Goal: Task Accomplishment & Management: Use online tool/utility

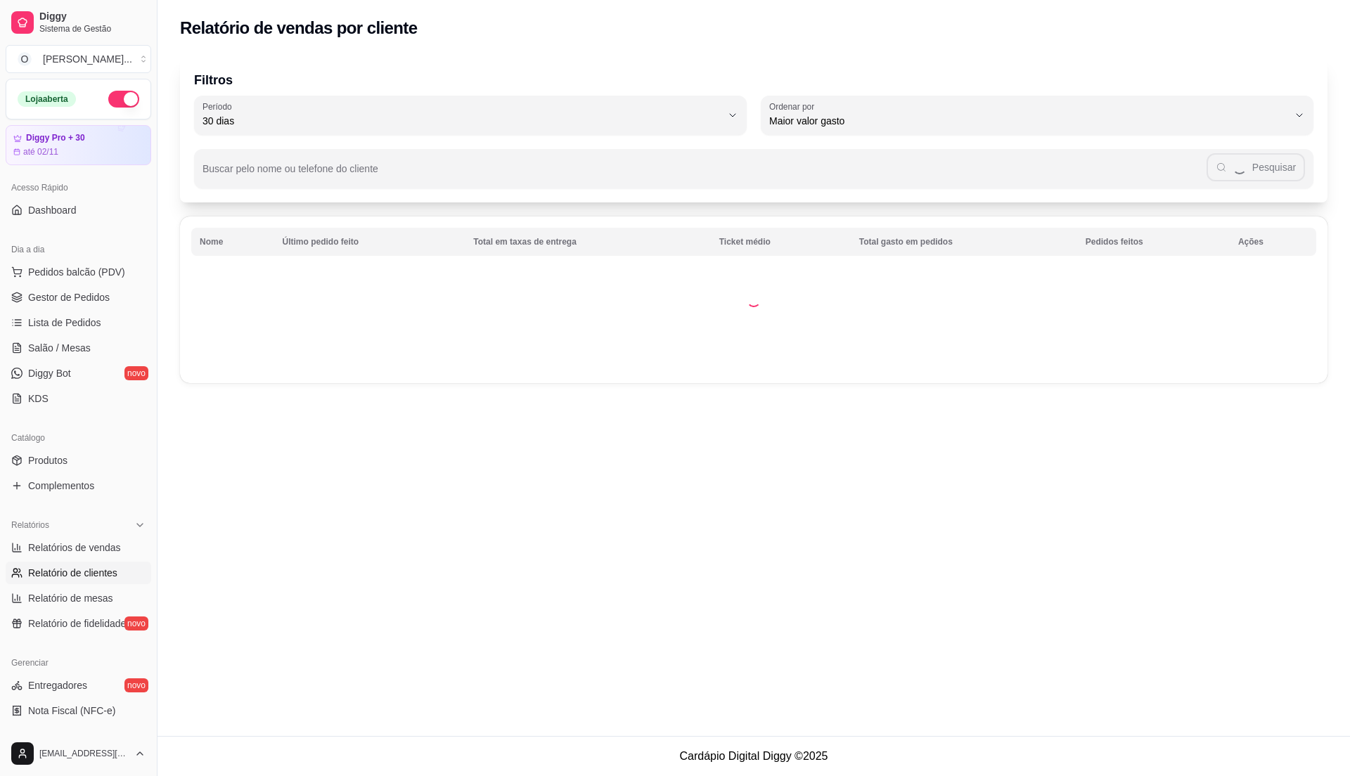
select select "30"
select select "HIGHEST_TOTAL_SPENT_WITH_ORDERS"
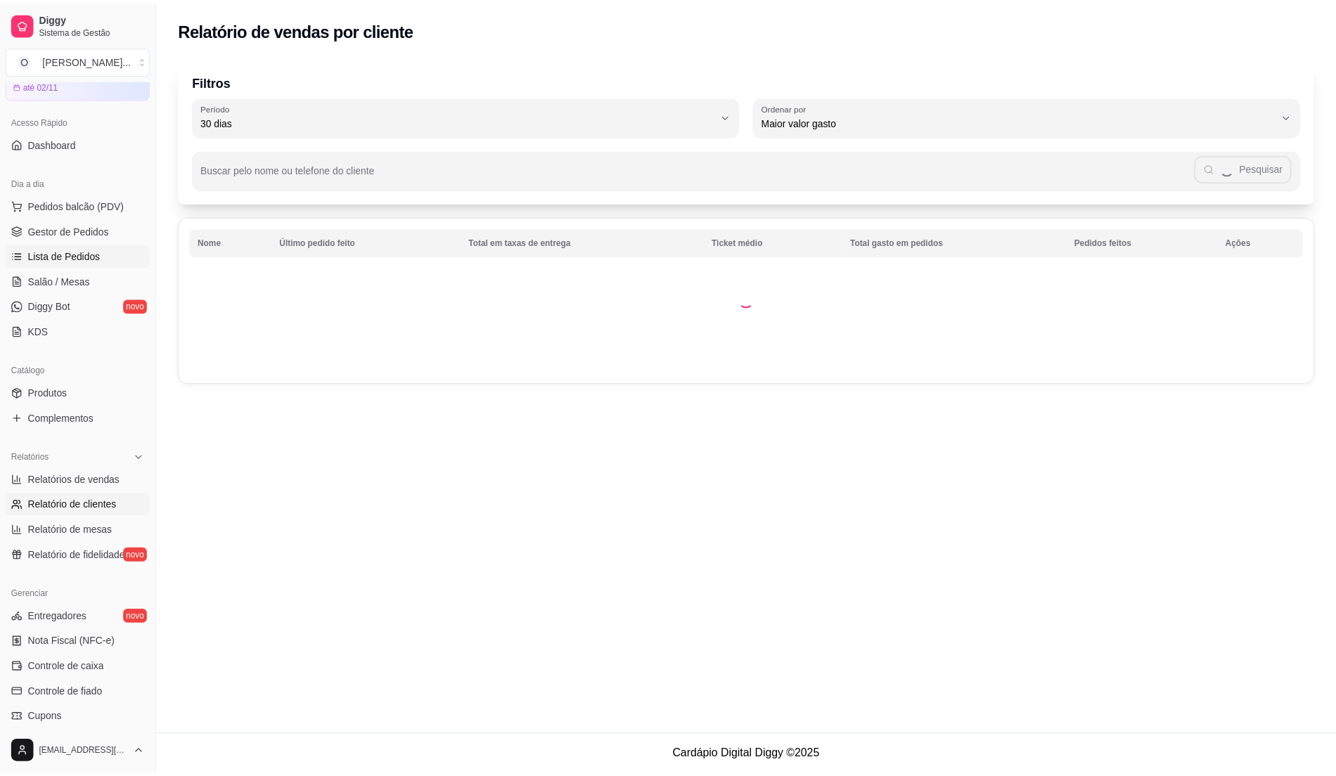
scroll to position [49, 0]
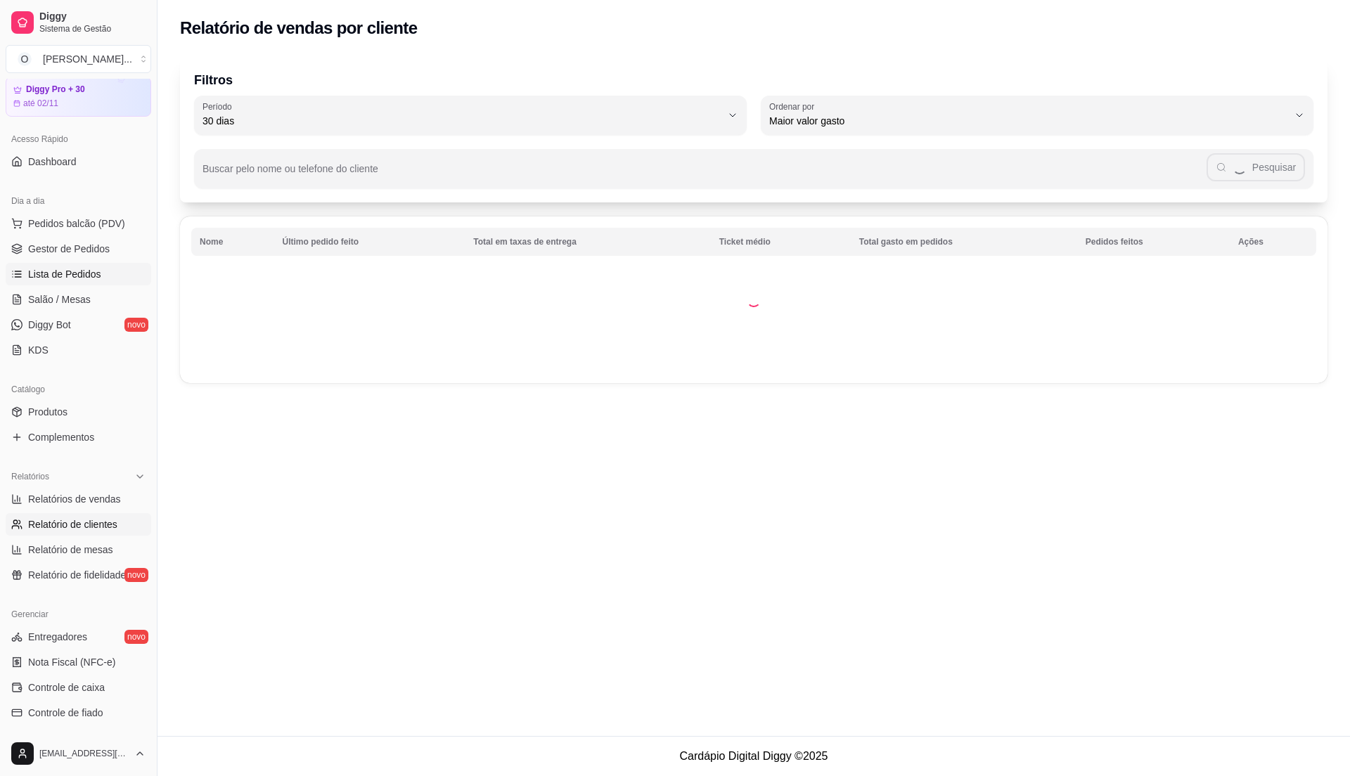
click at [101, 279] on link "Lista de Pedidos" at bounding box center [79, 274] width 146 height 22
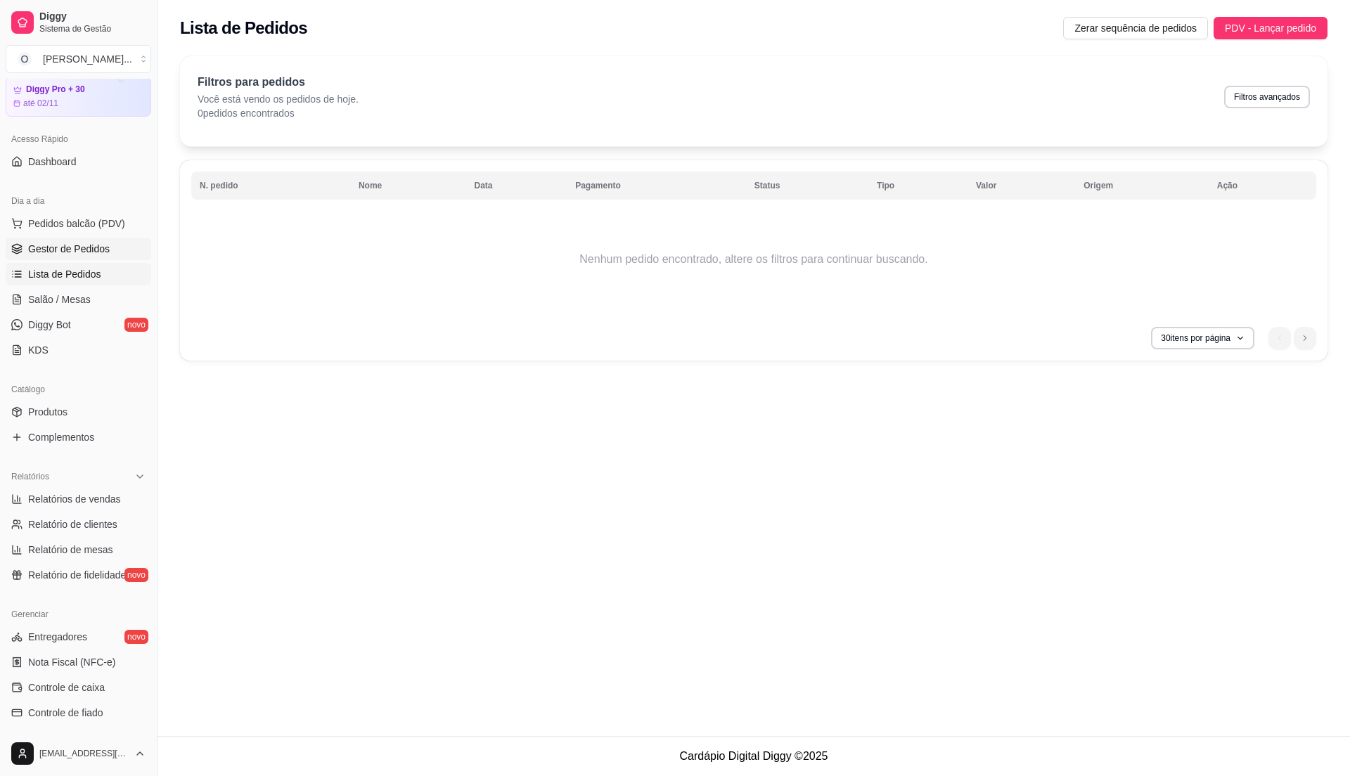
click at [90, 254] on span "Gestor de Pedidos" at bounding box center [69, 249] width 82 height 14
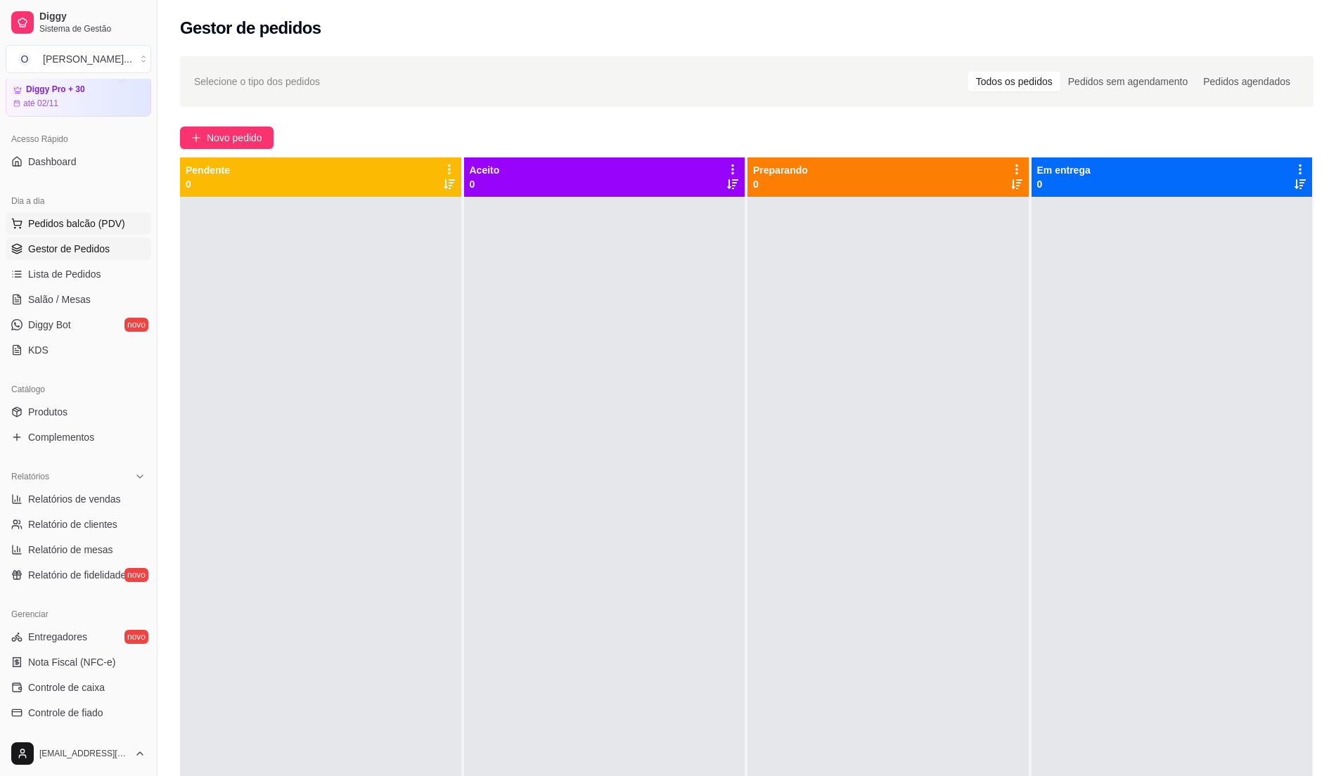
click at [72, 226] on span "Pedidos balcão (PDV)" at bounding box center [76, 224] width 97 height 14
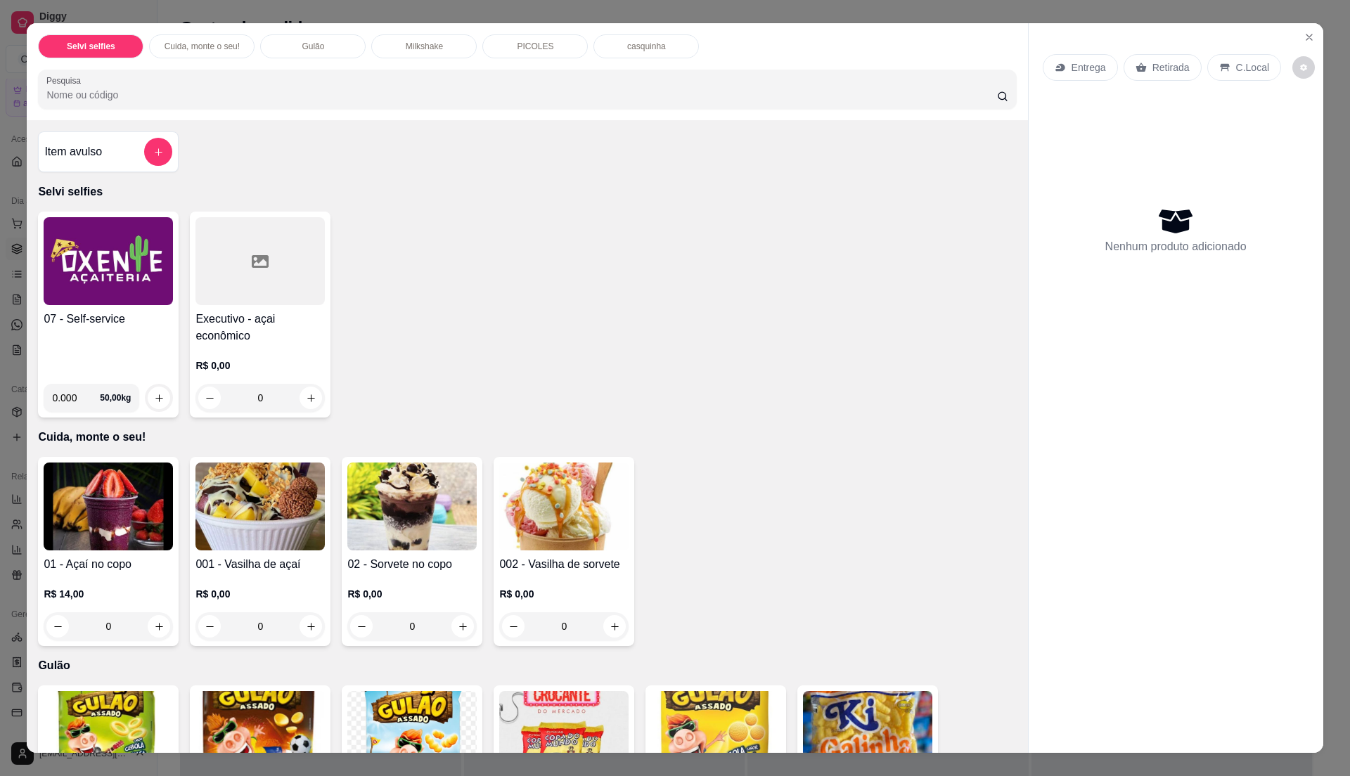
click at [83, 316] on h4 "07 - Self-service" at bounding box center [108, 319] width 129 height 17
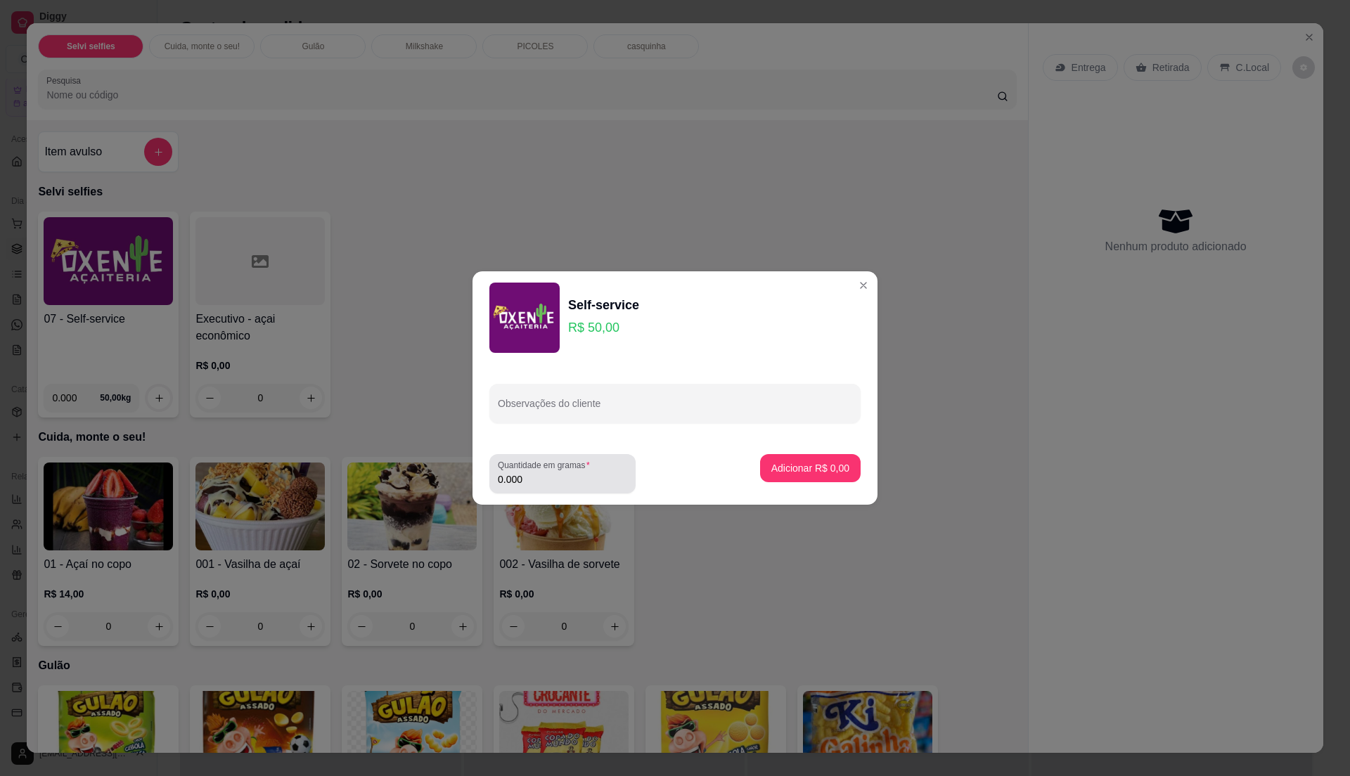
click at [600, 473] on input "0.000" at bounding box center [562, 479] width 129 height 14
type input "0.145"
click at [810, 471] on p "Adicionar R$ 7,25" at bounding box center [810, 467] width 76 height 13
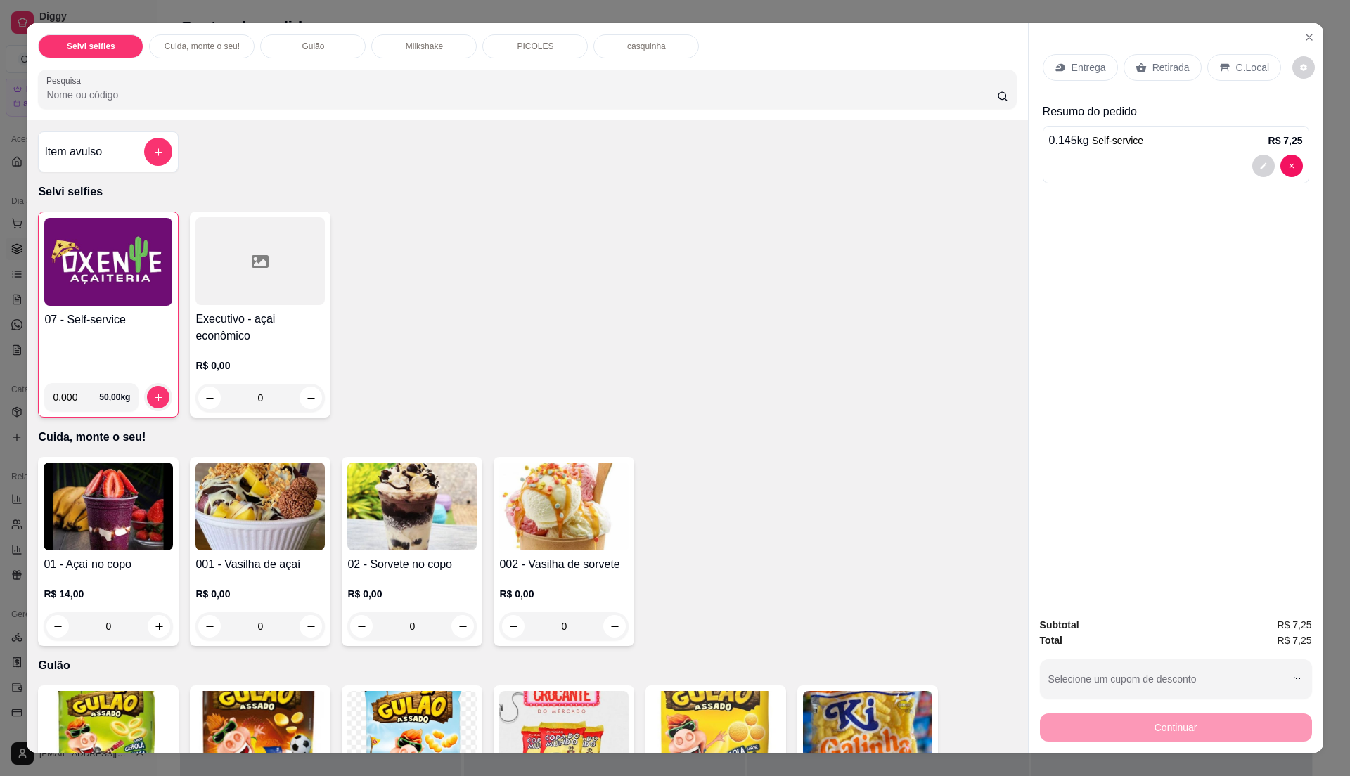
click at [1246, 76] on div "C.Local" at bounding box center [1244, 67] width 74 height 27
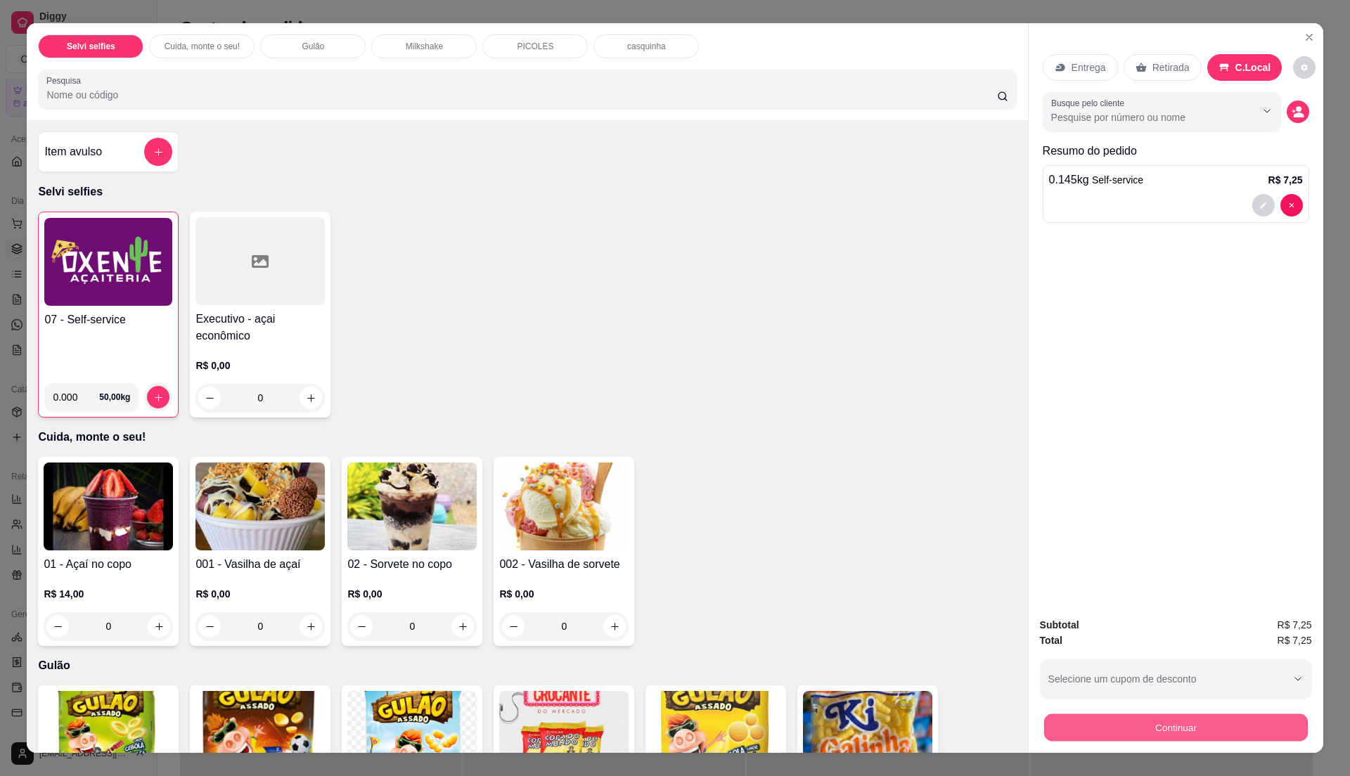
click at [1142, 721] on button "Continuar" at bounding box center [1175, 727] width 264 height 27
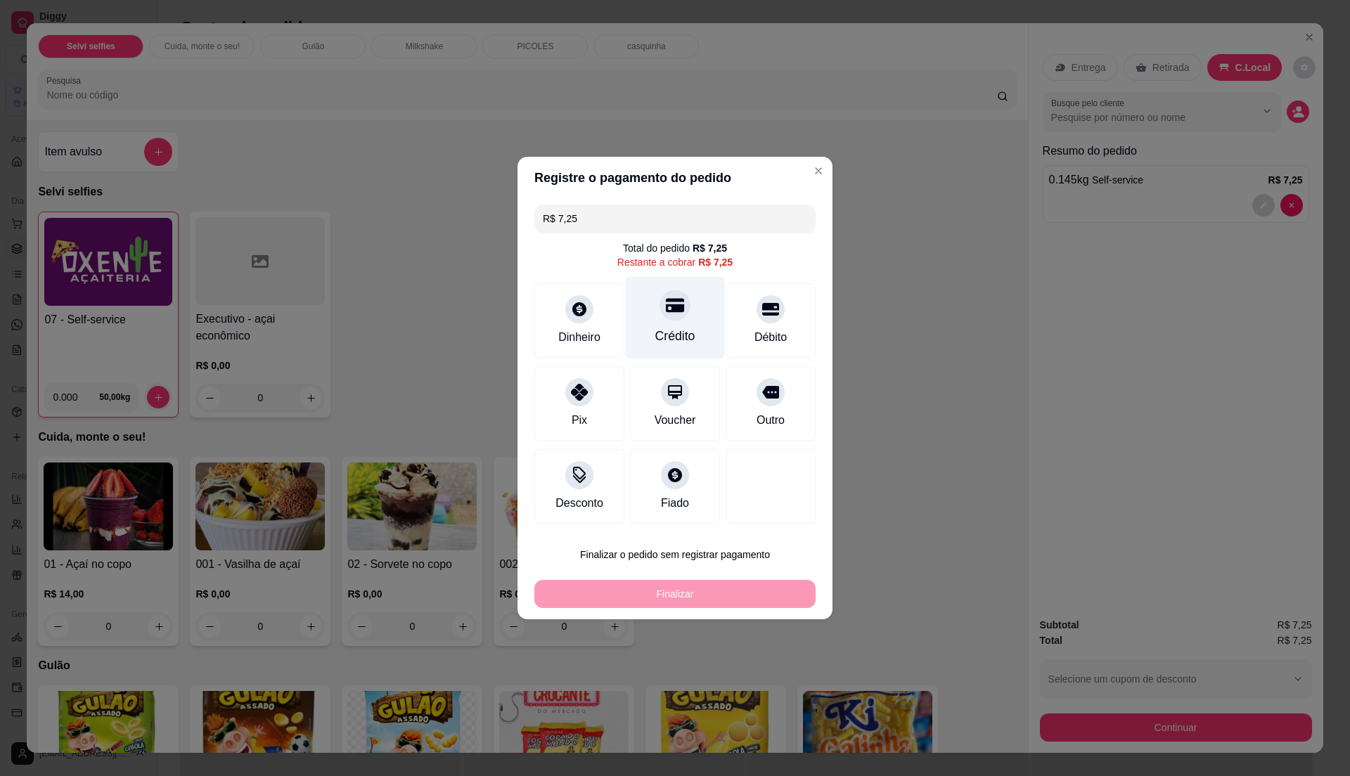
click at [645, 349] on div "Crédito" at bounding box center [675, 318] width 99 height 82
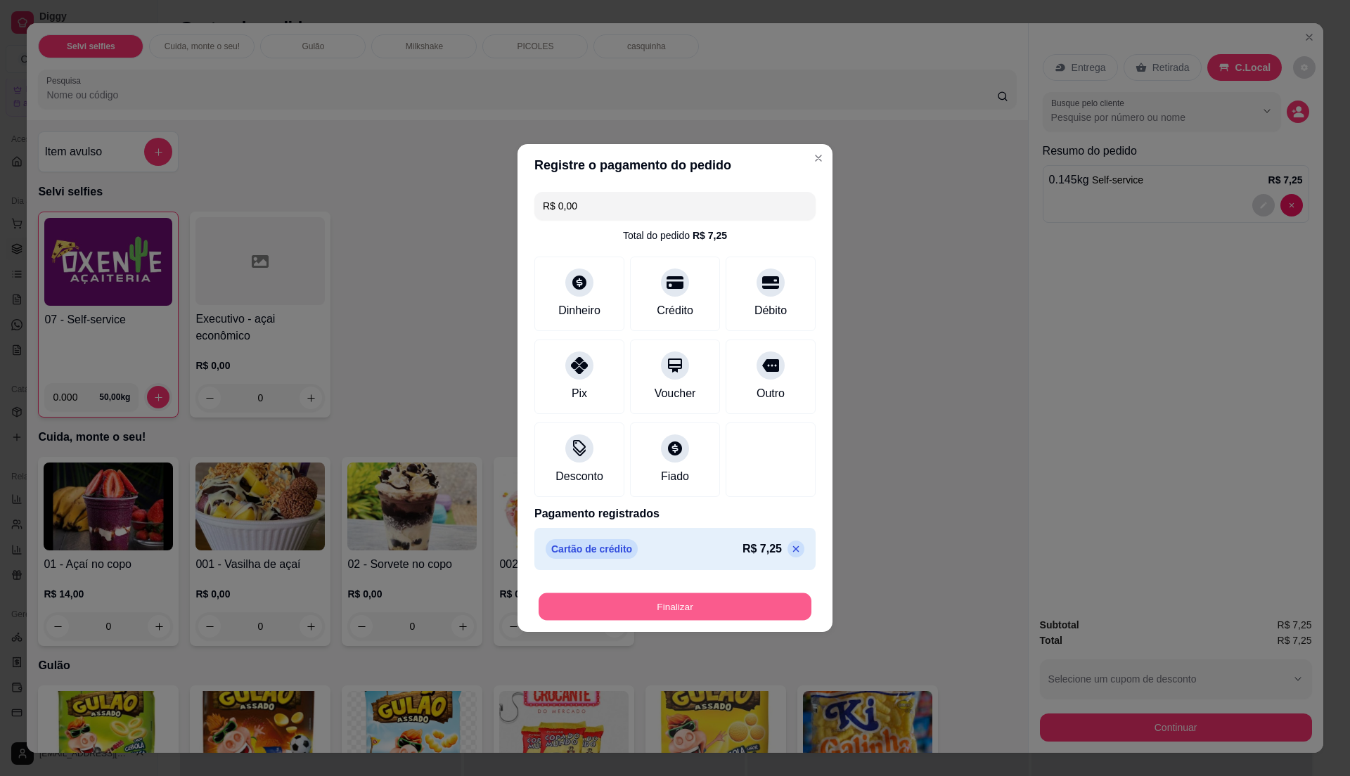
click at [672, 608] on button "Finalizar" at bounding box center [675, 606] width 273 height 27
type input "-R$ 7,25"
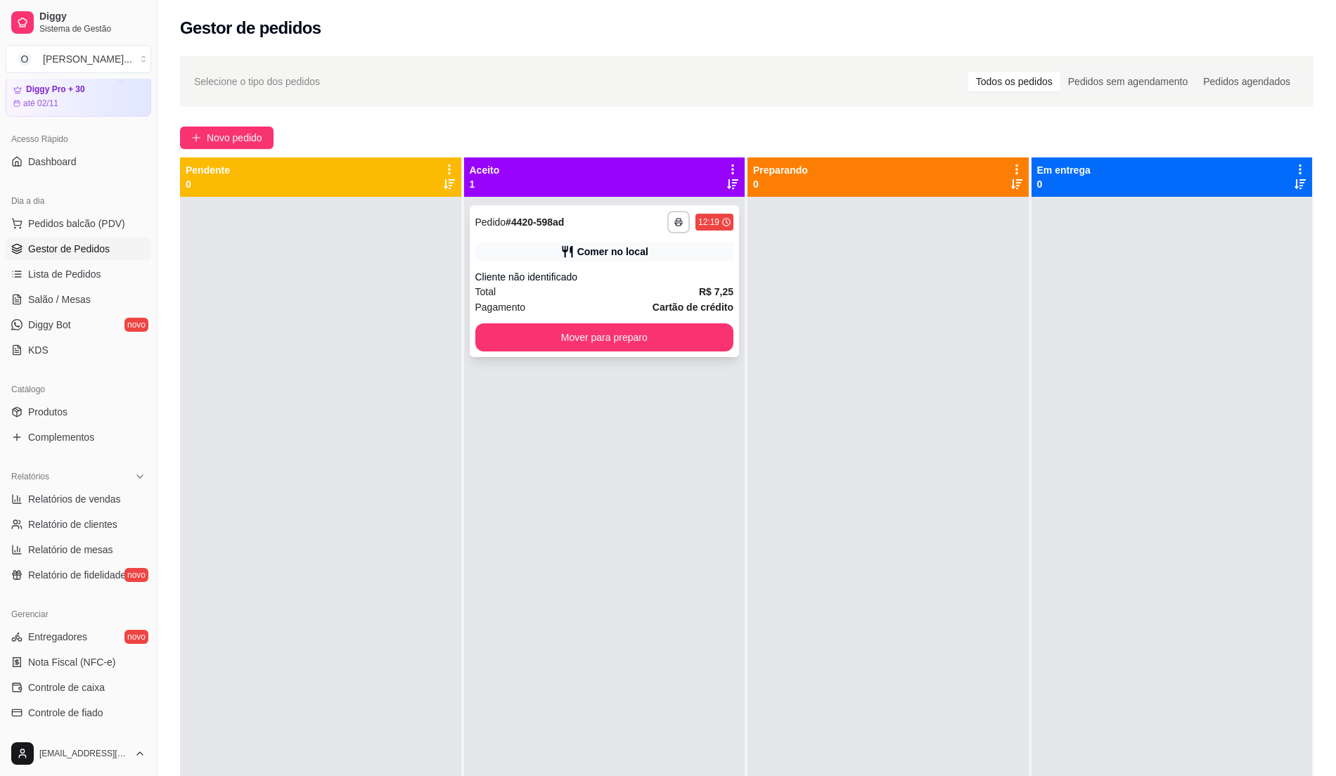
click at [602, 279] on div "Cliente não identificado" at bounding box center [604, 277] width 259 height 14
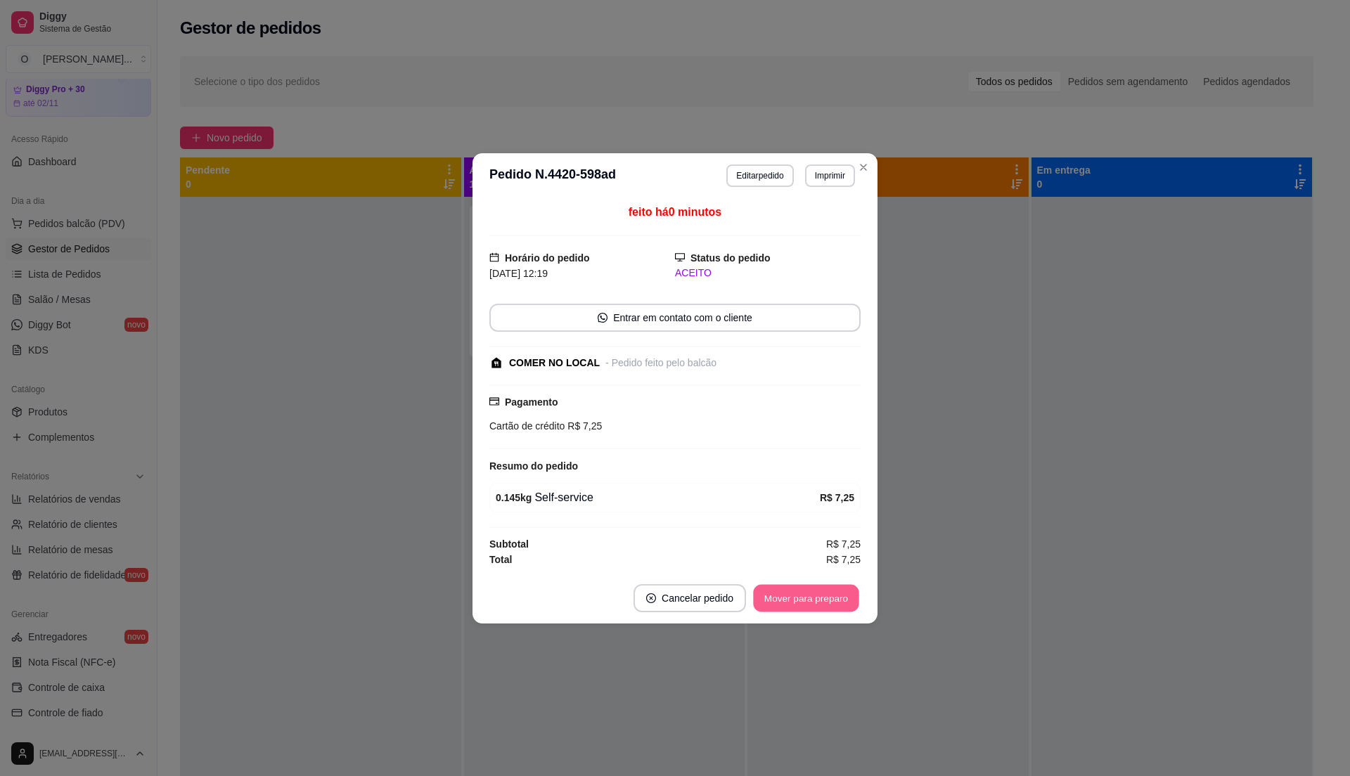
click at [785, 605] on button "Mover para preparo" at bounding box center [805, 597] width 105 height 27
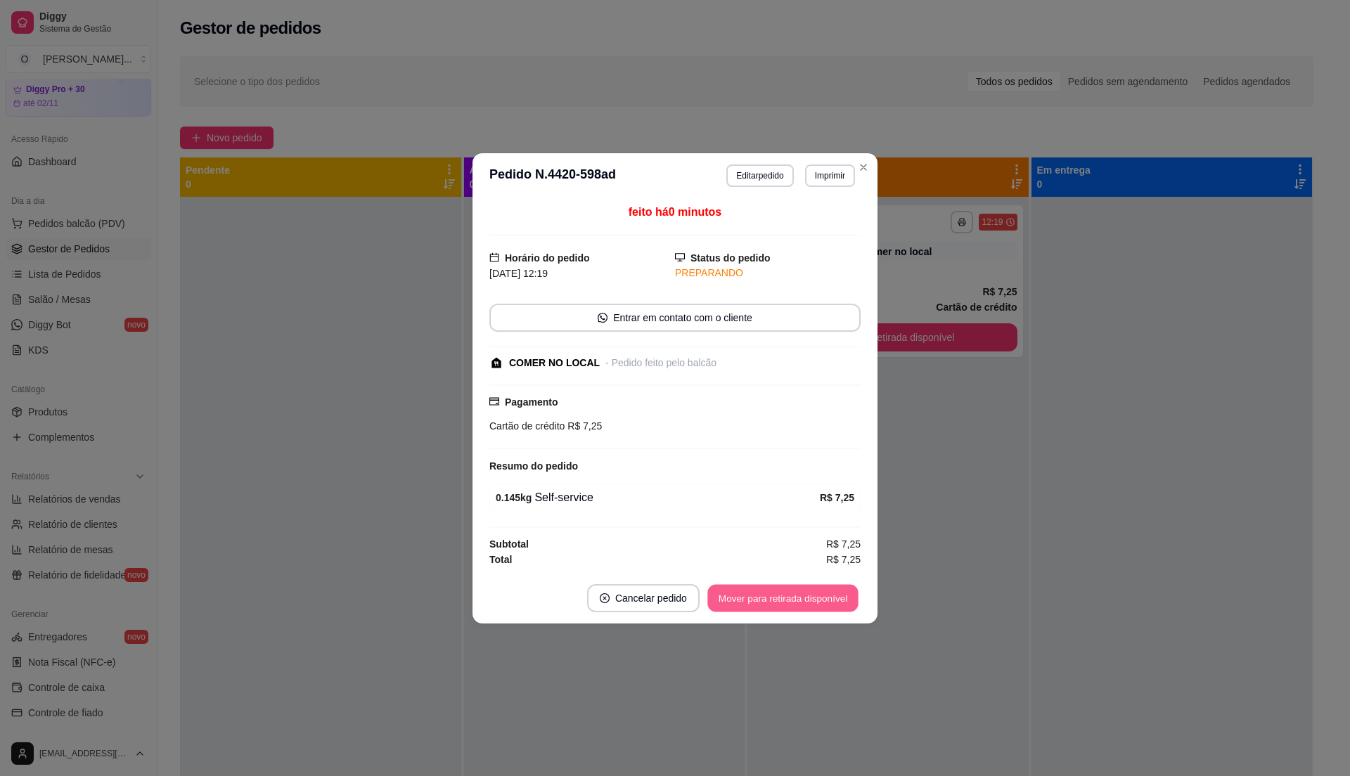
click at [785, 605] on button "Mover para retirada disponível" at bounding box center [782, 597] width 150 height 27
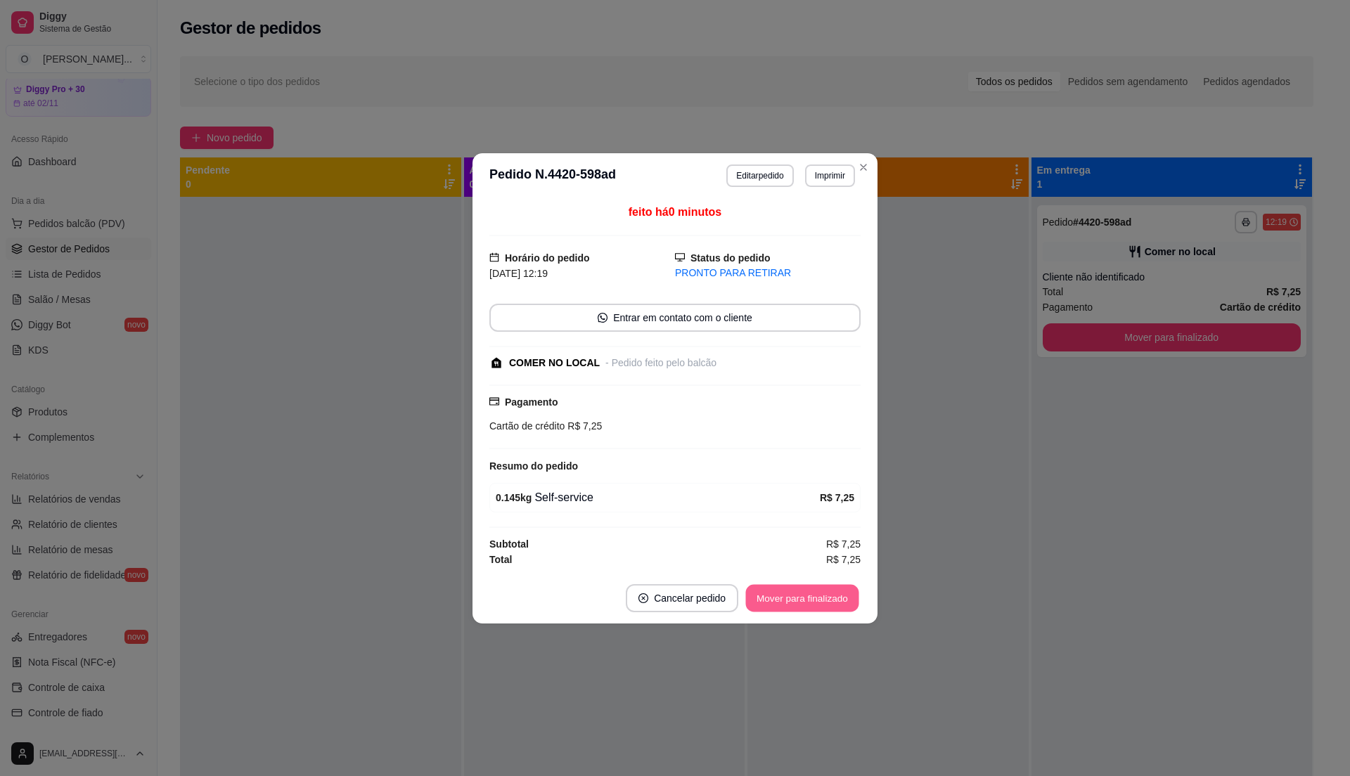
click at [785, 605] on button "Mover para finalizado" at bounding box center [802, 597] width 113 height 27
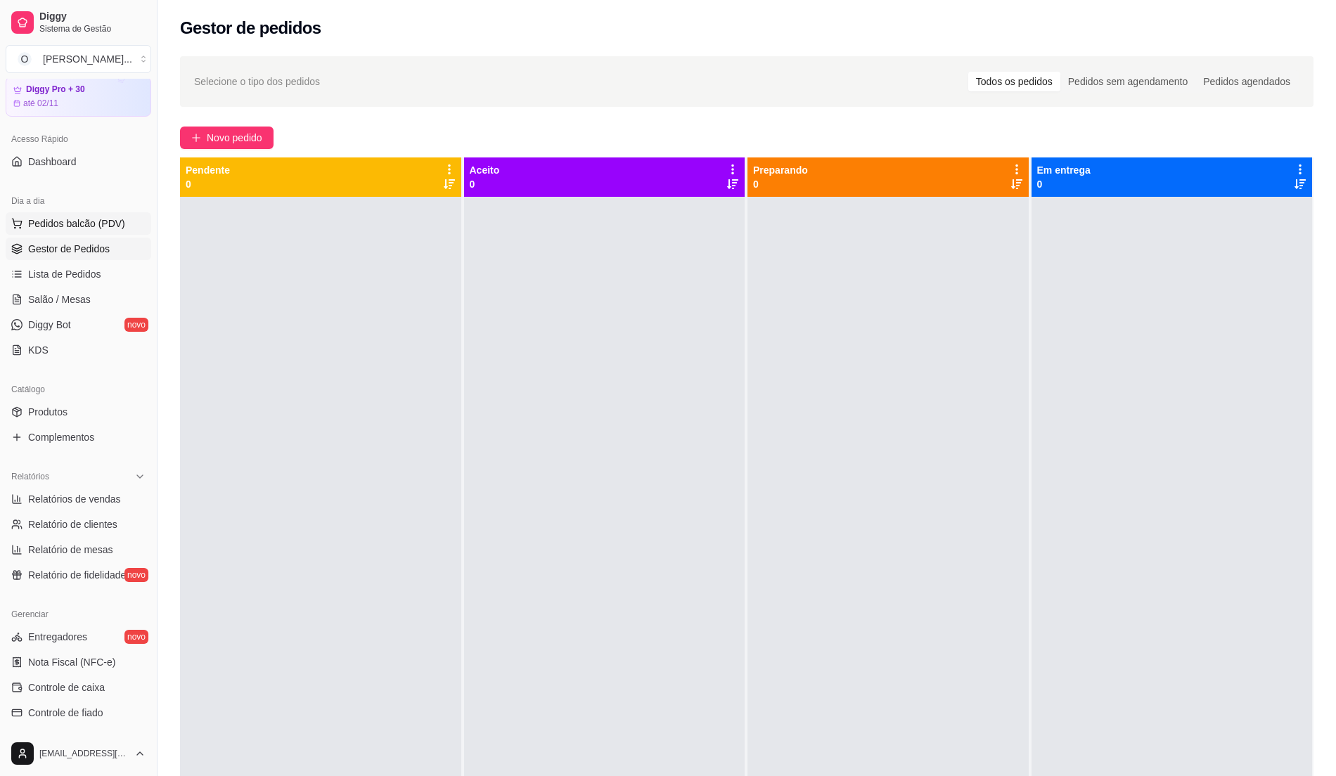
click at [84, 215] on button "Pedidos balcão (PDV)" at bounding box center [79, 223] width 146 height 22
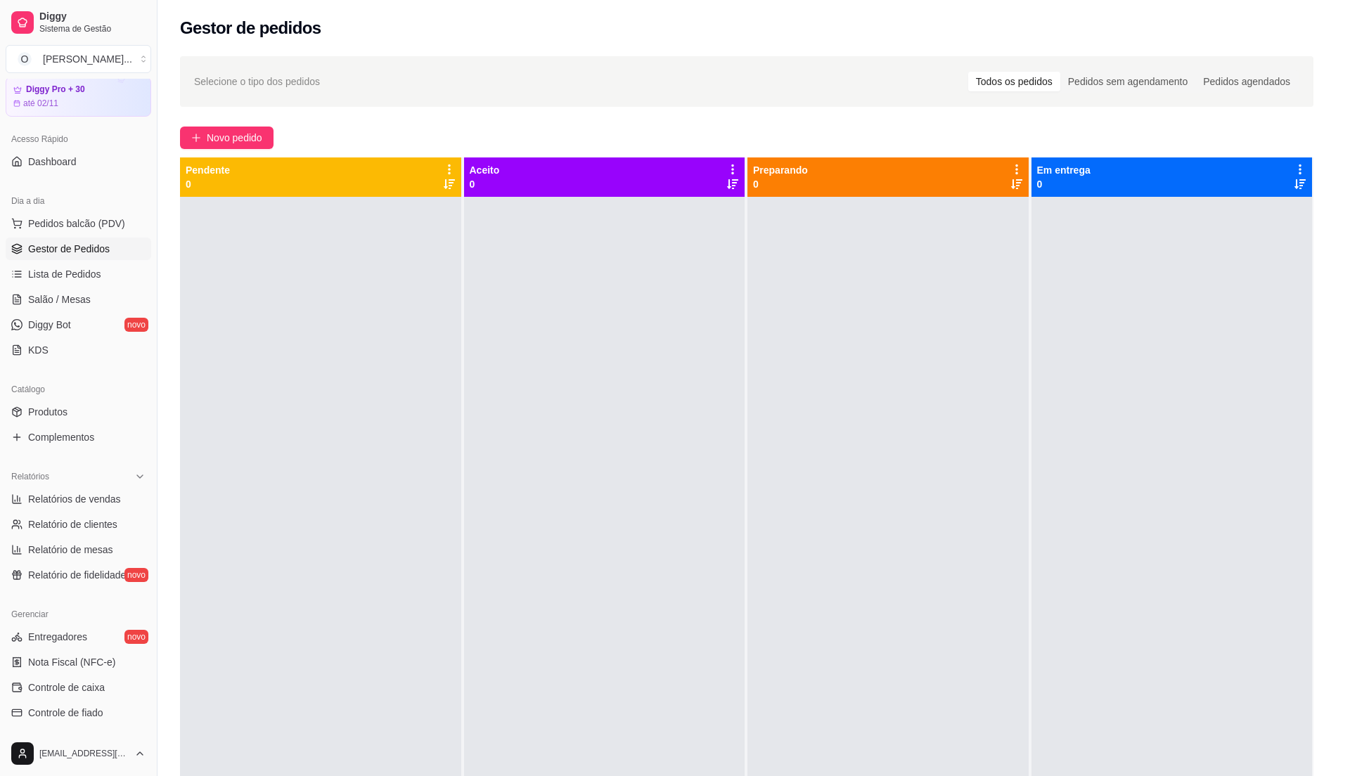
click at [77, 291] on img at bounding box center [108, 261] width 129 height 88
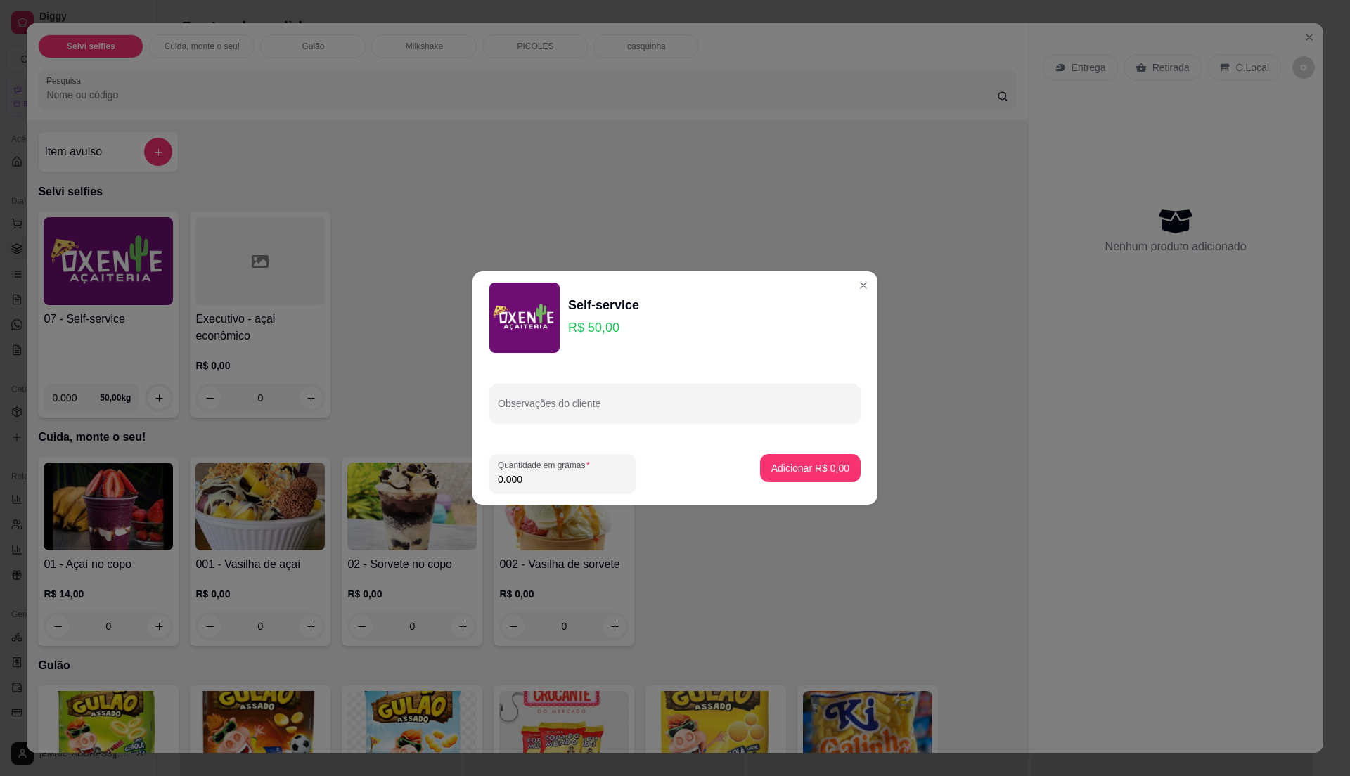
click at [560, 485] on input "0.000" at bounding box center [562, 479] width 129 height 14
type input "0.12"
click at [791, 468] on p "Adicionar R$ 6,00" at bounding box center [810, 467] width 76 height 13
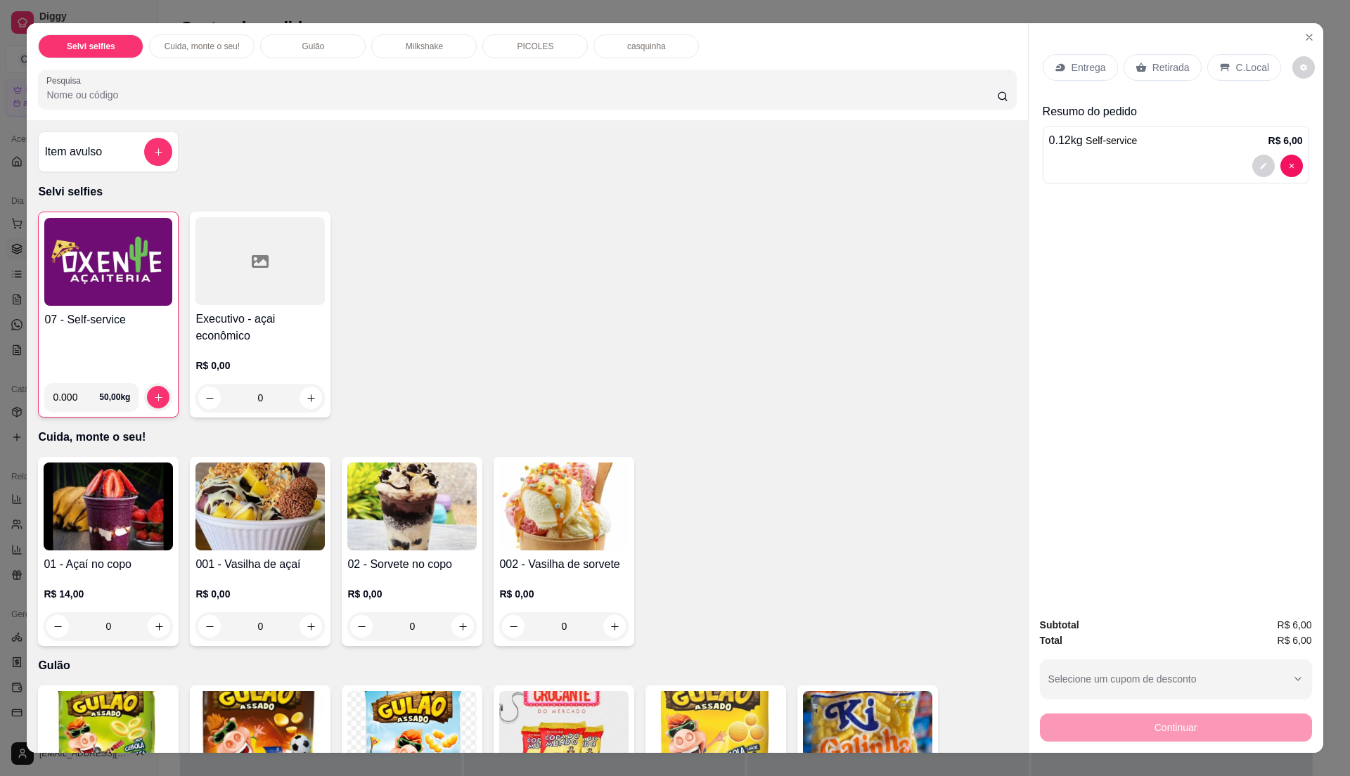
click at [1236, 68] on p "C.Local" at bounding box center [1252, 67] width 33 height 14
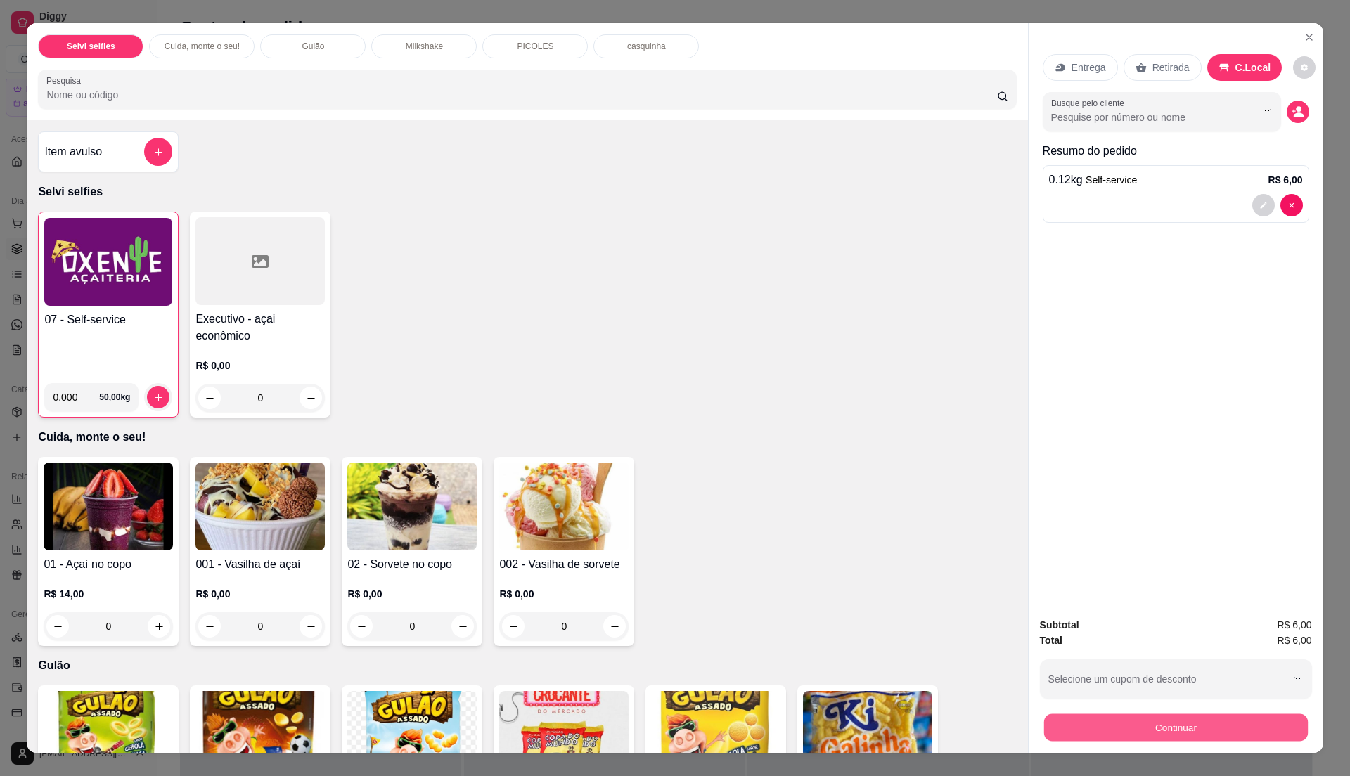
click at [1138, 728] on button "Continuar" at bounding box center [1175, 727] width 264 height 27
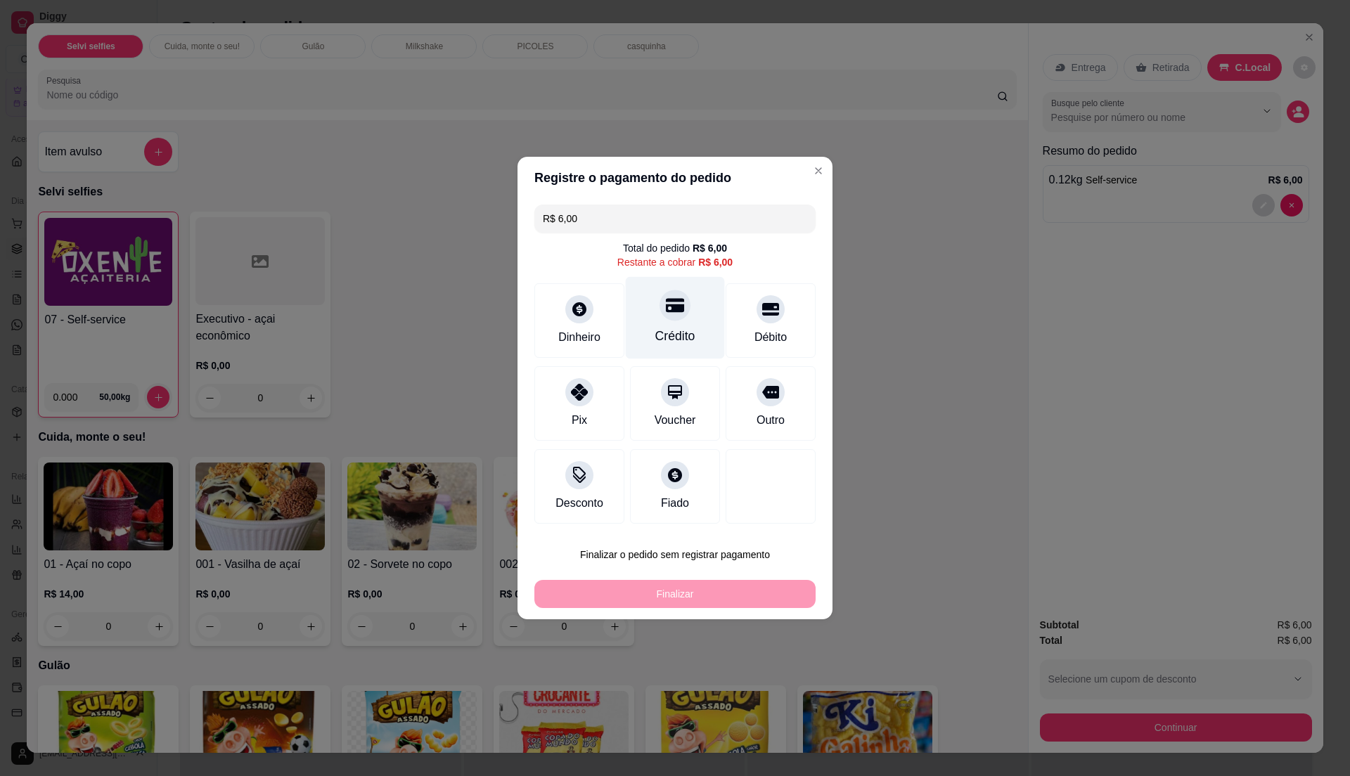
click at [668, 340] on div "Crédito" at bounding box center [675, 336] width 40 height 18
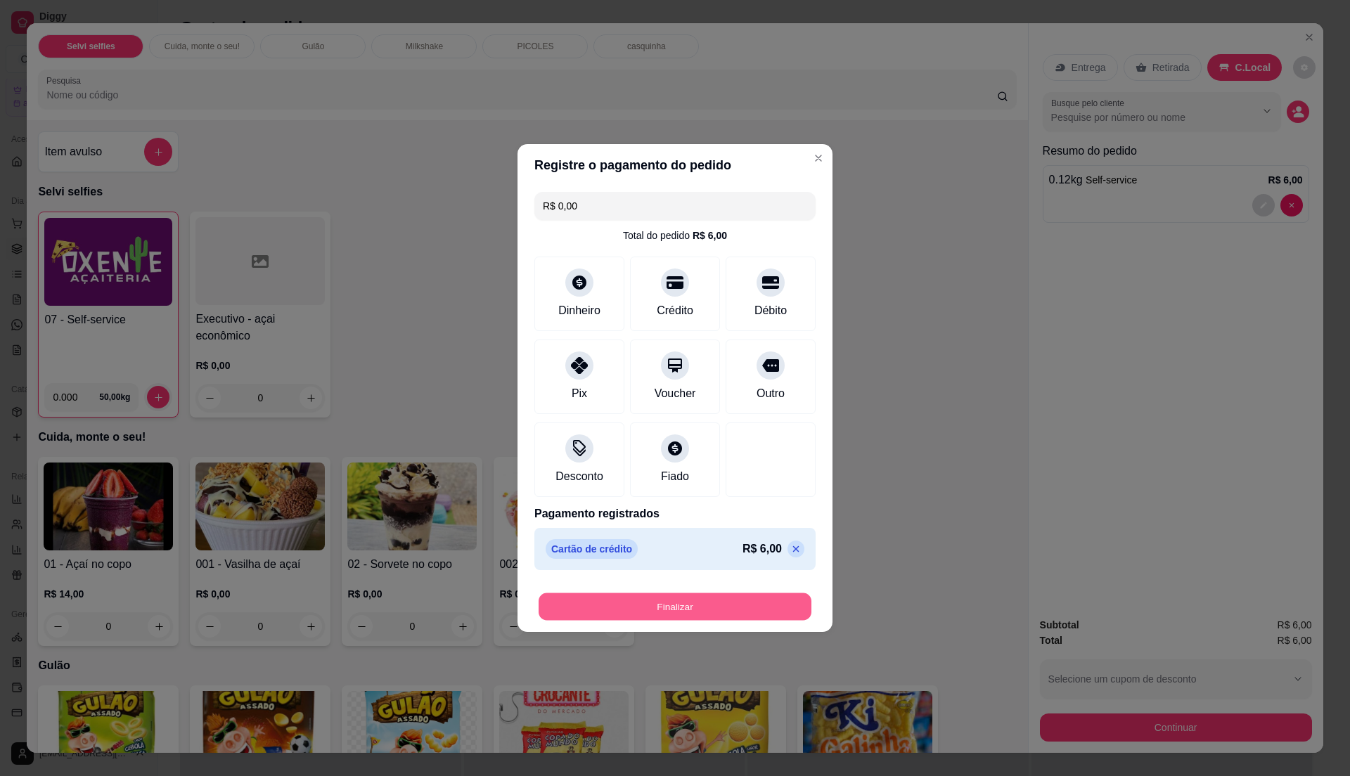
click at [684, 614] on button "Finalizar" at bounding box center [675, 606] width 273 height 27
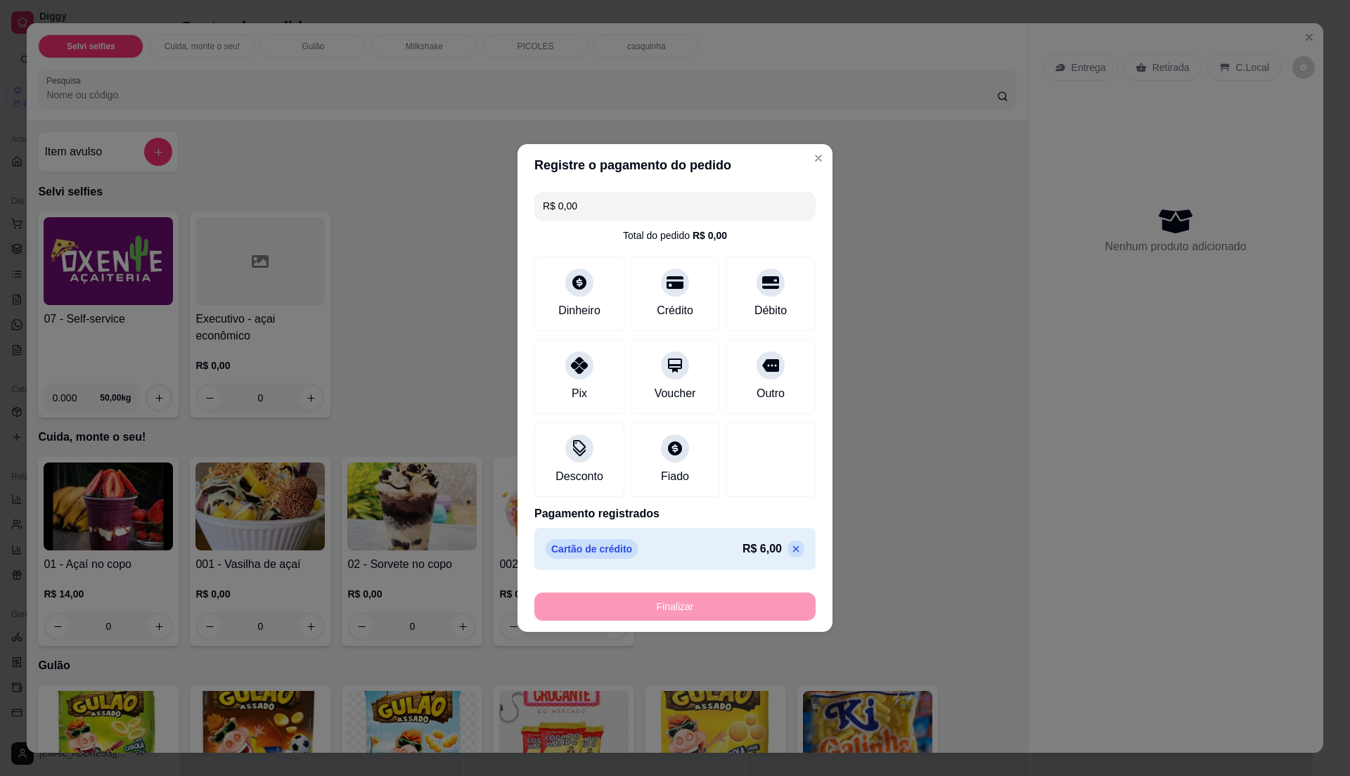
type input "-R$ 6,00"
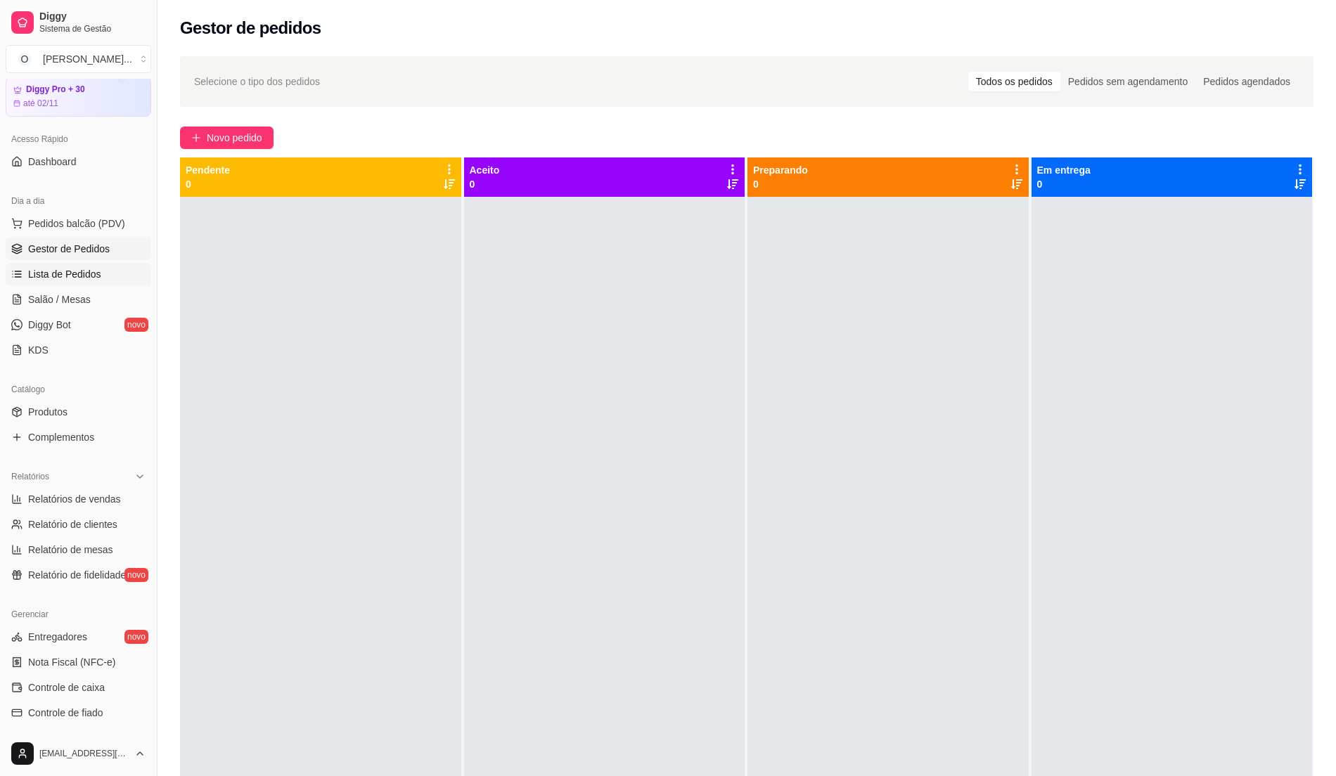
click at [79, 271] on span "Lista de Pedidos" at bounding box center [64, 274] width 73 height 14
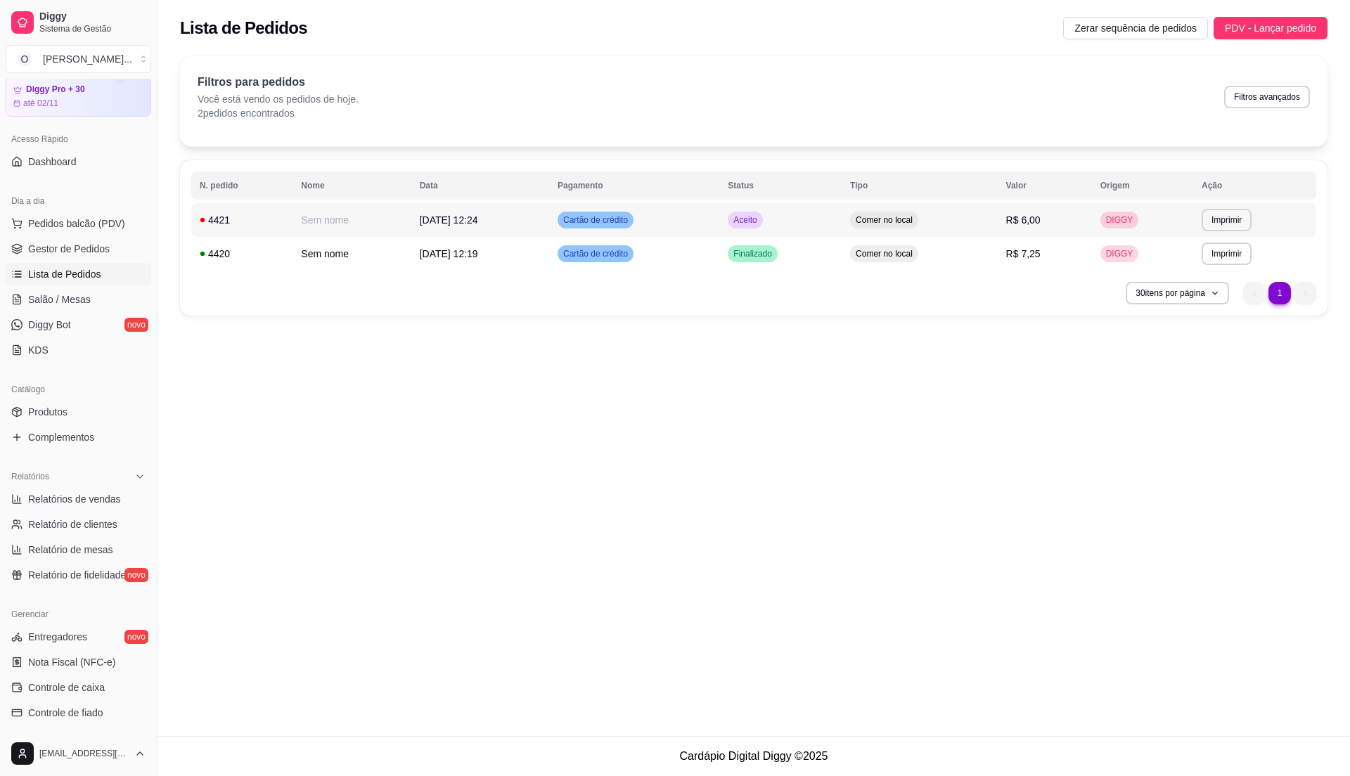
click at [842, 226] on td "Aceito" at bounding box center [780, 220] width 122 height 34
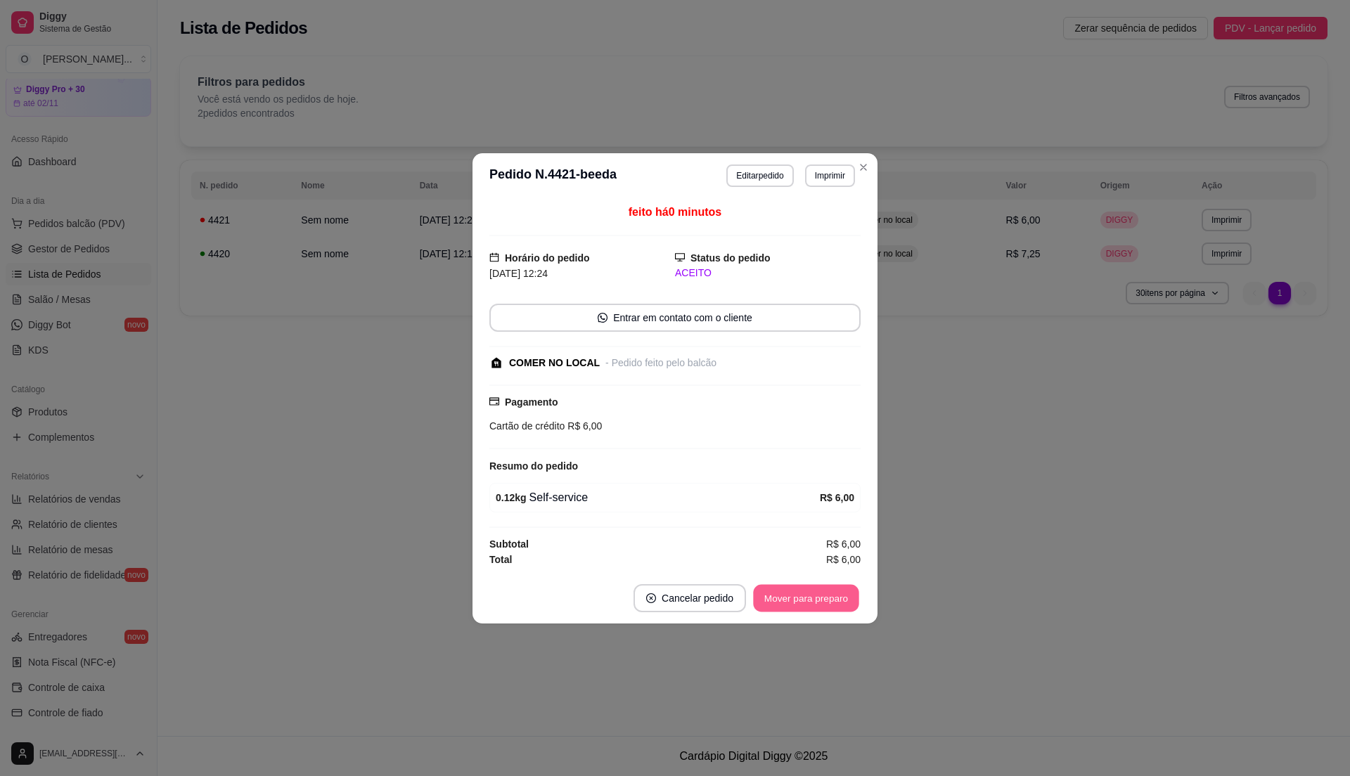
click at [819, 608] on button "Mover para preparo" at bounding box center [805, 597] width 105 height 27
click at [819, 608] on button "Mover para retirada disponível" at bounding box center [782, 598] width 155 height 28
click at [819, 608] on button "Mover para finalizado" at bounding box center [802, 598] width 117 height 28
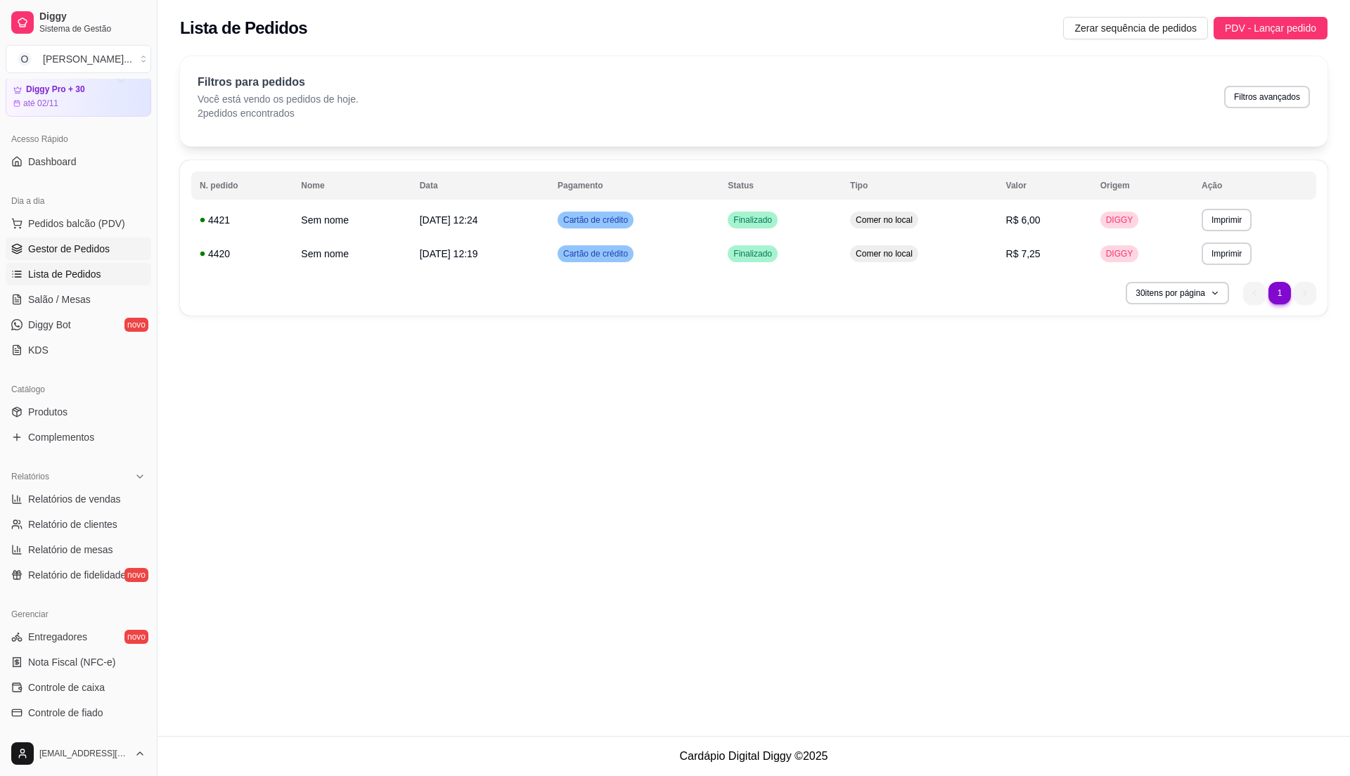
click at [90, 250] on span "Gestor de Pedidos" at bounding box center [69, 249] width 82 height 14
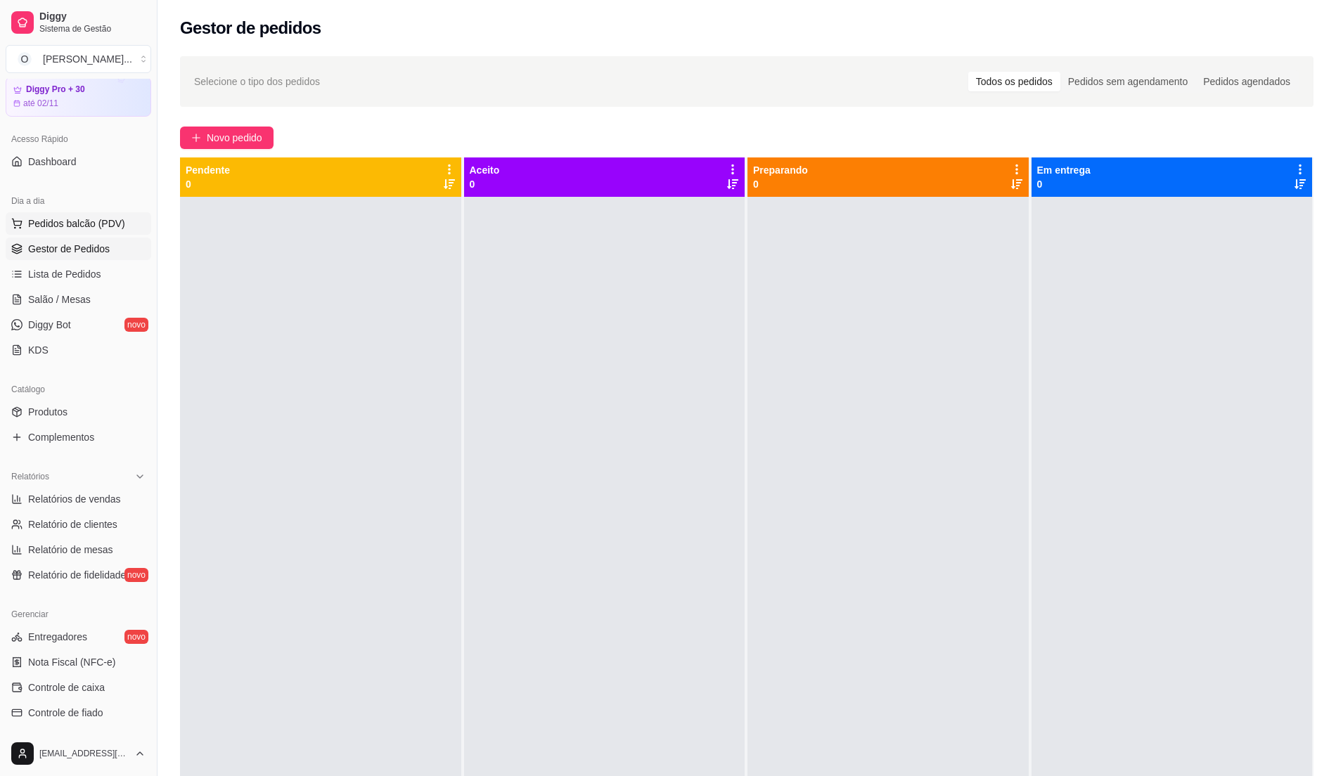
click at [86, 225] on span "Pedidos balcão (PDV)" at bounding box center [76, 224] width 97 height 14
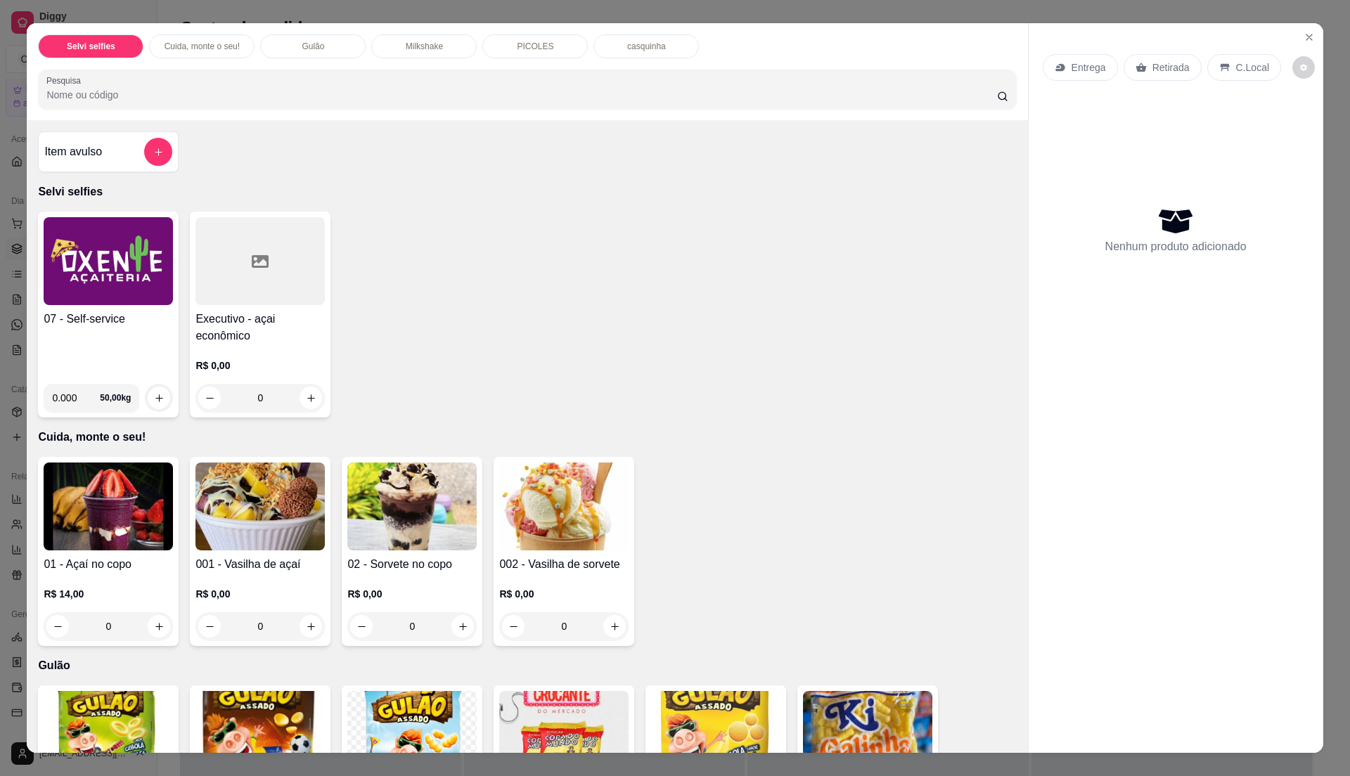
click at [105, 337] on div "07 - Self-service" at bounding box center [108, 342] width 129 height 62
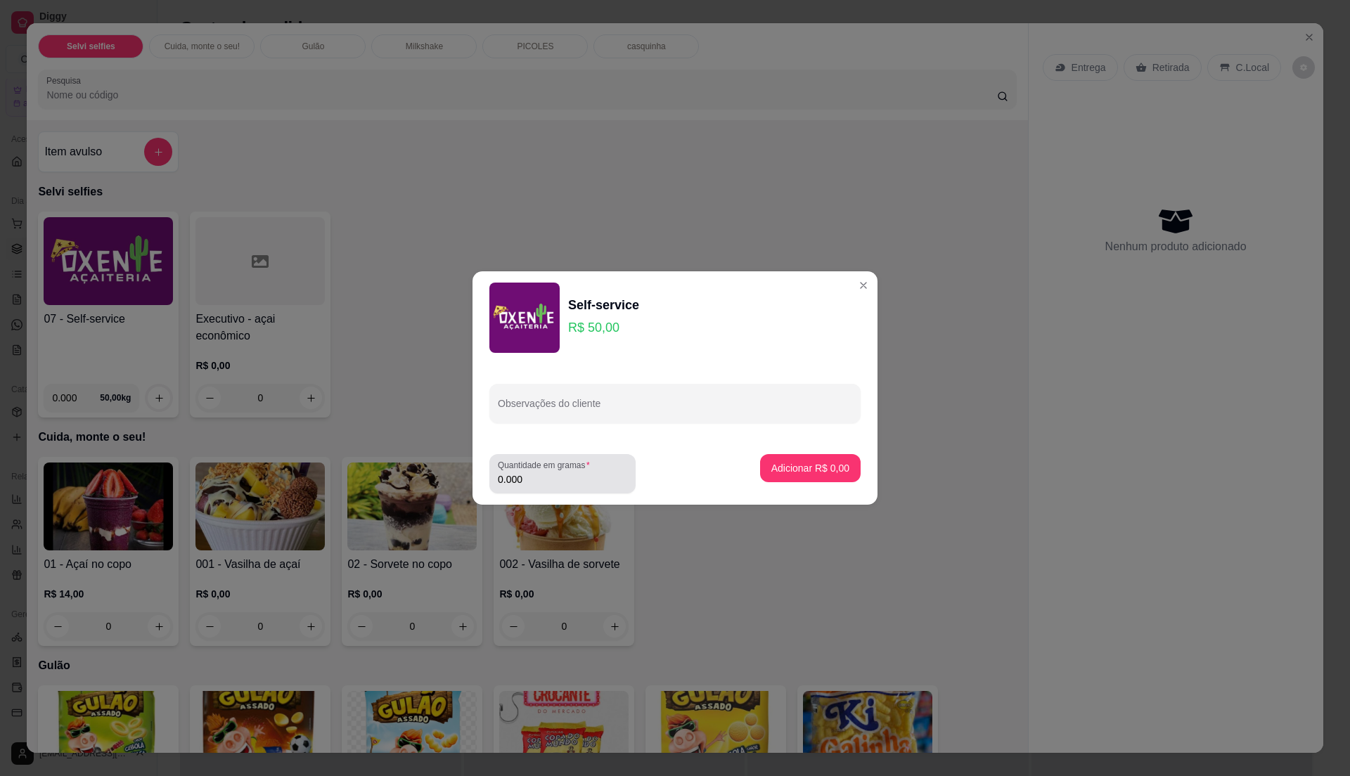
click at [564, 471] on div "0.000" at bounding box center [562, 474] width 129 height 28
click at [564, 474] on input "0.000" at bounding box center [562, 479] width 129 height 14
type input "0.23"
click at [793, 468] on p "Adicionar R$ 11,50" at bounding box center [808, 468] width 84 height 14
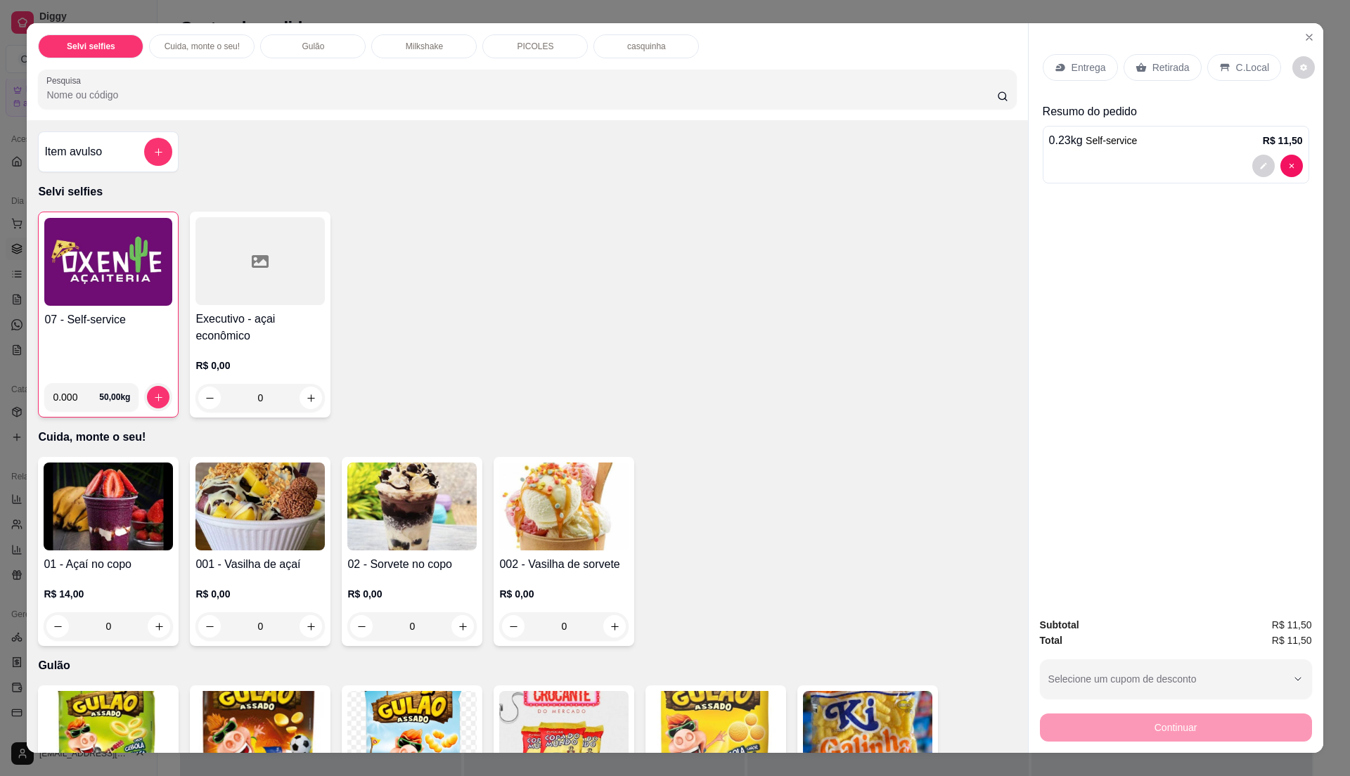
click at [1240, 69] on p "C.Local" at bounding box center [1252, 67] width 33 height 14
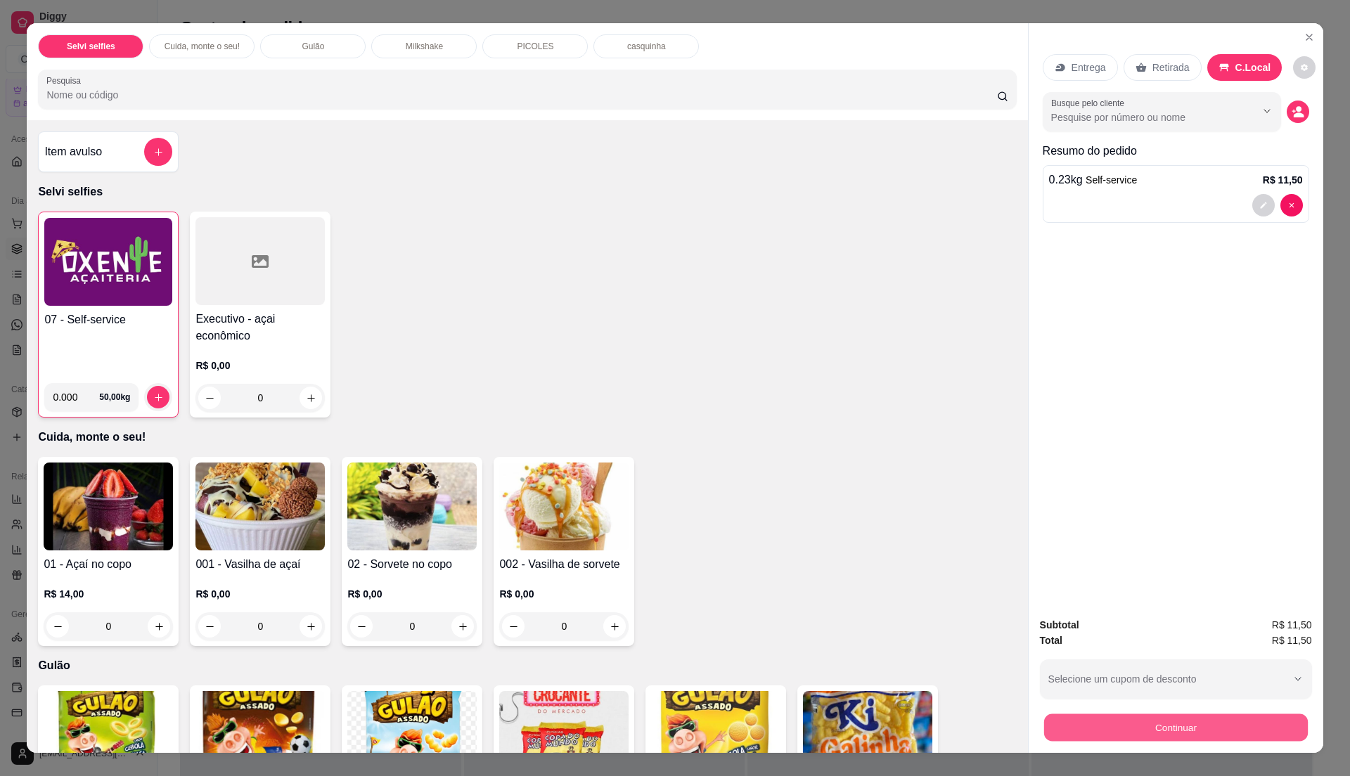
click at [1150, 731] on button "Continuar" at bounding box center [1175, 727] width 264 height 27
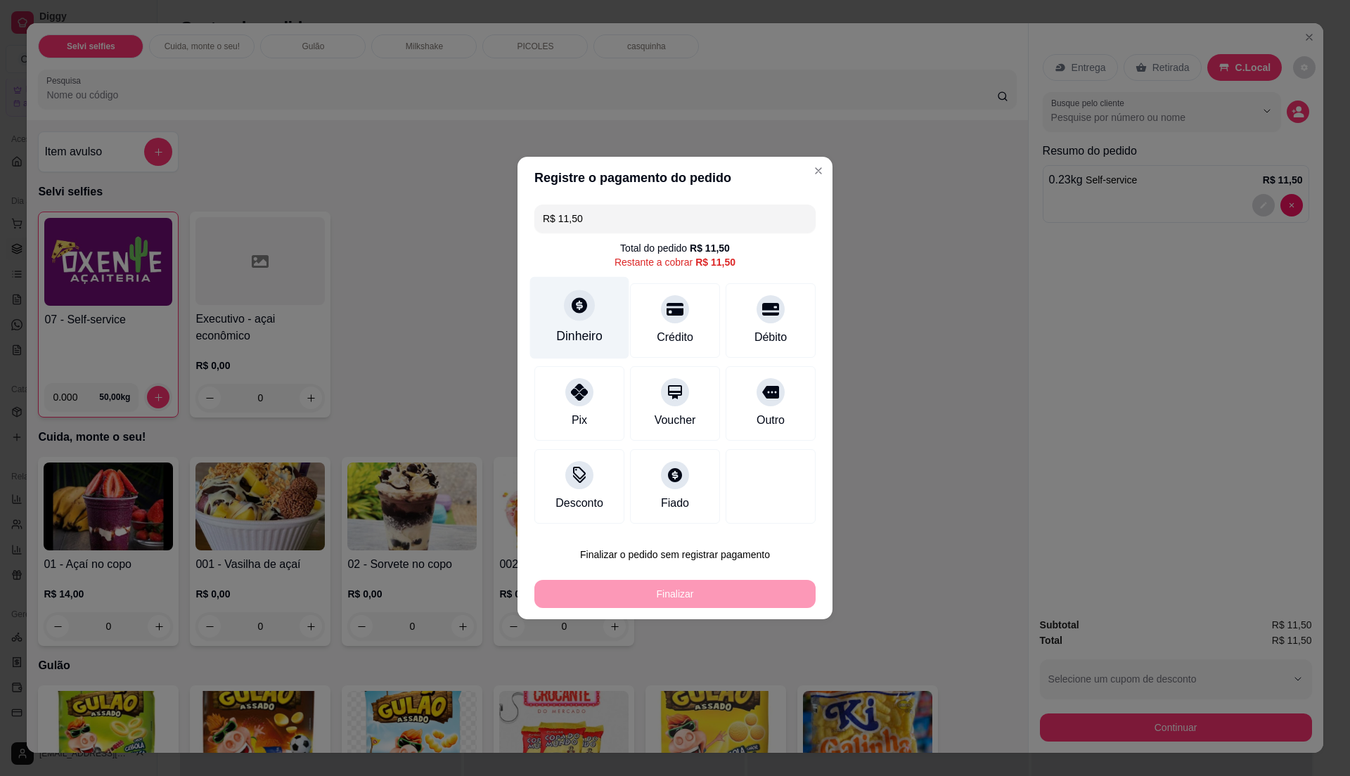
click at [610, 332] on div "Dinheiro" at bounding box center [579, 318] width 99 height 82
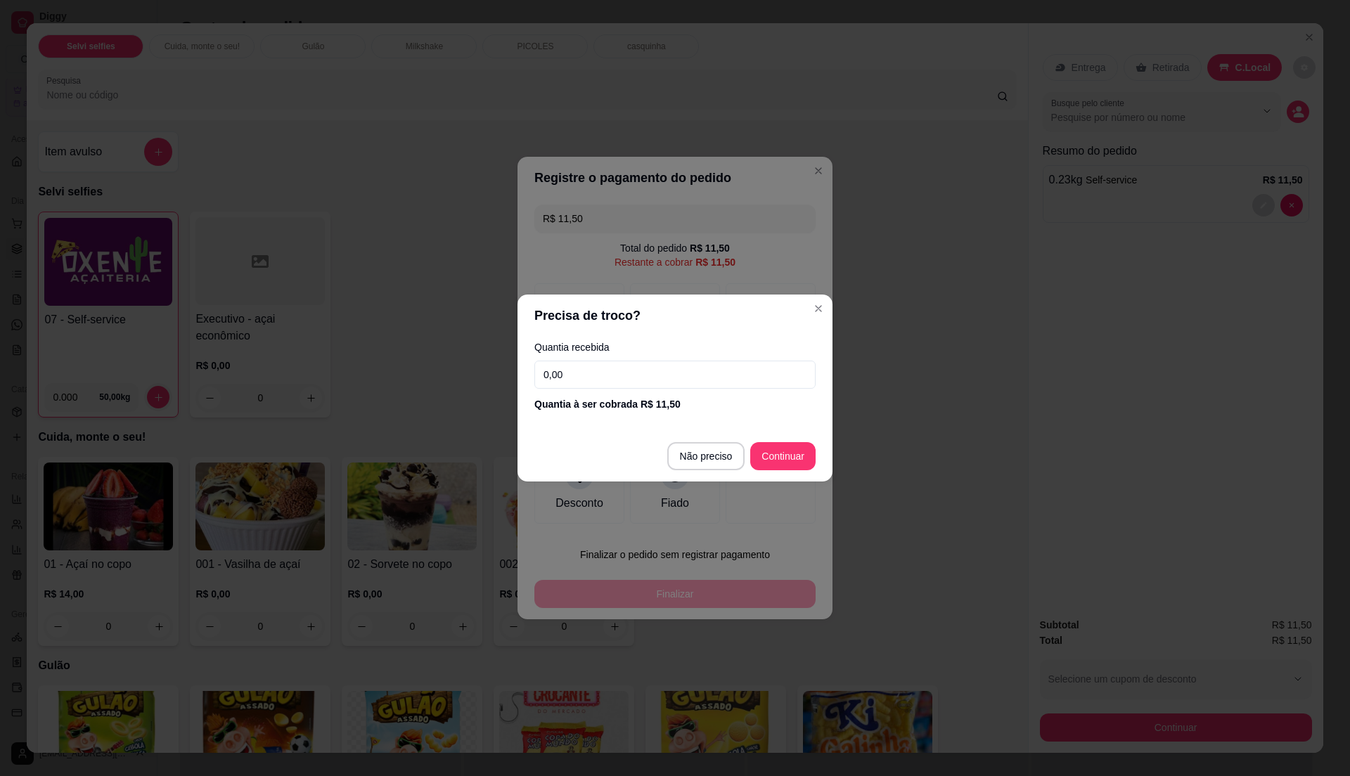
click at [603, 375] on input "0,00" at bounding box center [674, 375] width 281 height 28
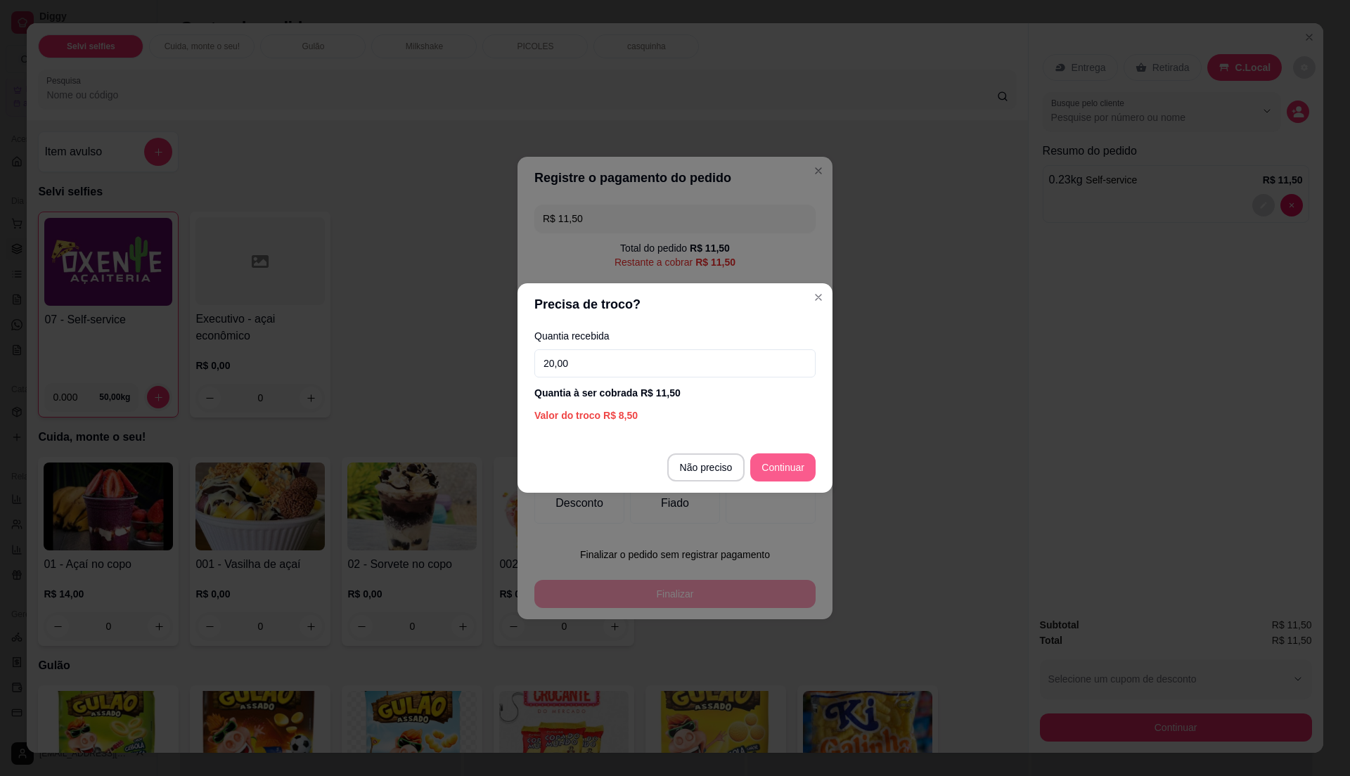
type input "20,00"
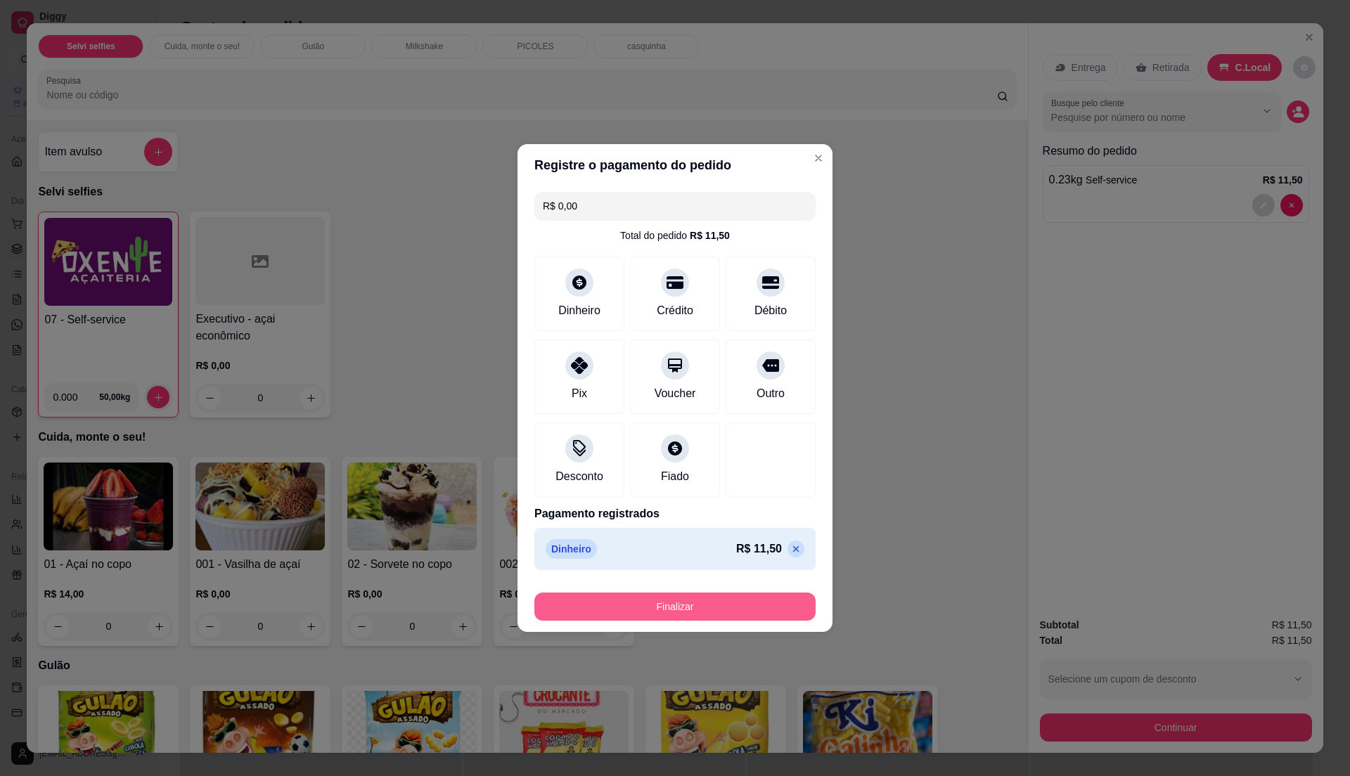
click at [718, 605] on button "Finalizar" at bounding box center [674, 607] width 281 height 28
type input "-R$ 11,50"
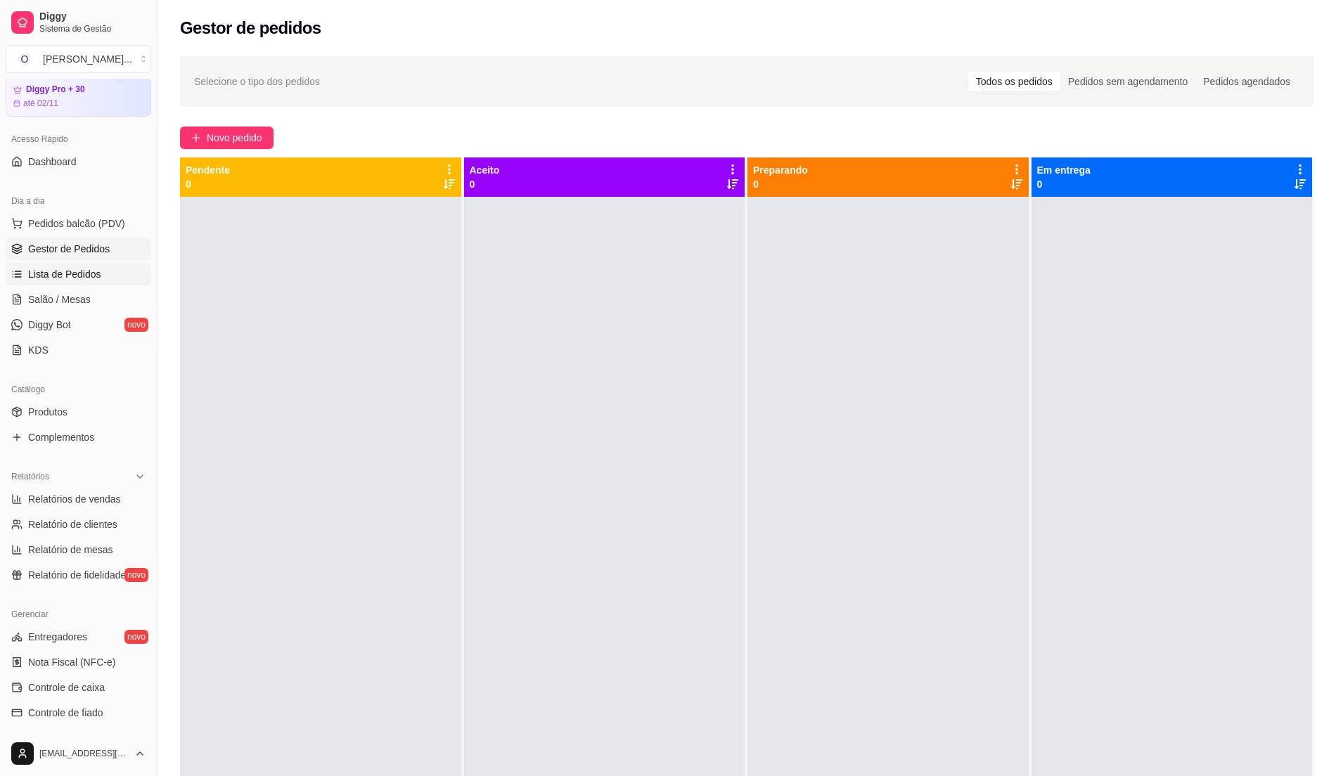
click at [110, 278] on link "Lista de Pedidos" at bounding box center [79, 274] width 146 height 22
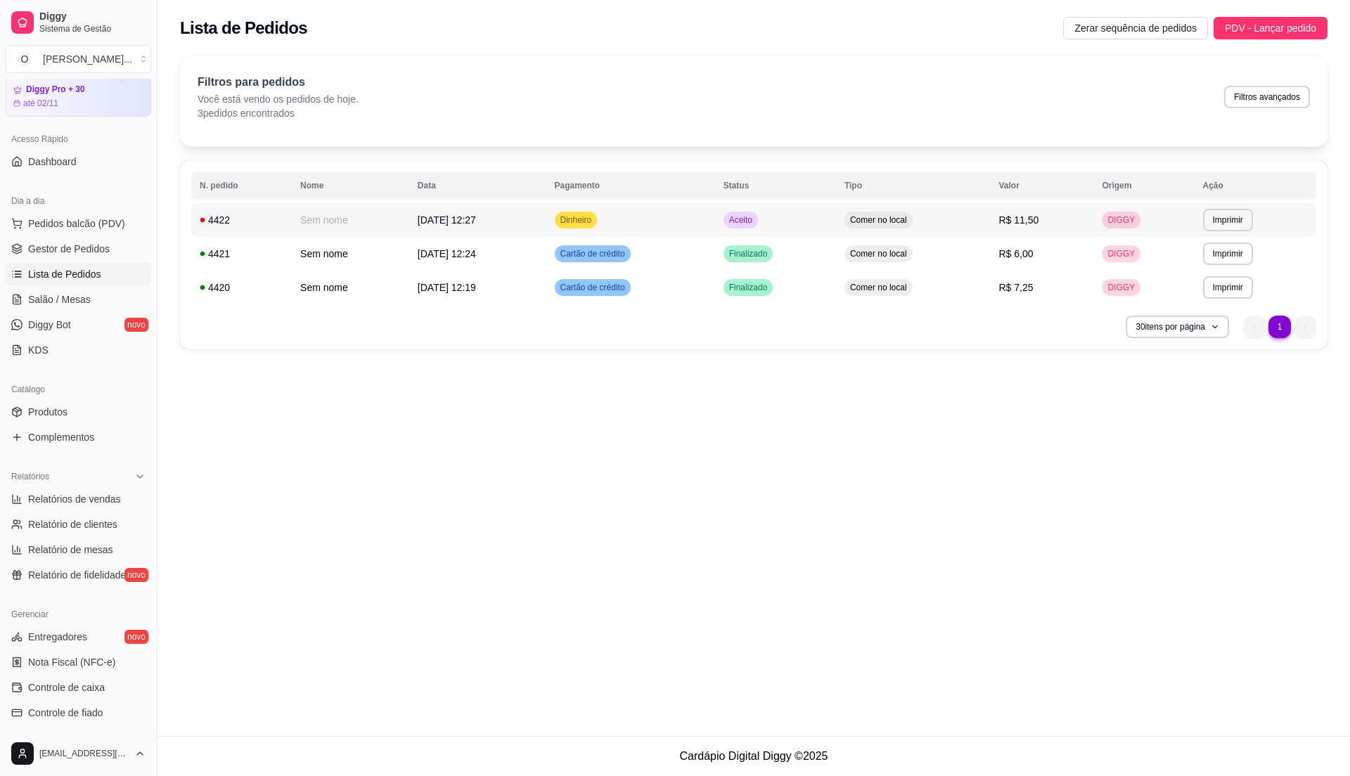
click at [898, 234] on td "Comer no local" at bounding box center [913, 220] width 155 height 34
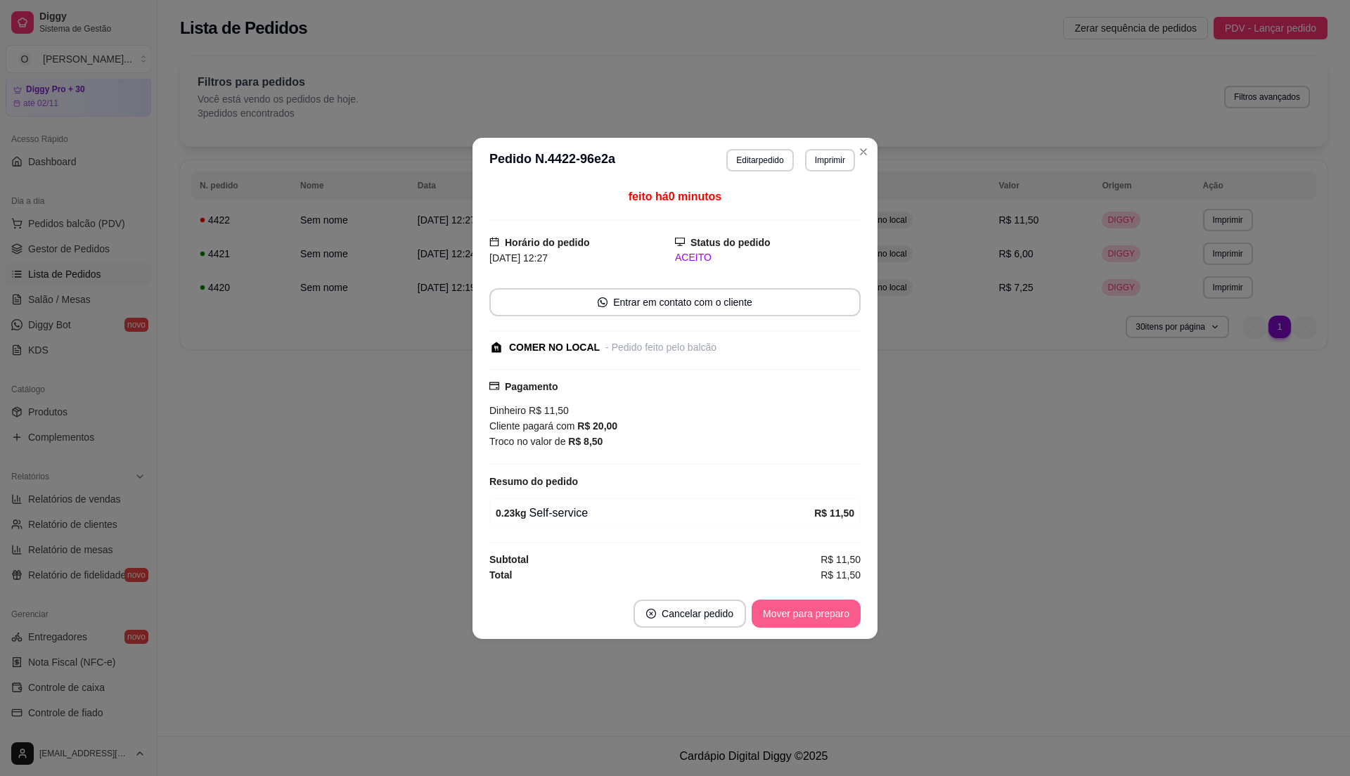
click at [810, 619] on button "Mover para preparo" at bounding box center [806, 614] width 109 height 28
click at [810, 619] on button "Mover para retirada disponível" at bounding box center [782, 614] width 155 height 28
click at [811, 619] on button "Mover para finalizado" at bounding box center [802, 614] width 117 height 28
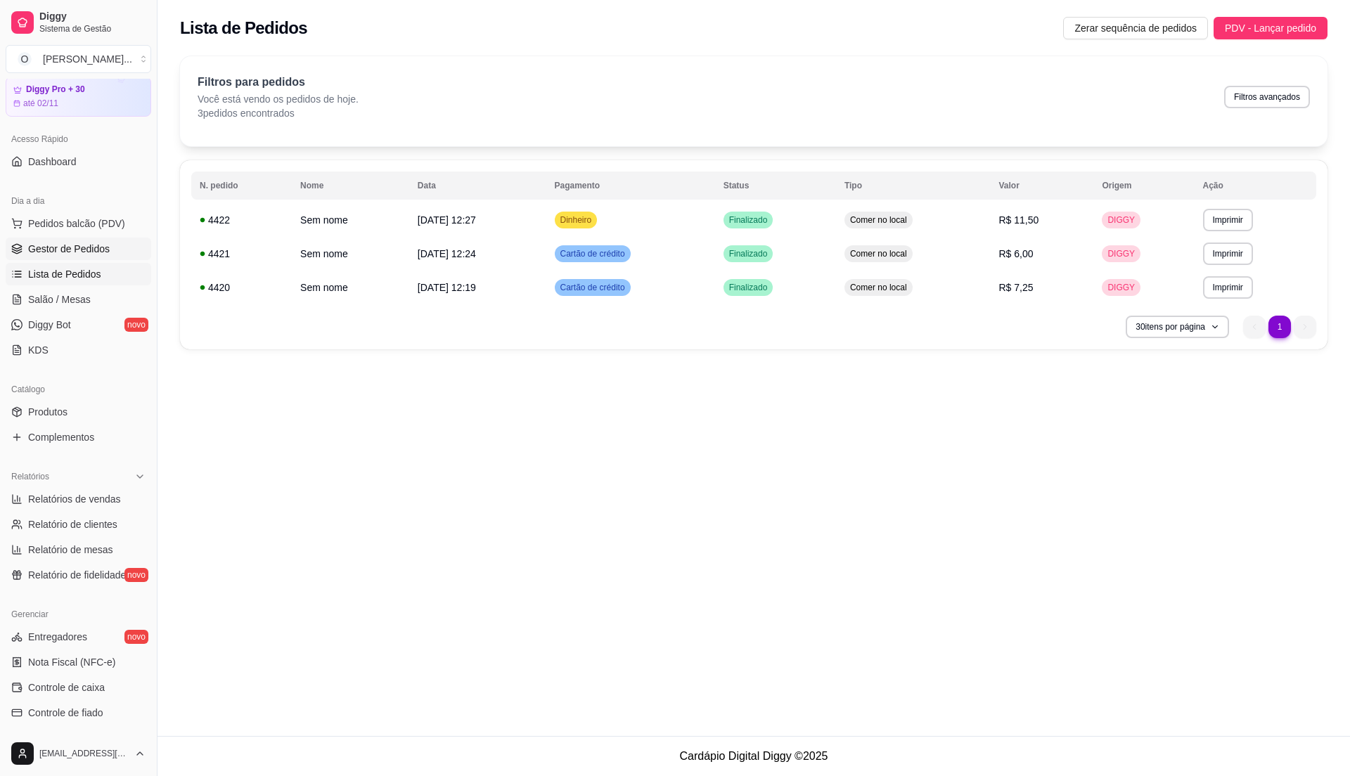
click at [93, 250] on span "Gestor de Pedidos" at bounding box center [69, 249] width 82 height 14
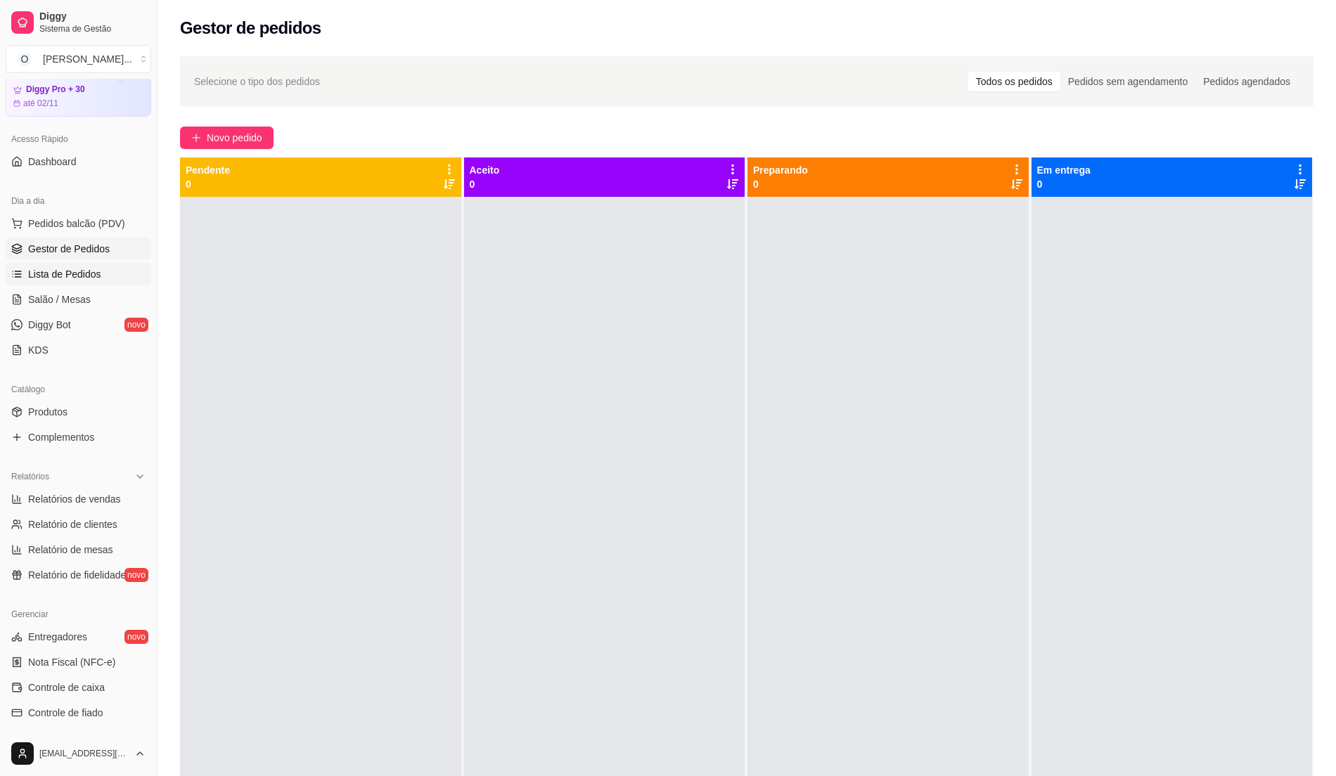
click at [83, 264] on link "Lista de Pedidos" at bounding box center [79, 274] width 146 height 22
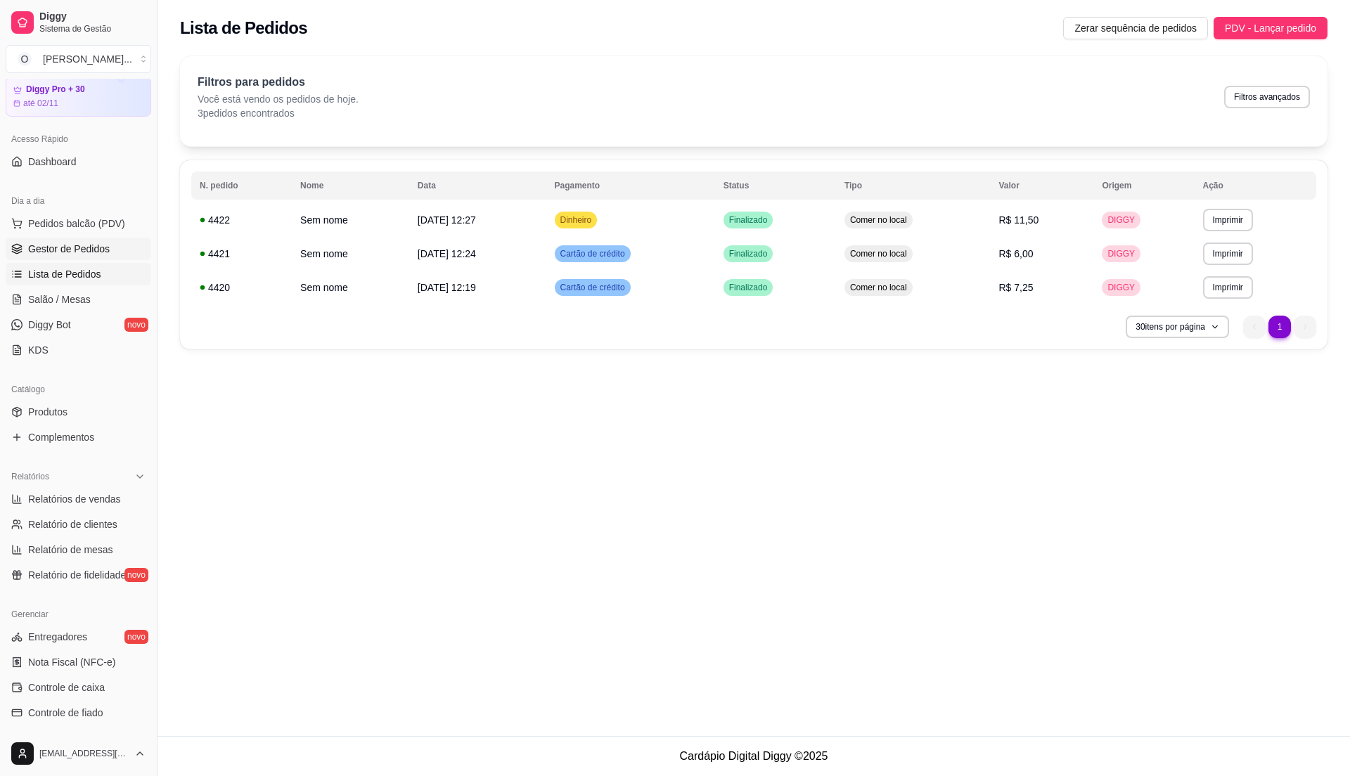
click at [94, 259] on link "Gestor de Pedidos" at bounding box center [79, 249] width 146 height 22
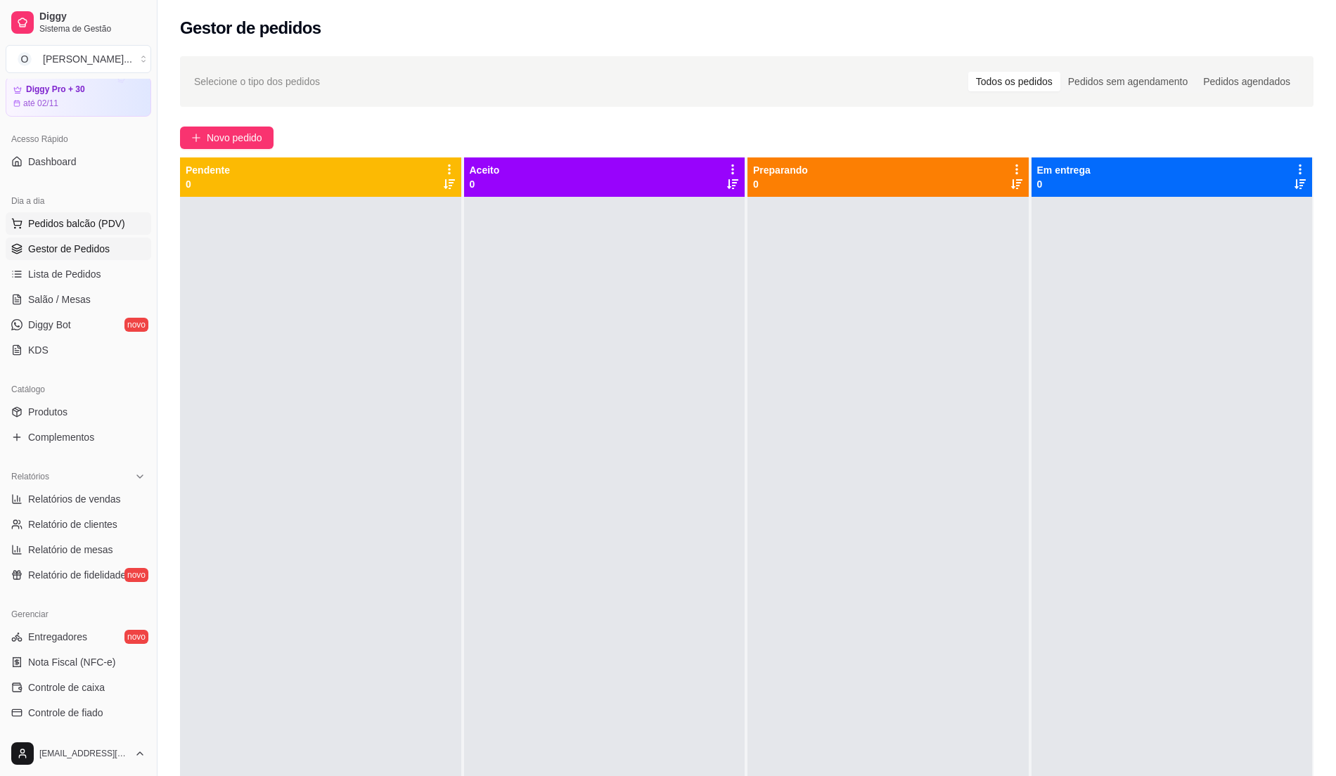
click at [63, 226] on span "Pedidos balcão (PDV)" at bounding box center [76, 224] width 97 height 14
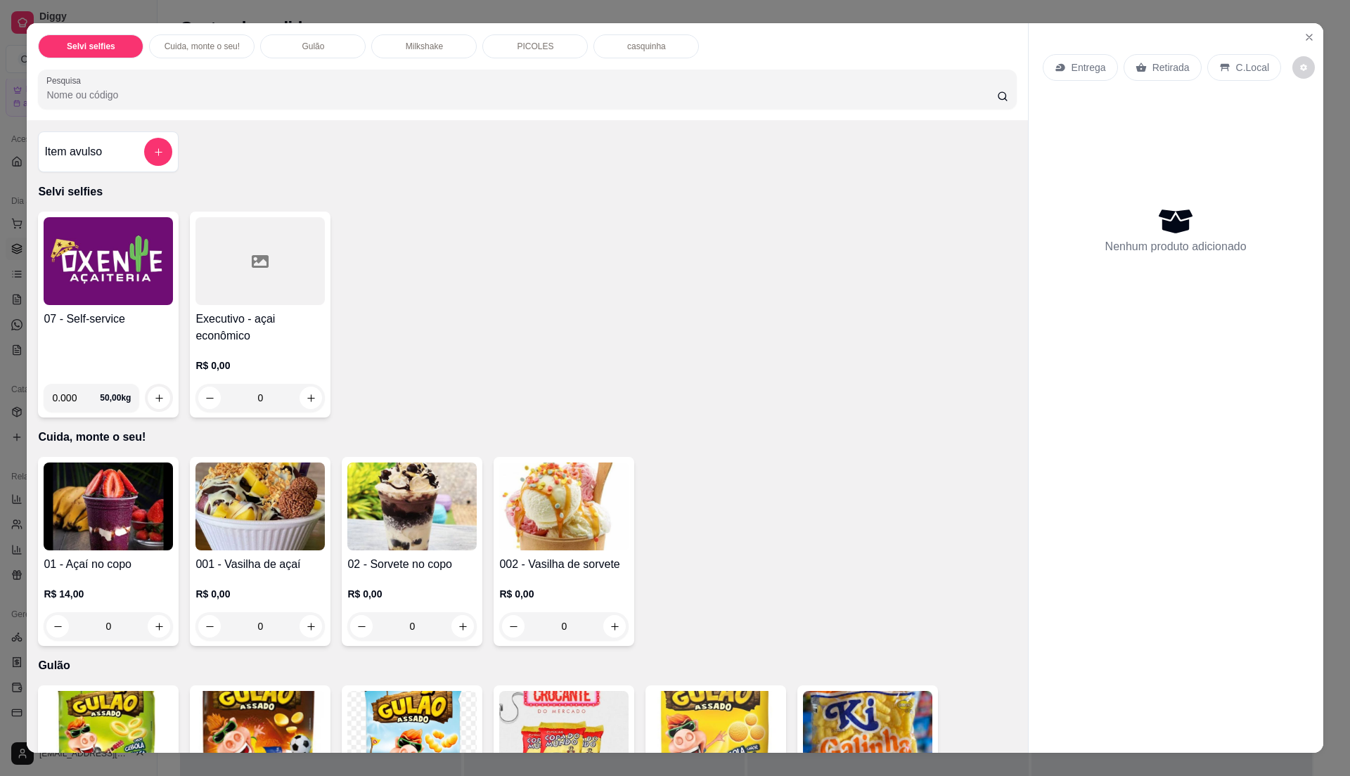
click at [69, 267] on img at bounding box center [108, 261] width 129 height 88
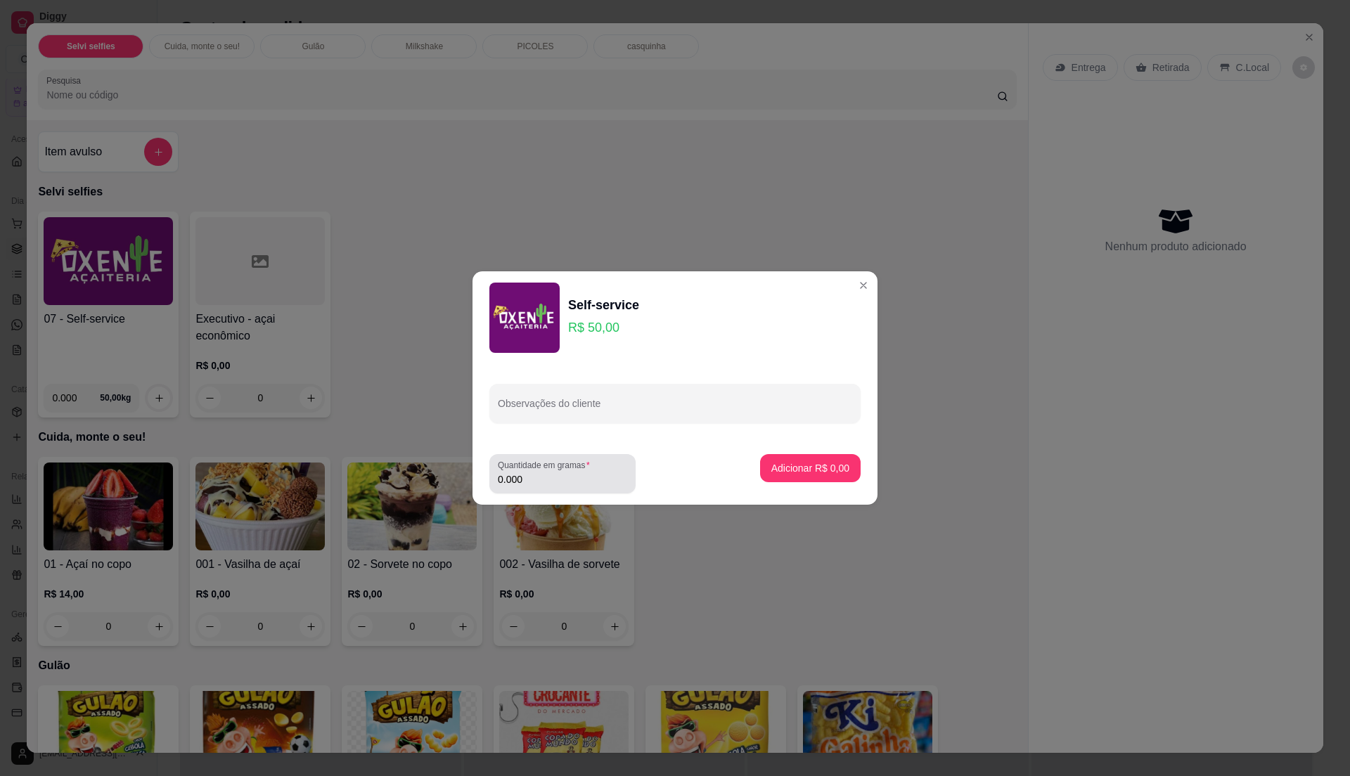
click at [581, 464] on label "Quantidade em gramas" at bounding box center [546, 465] width 97 height 12
click at [581, 472] on input "0.000" at bounding box center [562, 479] width 129 height 14
type input "0.205"
click at [808, 462] on p "Adicionar R$ 10,25" at bounding box center [808, 468] width 84 height 14
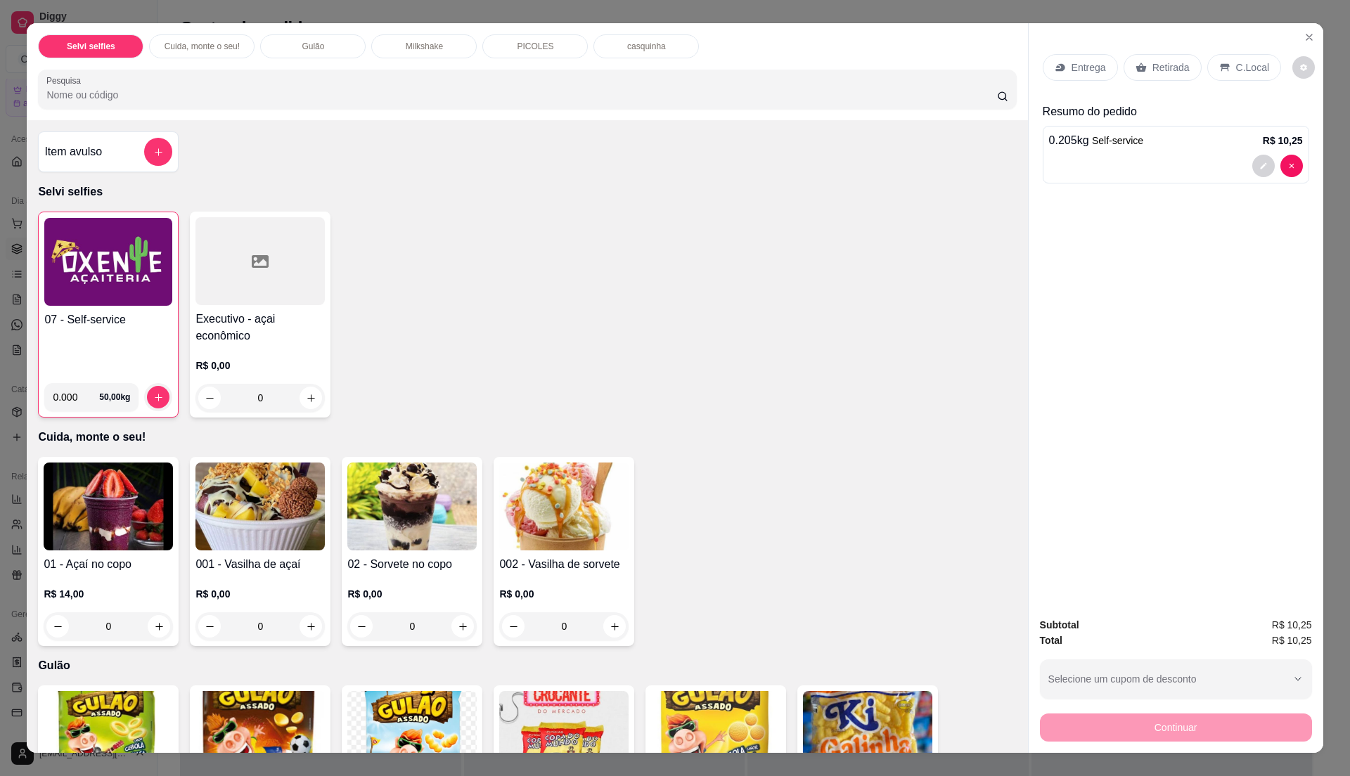
click at [1254, 62] on p "C.Local" at bounding box center [1252, 67] width 33 height 14
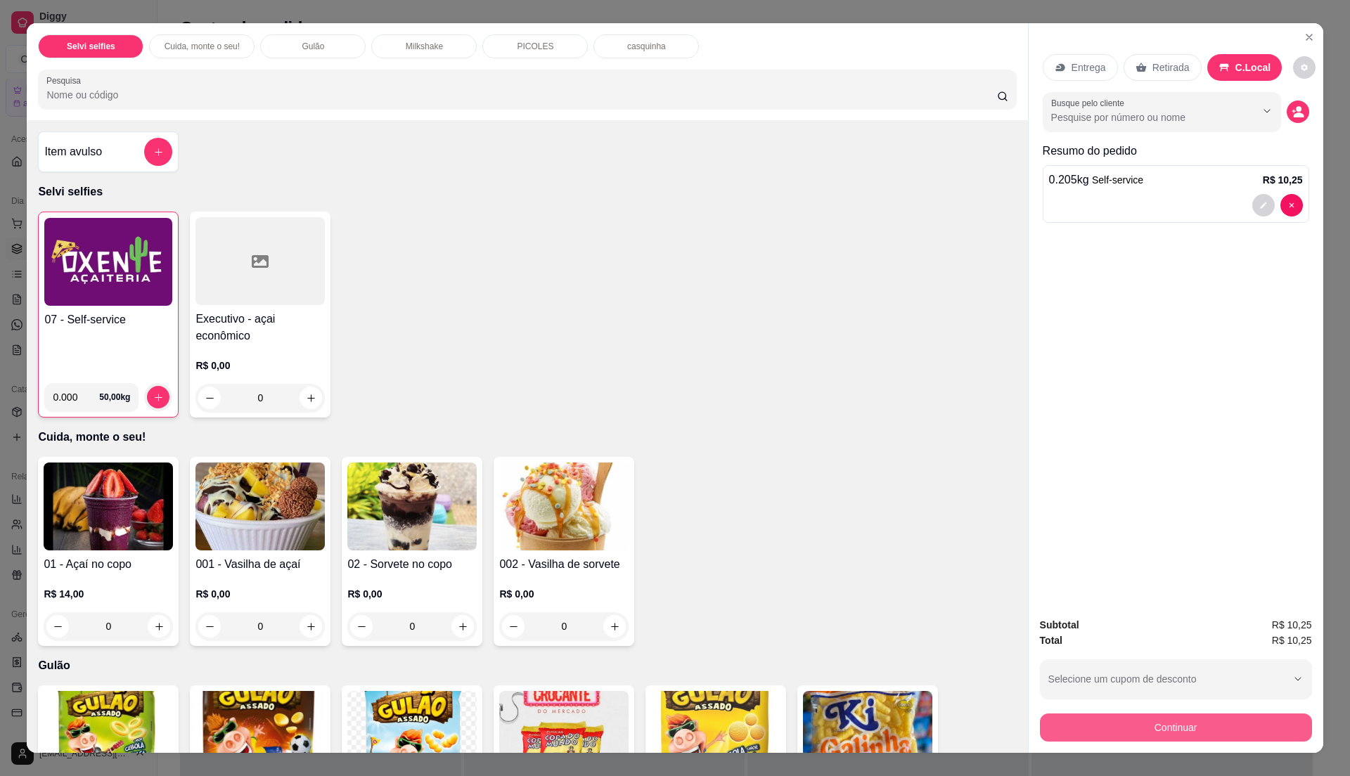
click at [1156, 732] on button "Continuar" at bounding box center [1176, 728] width 272 height 28
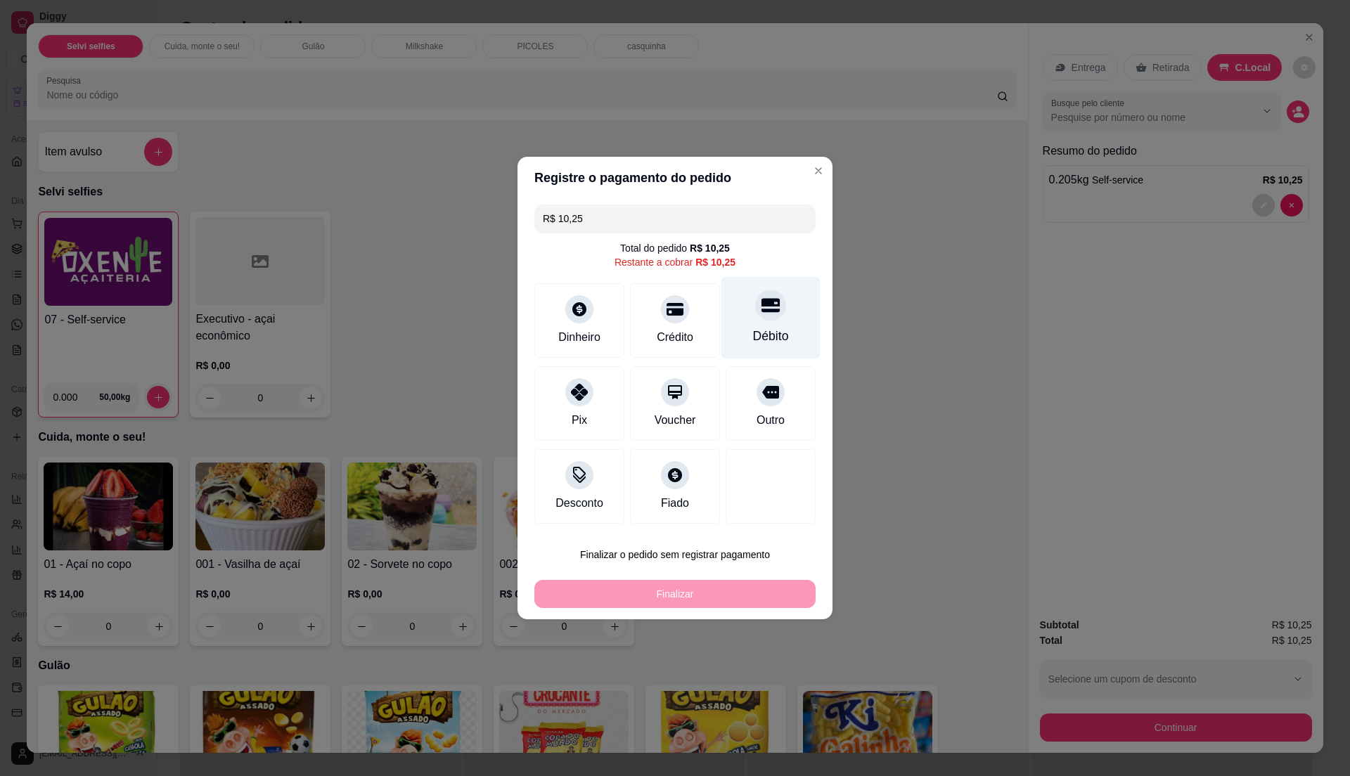
click at [751, 325] on div "Débito" at bounding box center [770, 318] width 99 height 82
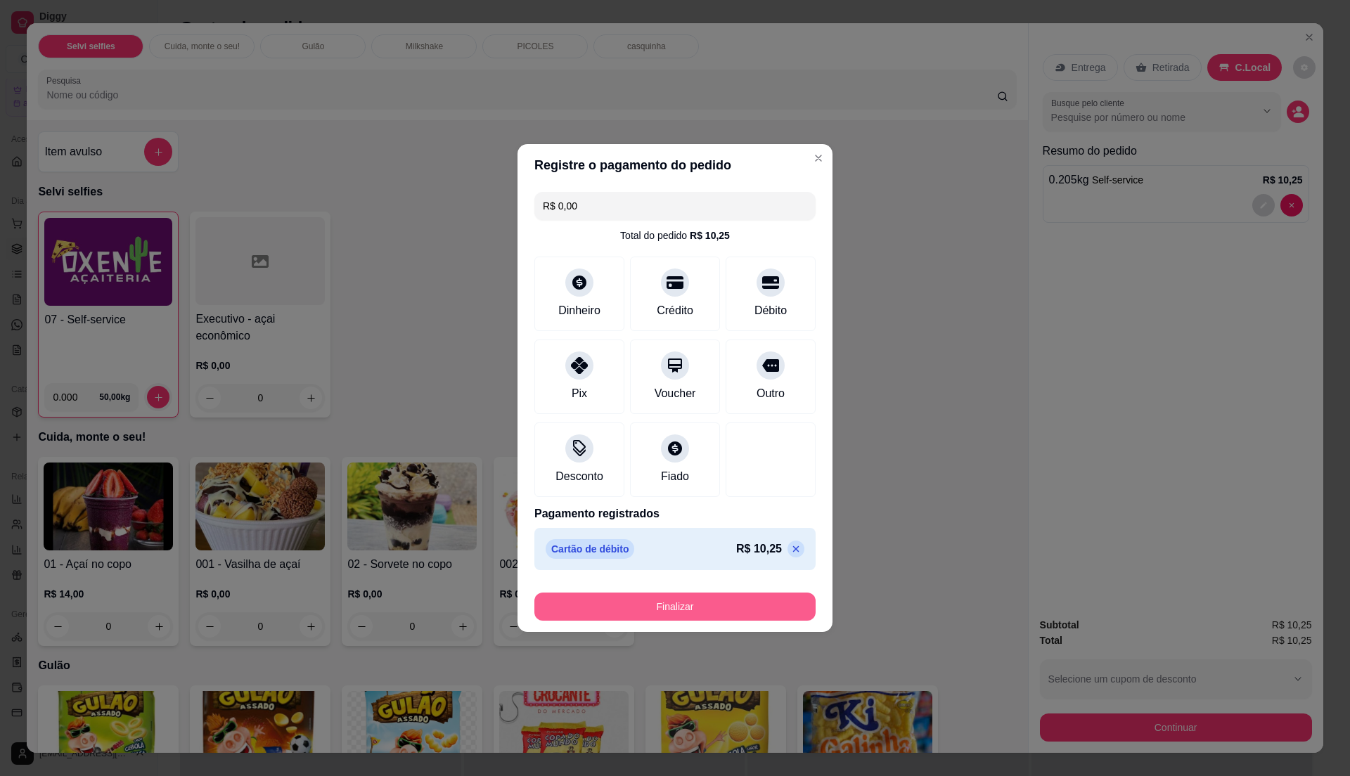
click at [651, 602] on button "Finalizar" at bounding box center [674, 607] width 281 height 28
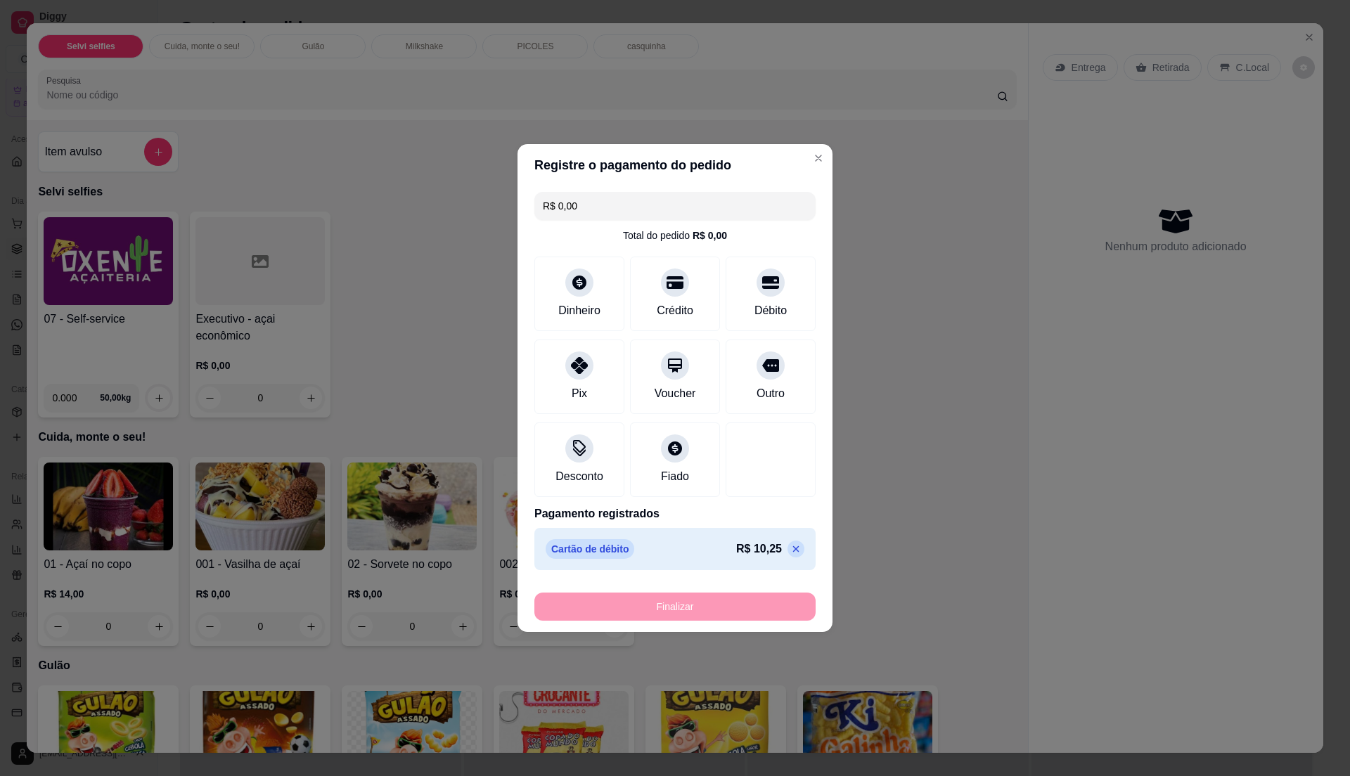
type input "-R$ 10,25"
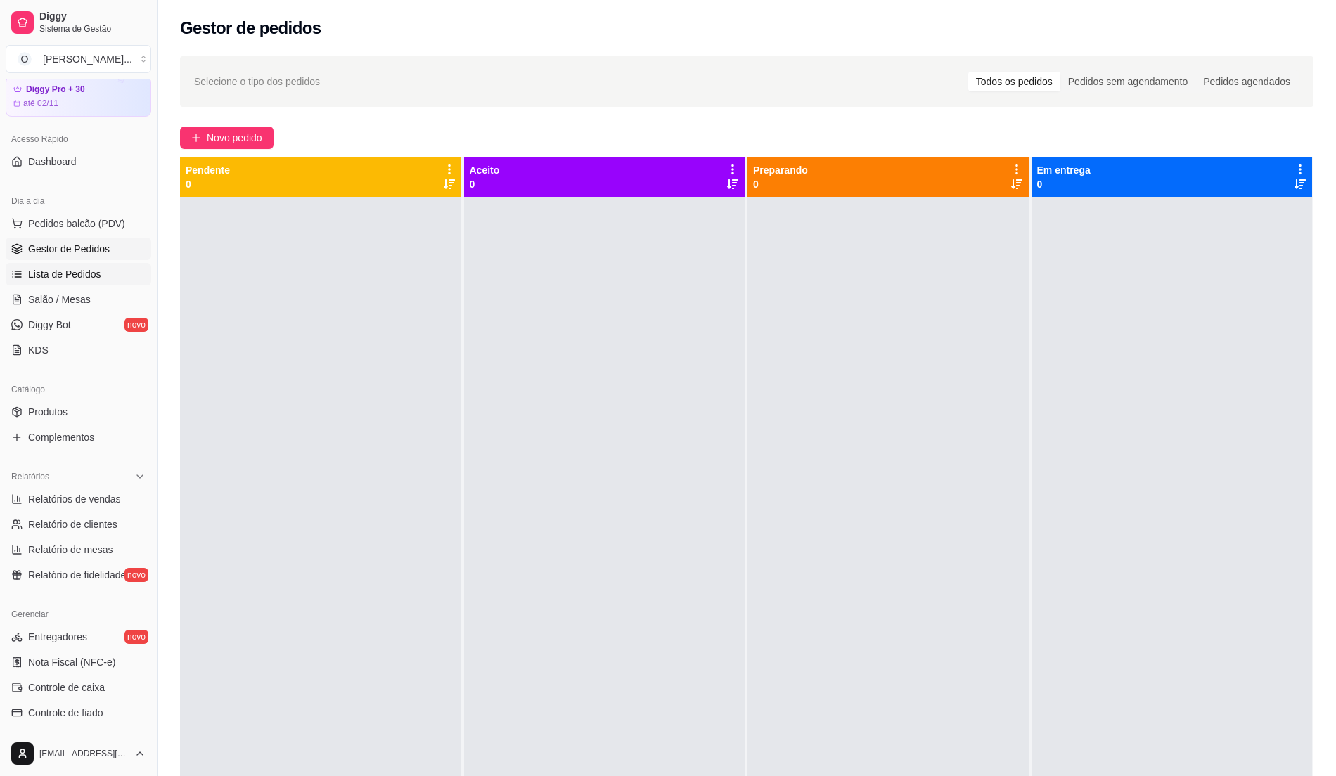
click at [120, 273] on link "Lista de Pedidos" at bounding box center [79, 274] width 146 height 22
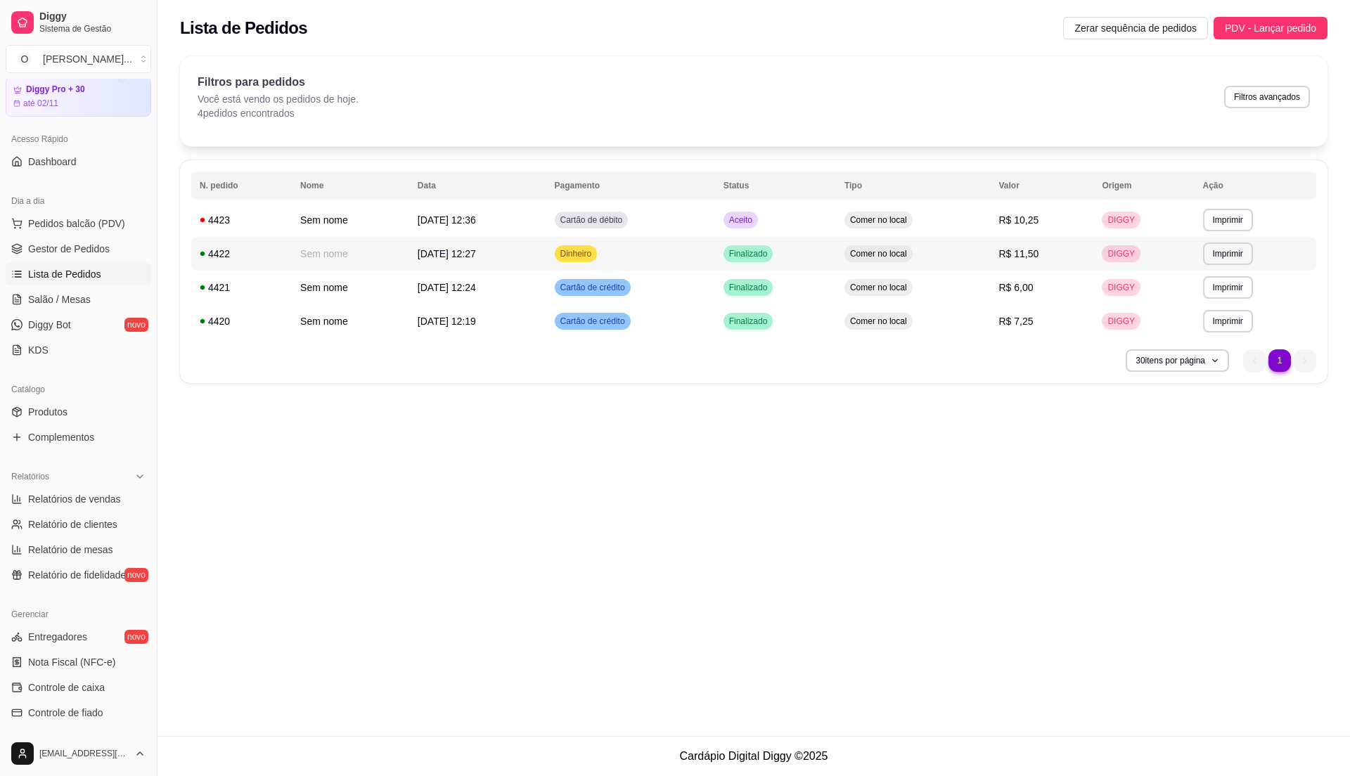
click at [668, 240] on td "Dinheiro" at bounding box center [630, 254] width 169 height 34
click at [827, 222] on td "Aceito" at bounding box center [775, 220] width 121 height 34
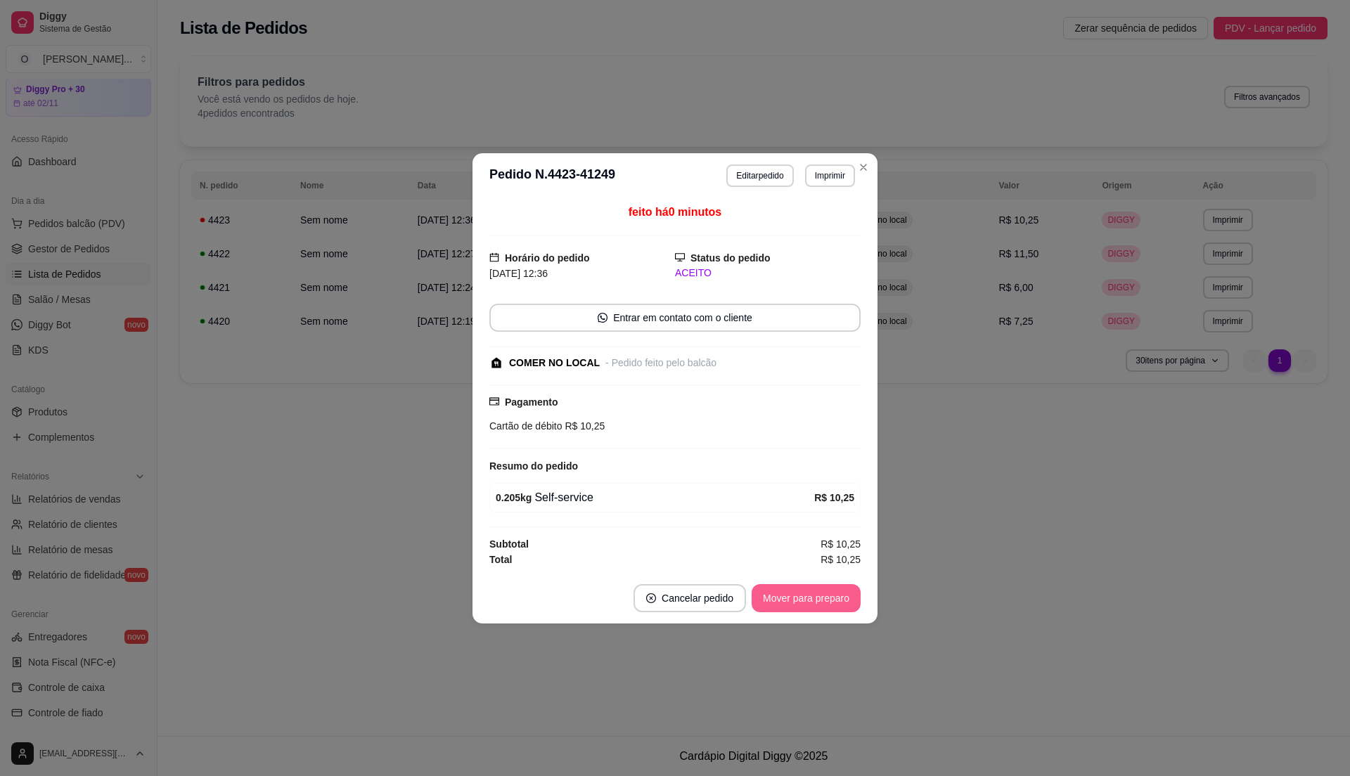
click at [835, 588] on button "Mover para preparo" at bounding box center [806, 598] width 109 height 28
click at [827, 598] on button "Mover para retirada disponível" at bounding box center [782, 597] width 150 height 27
click at [827, 598] on button "Mover para finalizado" at bounding box center [802, 598] width 117 height 28
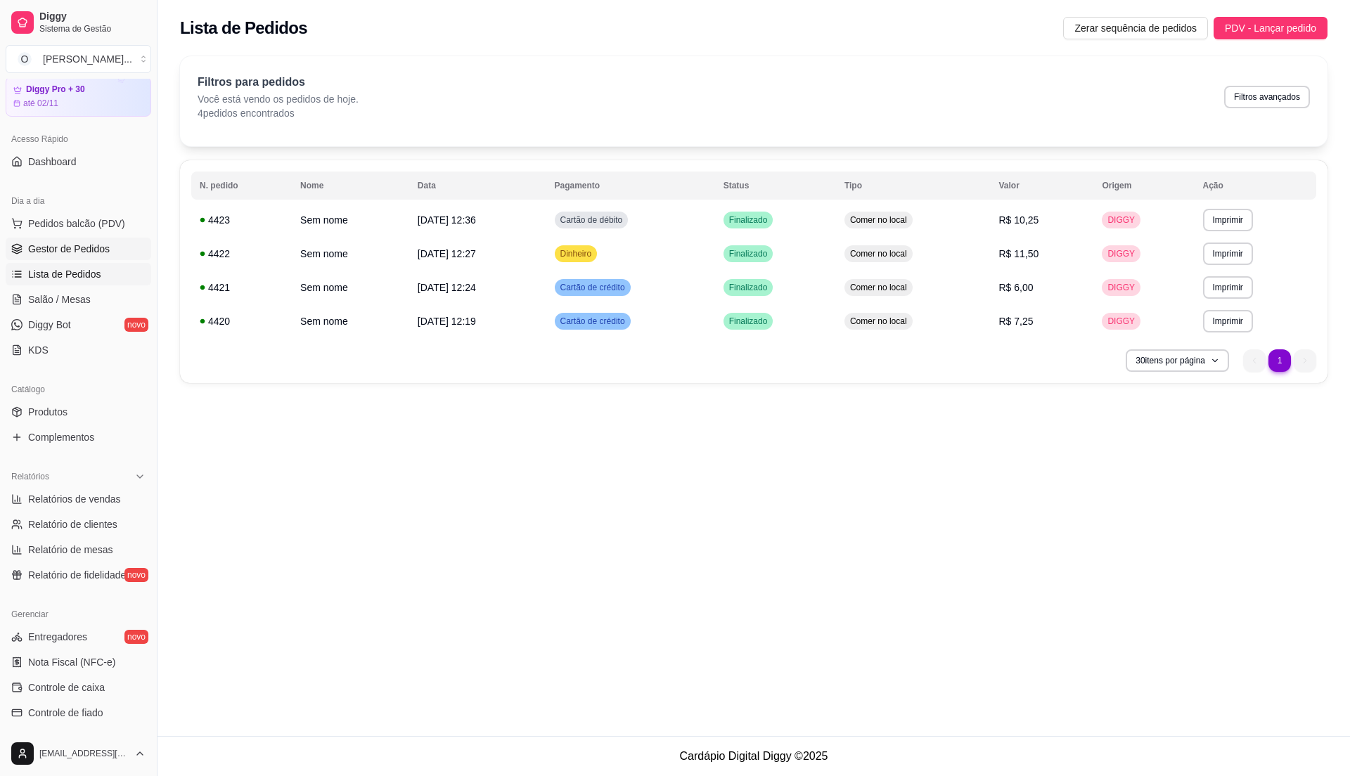
click at [94, 257] on link "Gestor de Pedidos" at bounding box center [79, 249] width 146 height 22
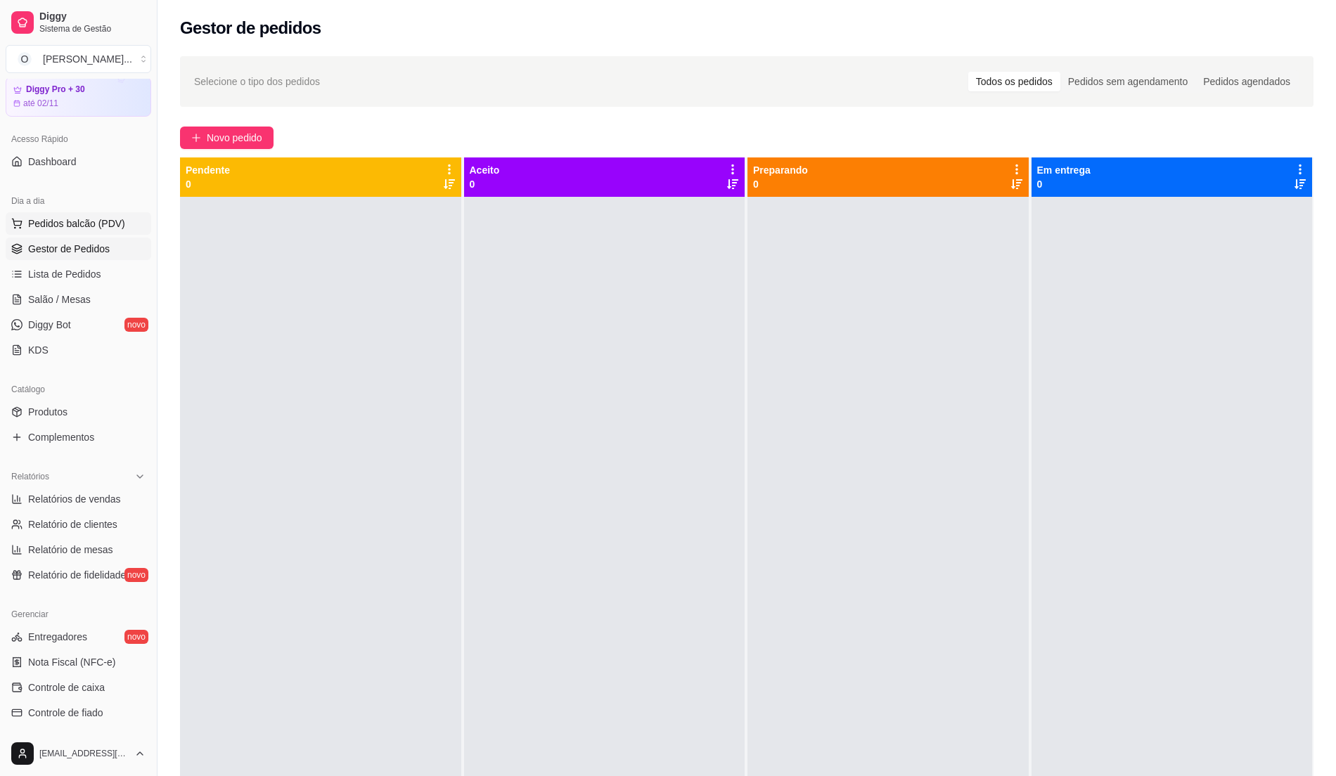
click at [96, 235] on button "Pedidos balcão (PDV)" at bounding box center [79, 223] width 146 height 22
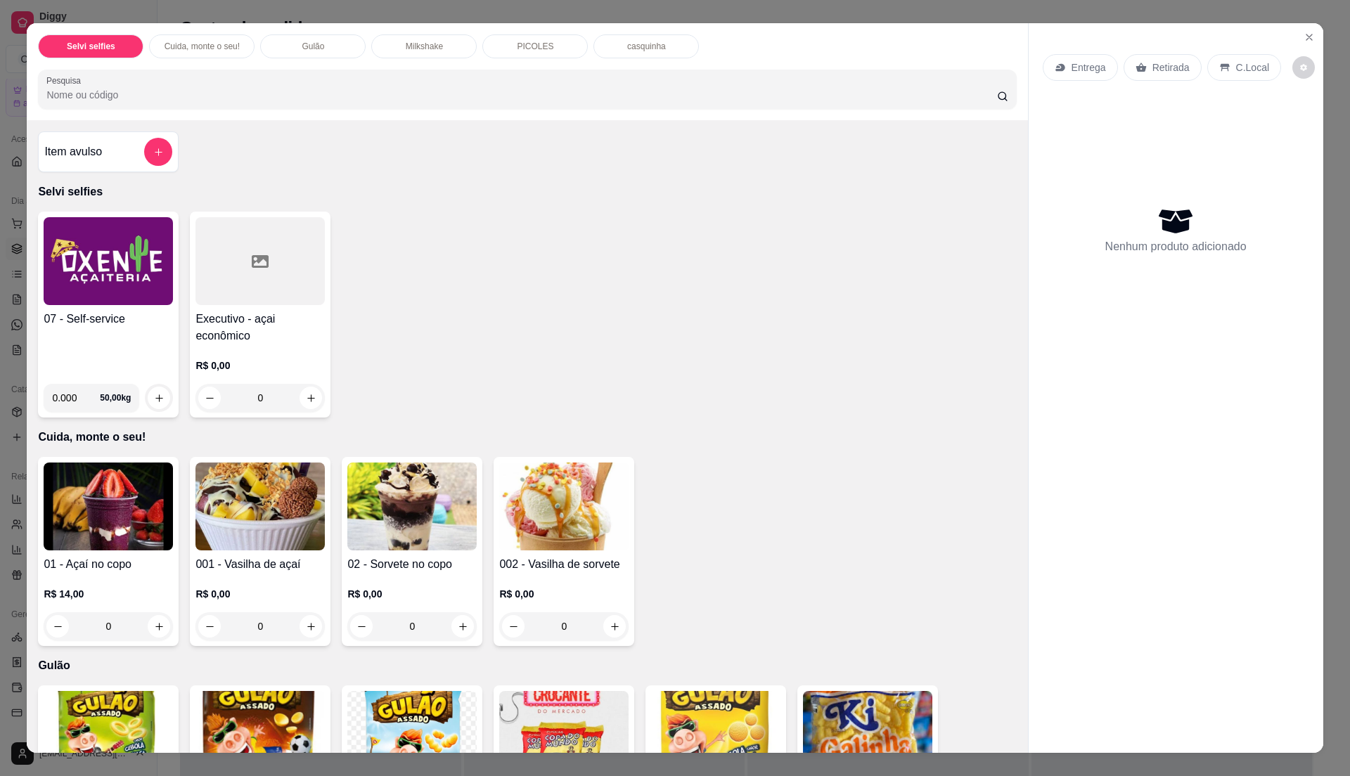
click at [112, 325] on h4 "07 - Self-service" at bounding box center [108, 319] width 129 height 17
click at [88, 338] on div "07 - Self-service" at bounding box center [108, 342] width 129 height 62
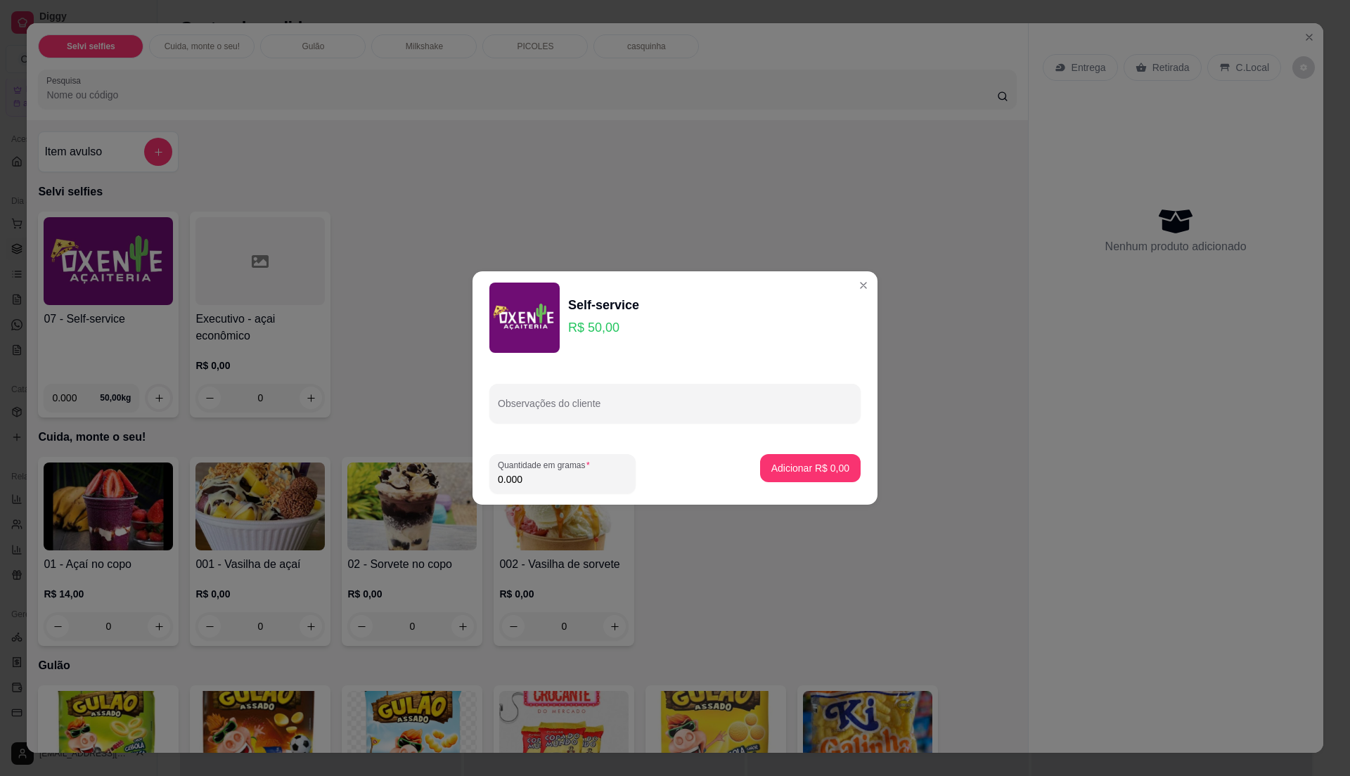
click at [585, 484] on input "0.000" at bounding box center [562, 479] width 129 height 14
type input "0.145"
click at [792, 463] on p "Adicionar R$ 7,25" at bounding box center [810, 467] width 76 height 13
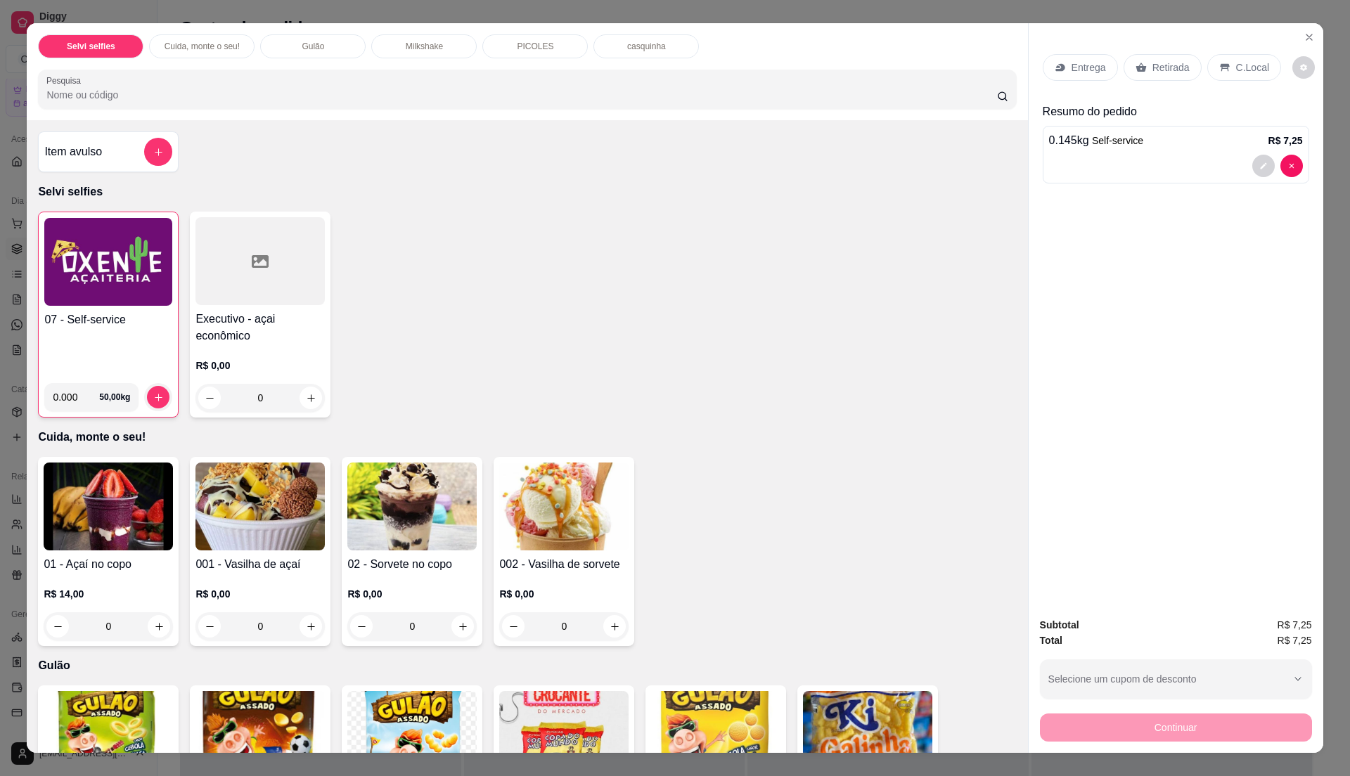
click at [80, 328] on h4 "07 - Self-service" at bounding box center [108, 319] width 128 height 17
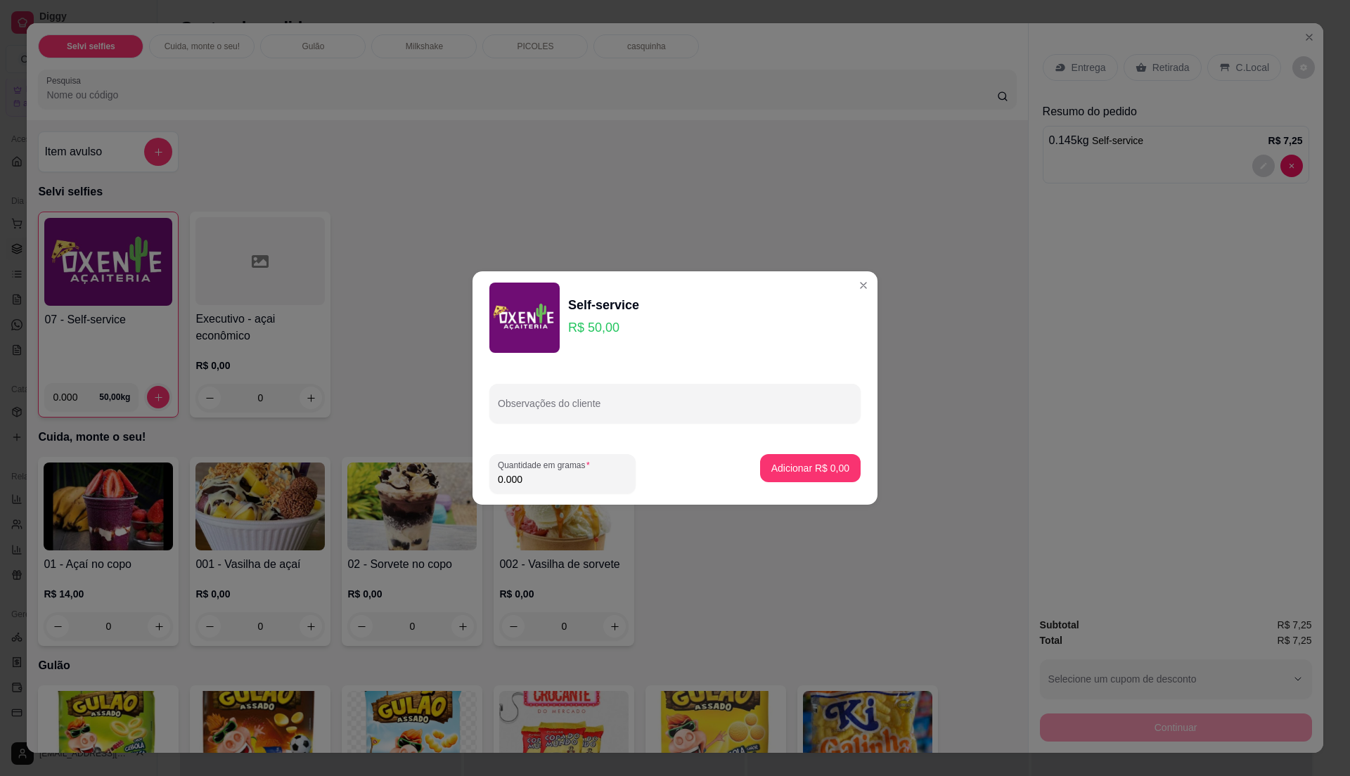
click at [560, 477] on input "0.000" at bounding box center [562, 479] width 129 height 14
type input "0.26"
click at [754, 461] on button "Adicionar R$ 13,00" at bounding box center [807, 468] width 106 height 28
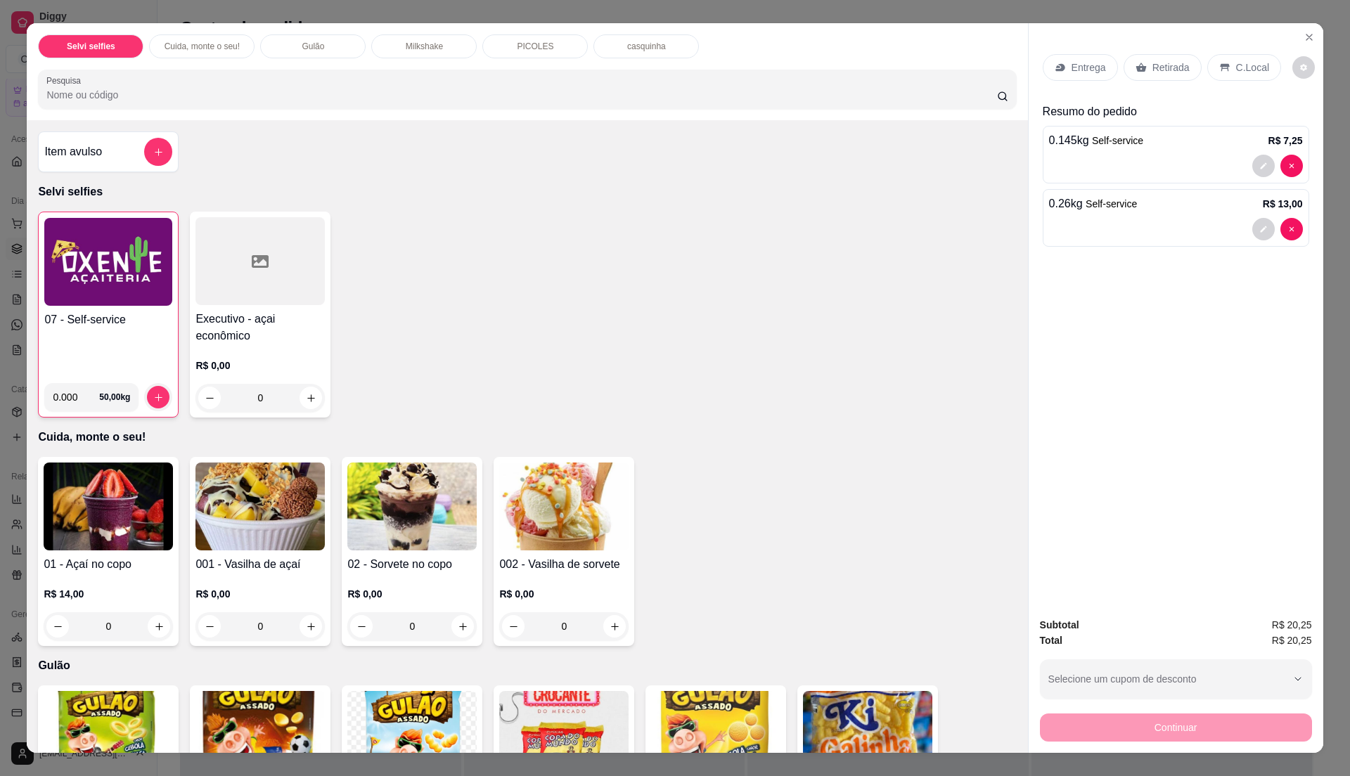
click at [1220, 65] on icon at bounding box center [1224, 67] width 11 height 11
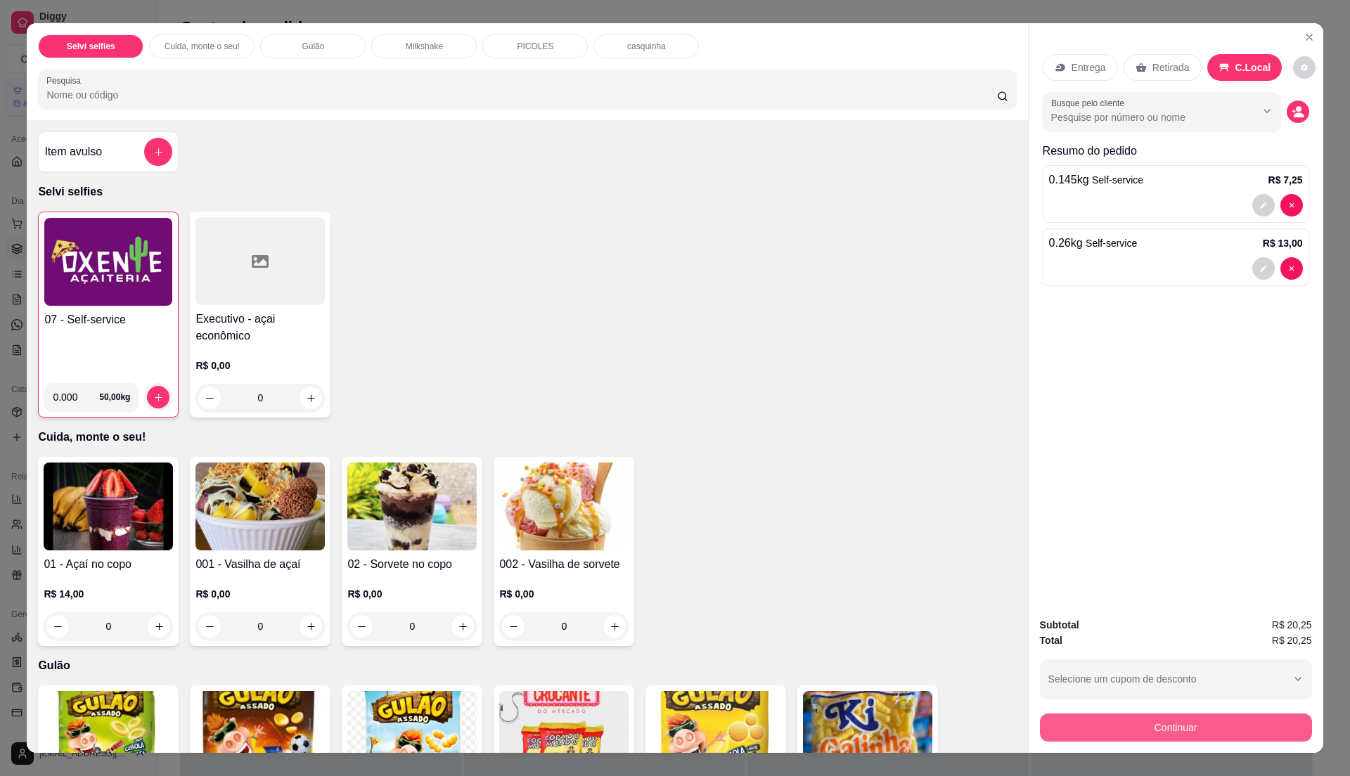
click at [1167, 737] on button "Continuar" at bounding box center [1176, 728] width 272 height 28
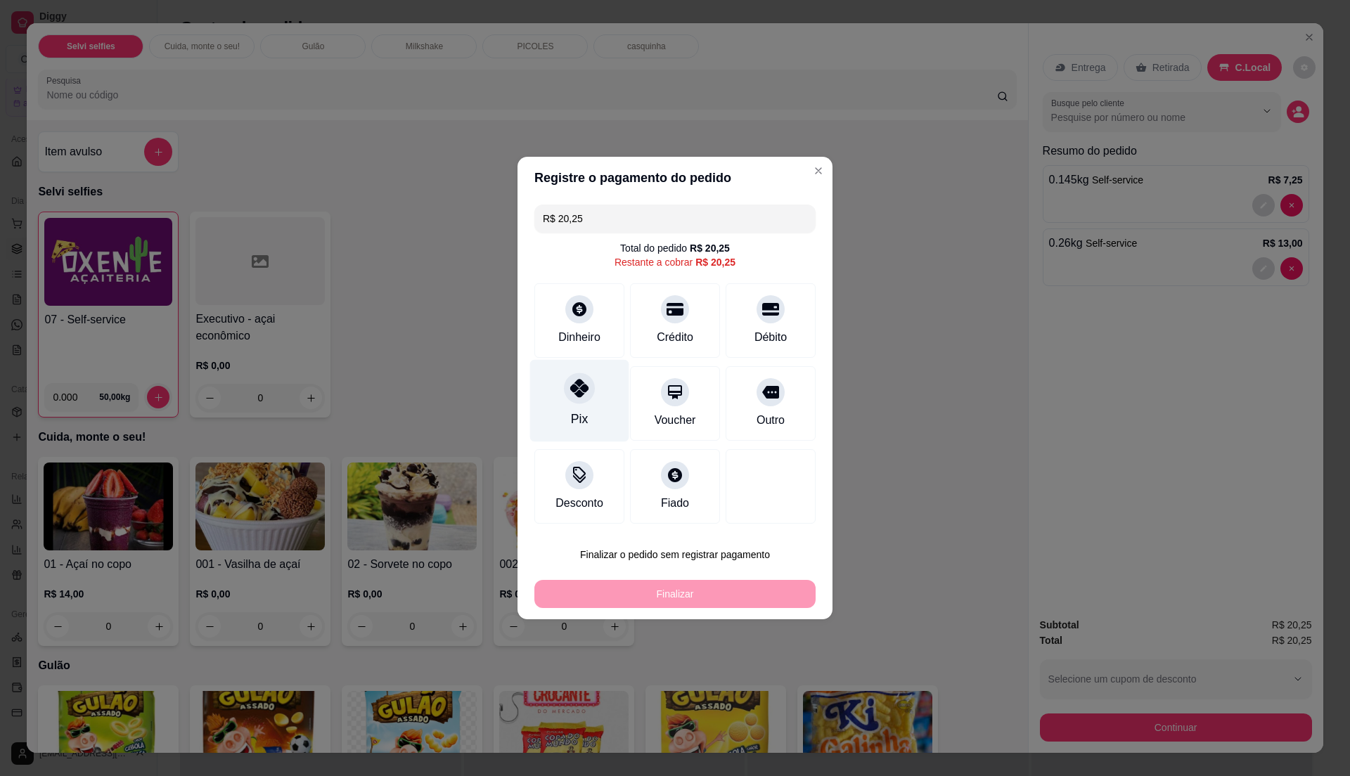
click at [551, 431] on div "Pix" at bounding box center [579, 401] width 99 height 82
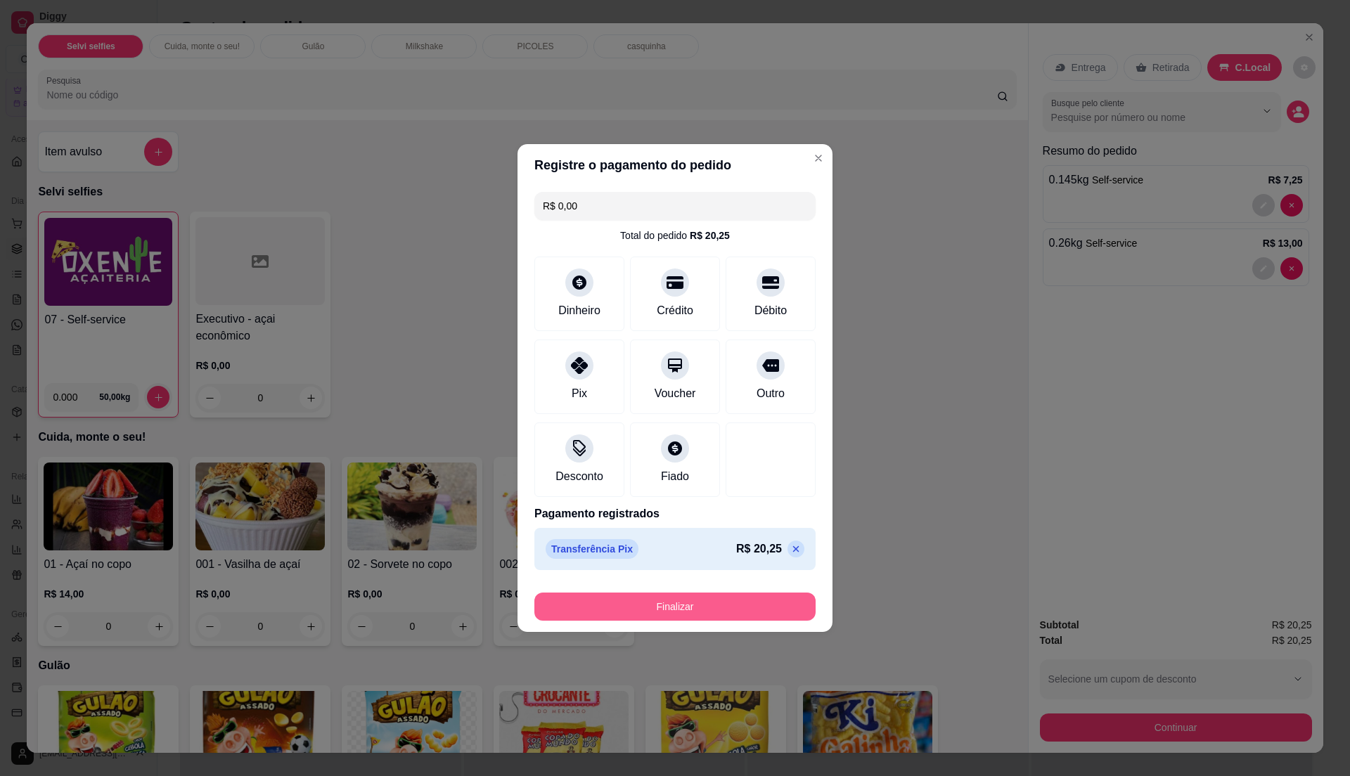
click at [740, 605] on button "Finalizar" at bounding box center [674, 607] width 281 height 28
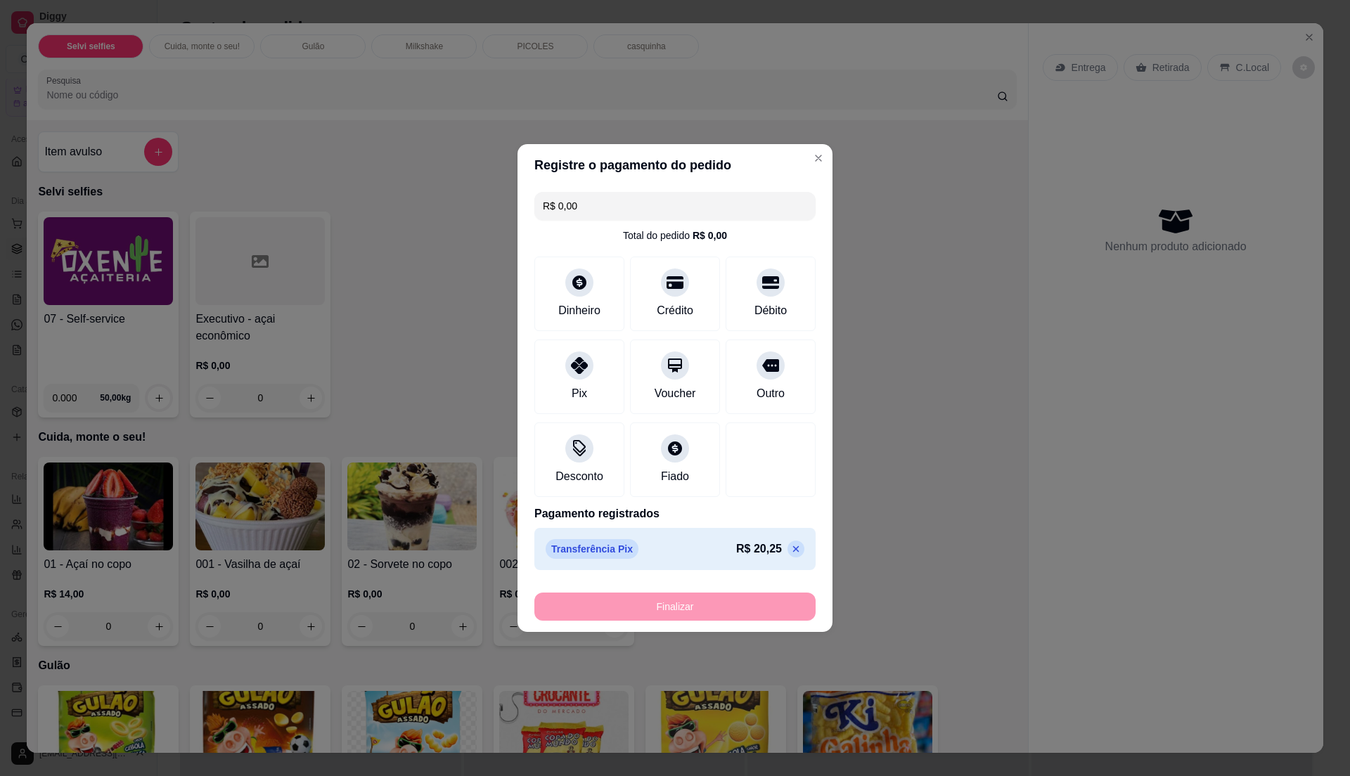
type input "-R$ 20,25"
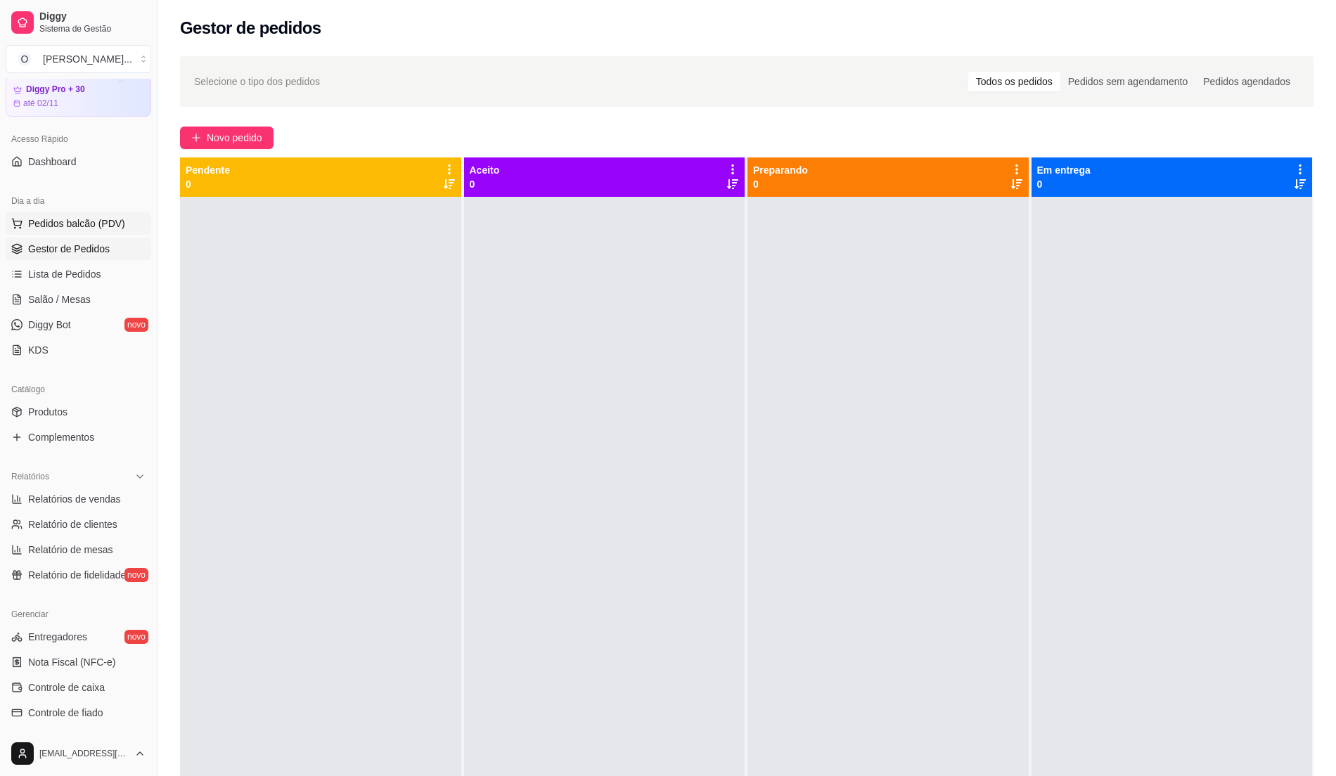
click at [101, 231] on span "Pedidos balcão (PDV)" at bounding box center [76, 224] width 97 height 14
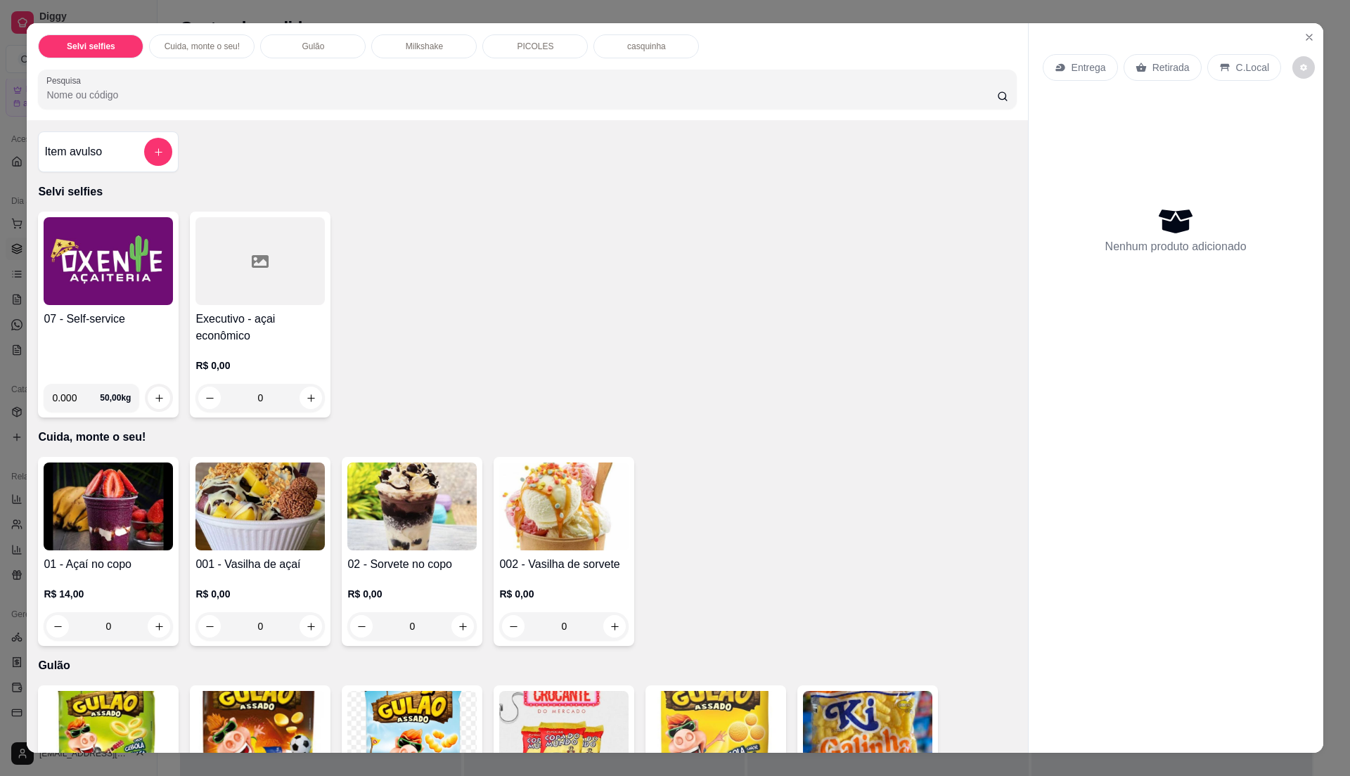
click at [114, 349] on div "07 - Self-service" at bounding box center [108, 342] width 129 height 62
click at [1308, 38] on button "Close" at bounding box center [1309, 37] width 22 height 22
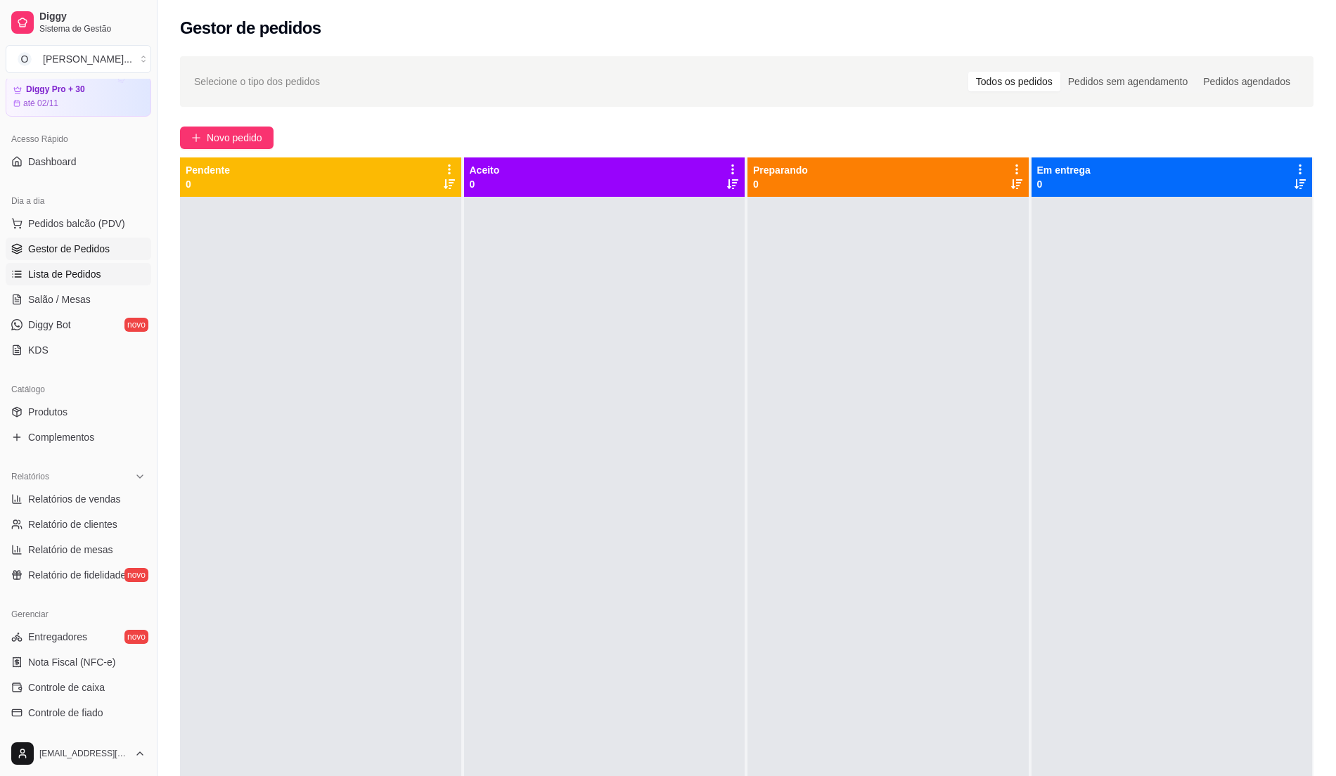
click at [82, 274] on span "Lista de Pedidos" at bounding box center [64, 274] width 73 height 14
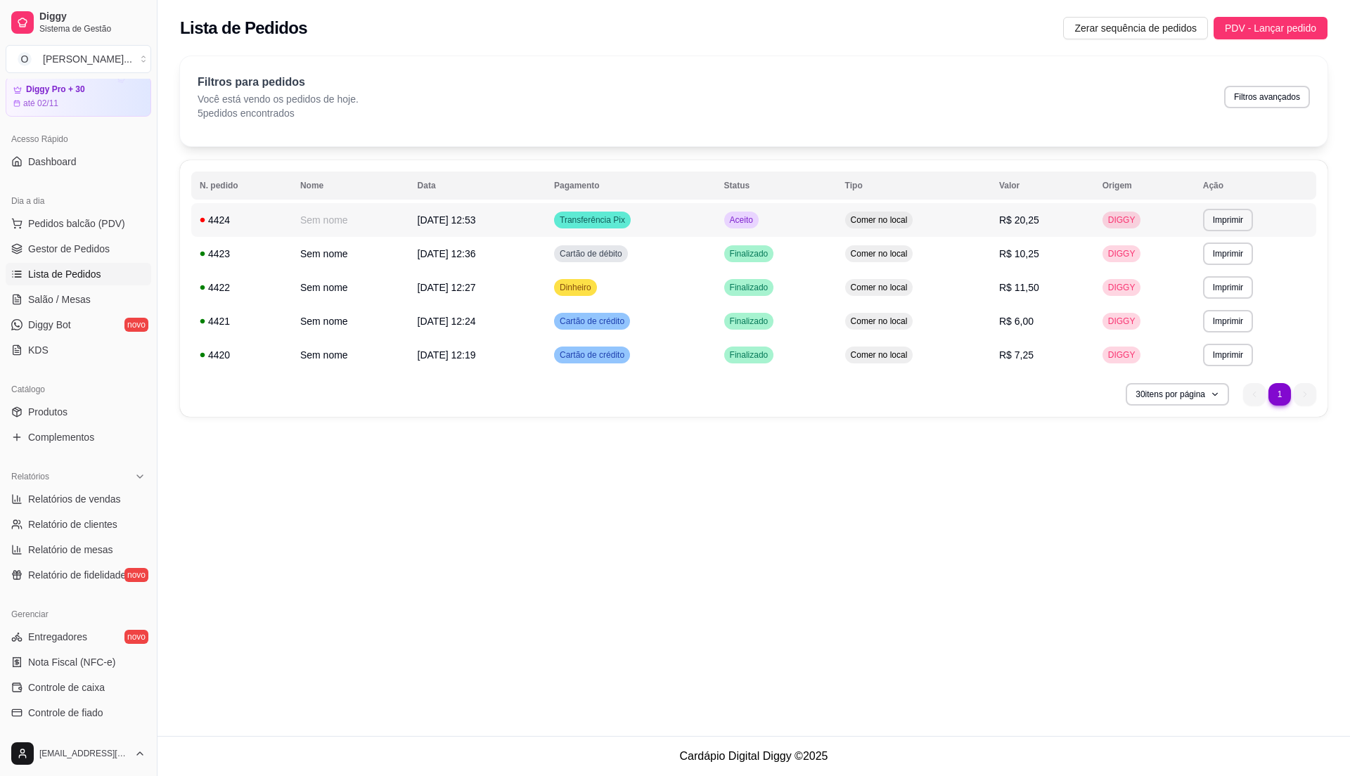
click at [818, 231] on td "Aceito" at bounding box center [776, 220] width 121 height 34
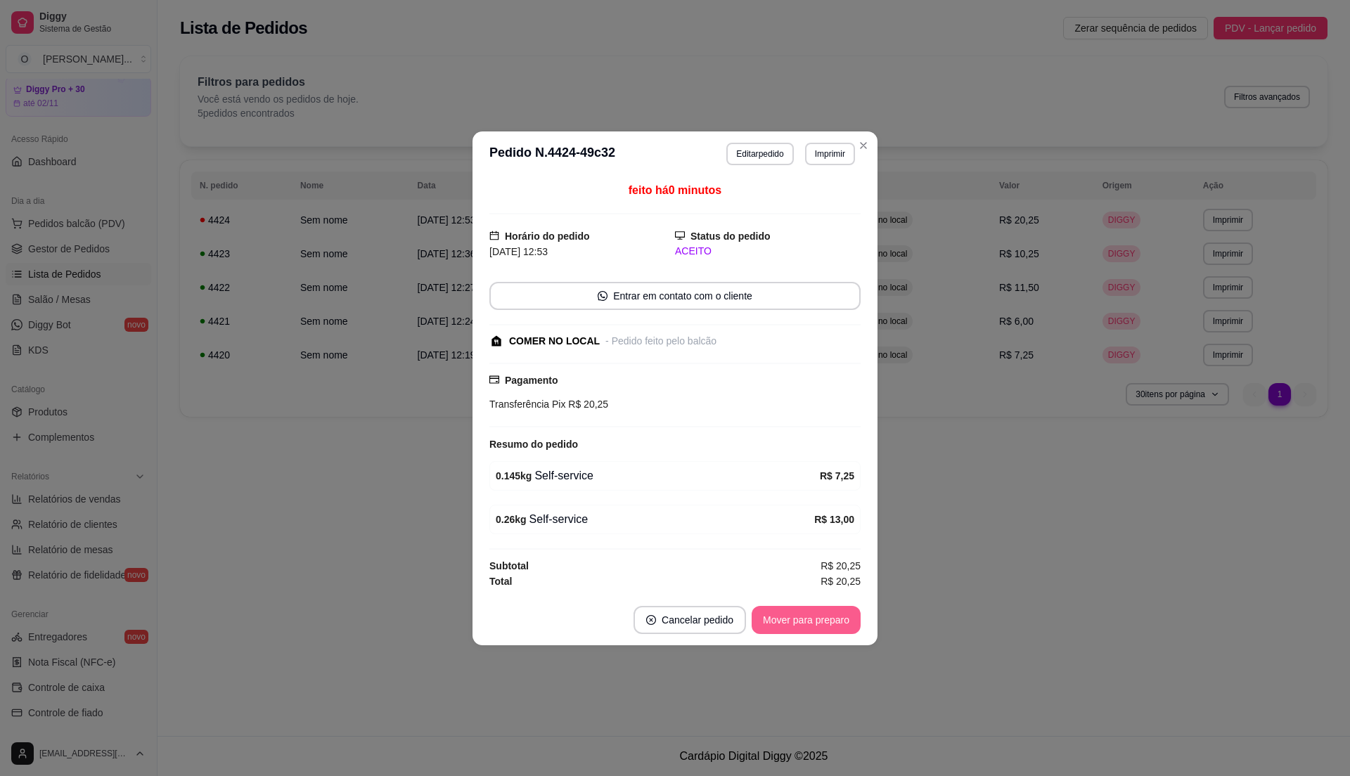
click at [789, 617] on button "Mover para preparo" at bounding box center [806, 620] width 109 height 28
click at [789, 617] on button "Mover para retirada disponível" at bounding box center [782, 620] width 155 height 28
click at [789, 617] on button "Mover para finalizado" at bounding box center [802, 620] width 117 height 28
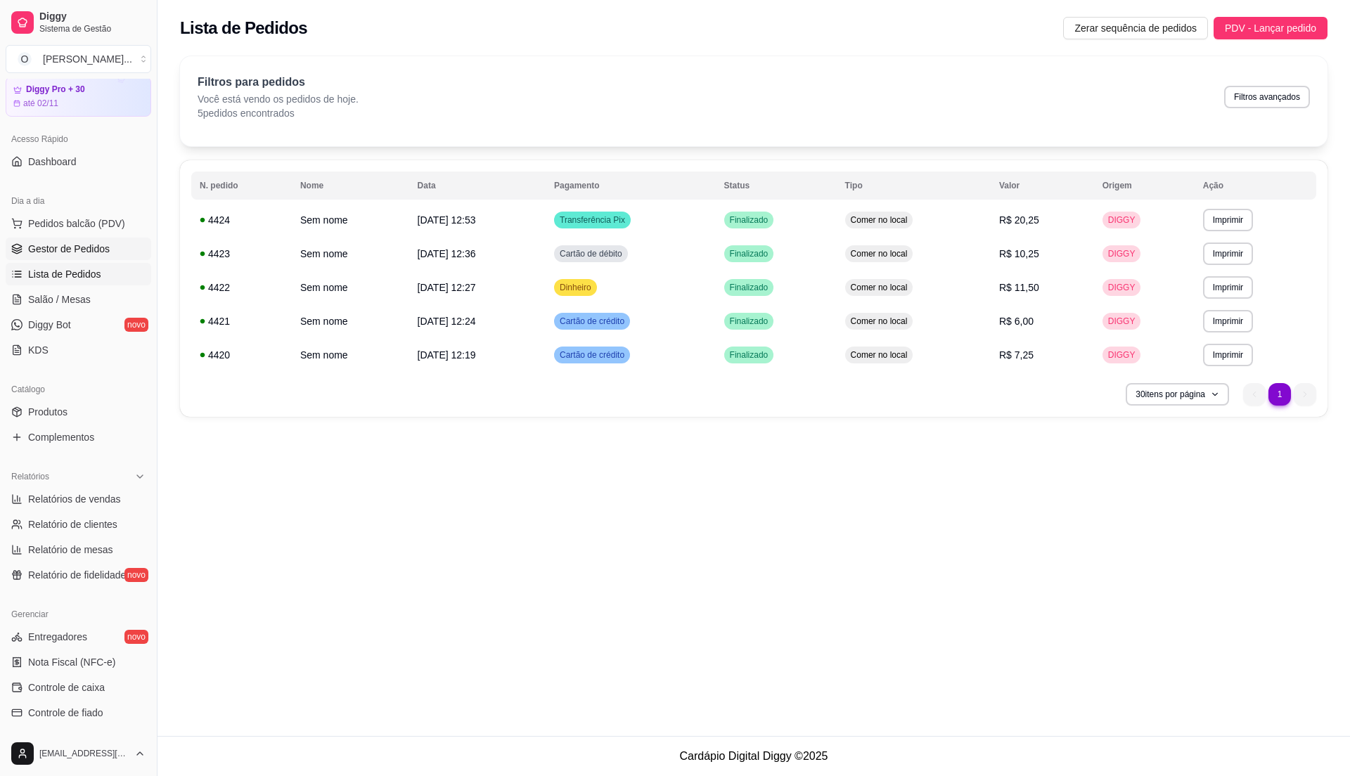
click at [91, 256] on span "Gestor de Pedidos" at bounding box center [69, 249] width 82 height 14
